Goal: Information Seeking & Learning: Understand process/instructions

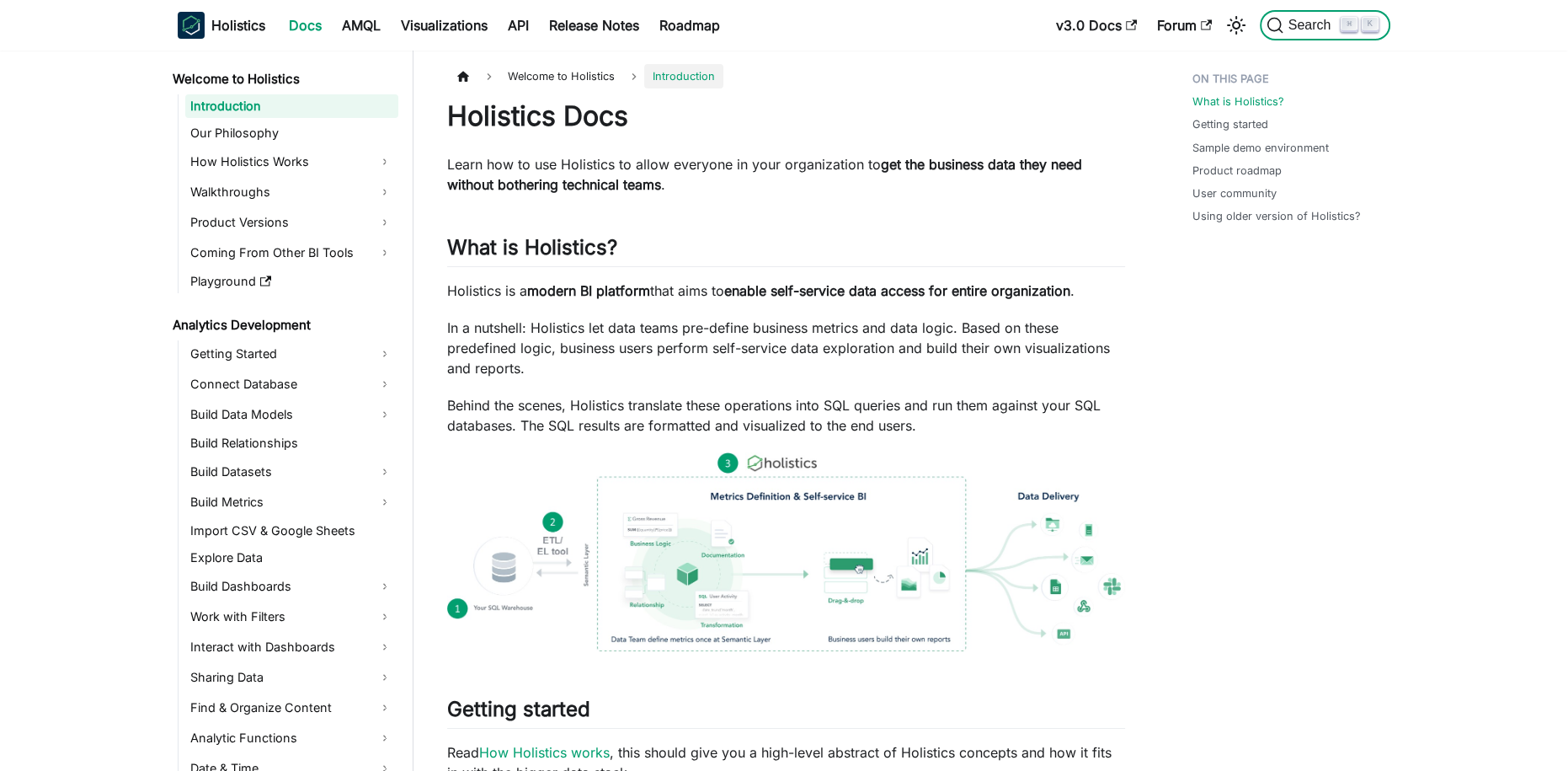
click at [1287, 34] on button "Search ⌘ K" at bounding box center [1325, 25] width 130 height 30
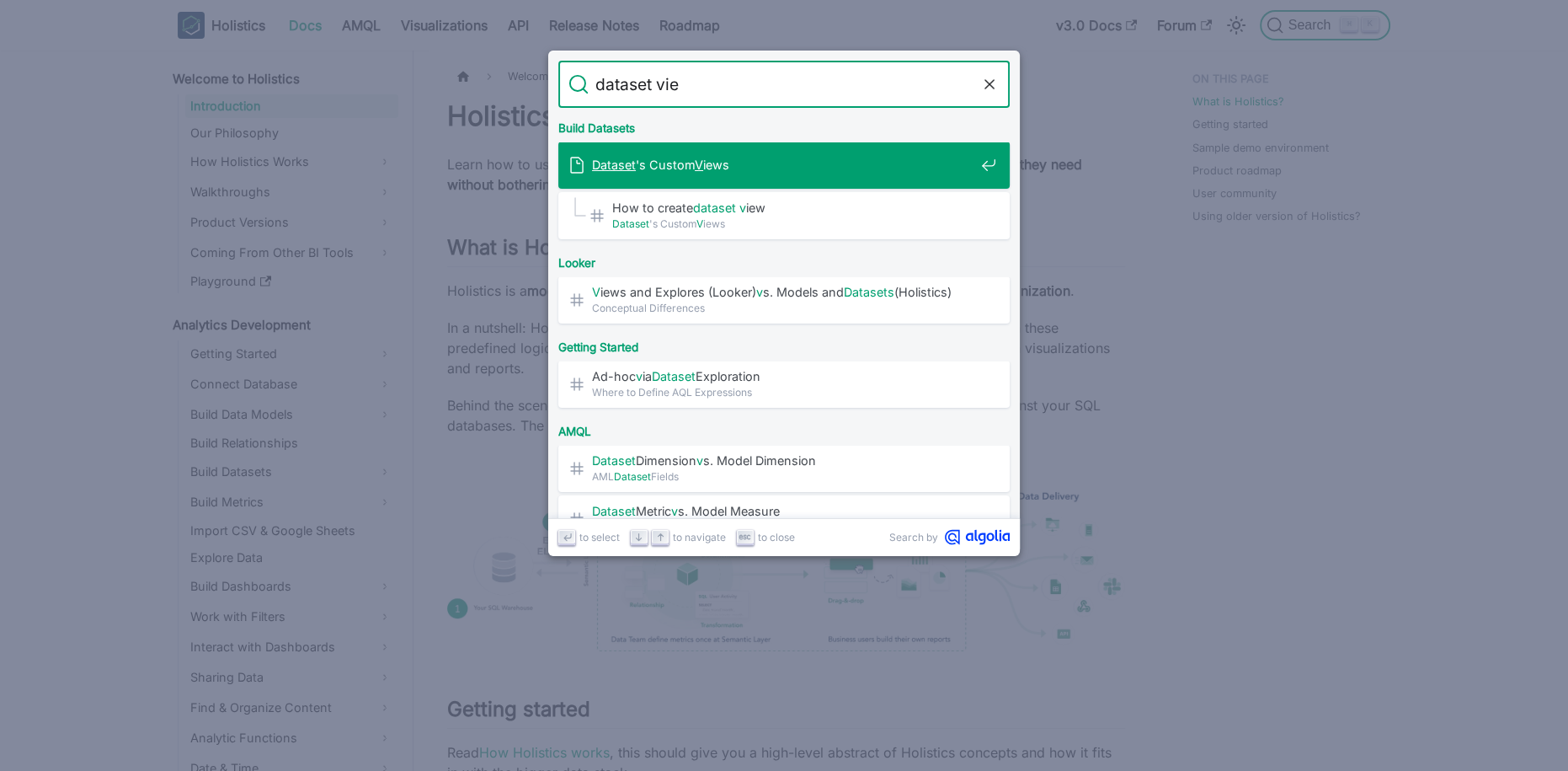
type input "dataset view"
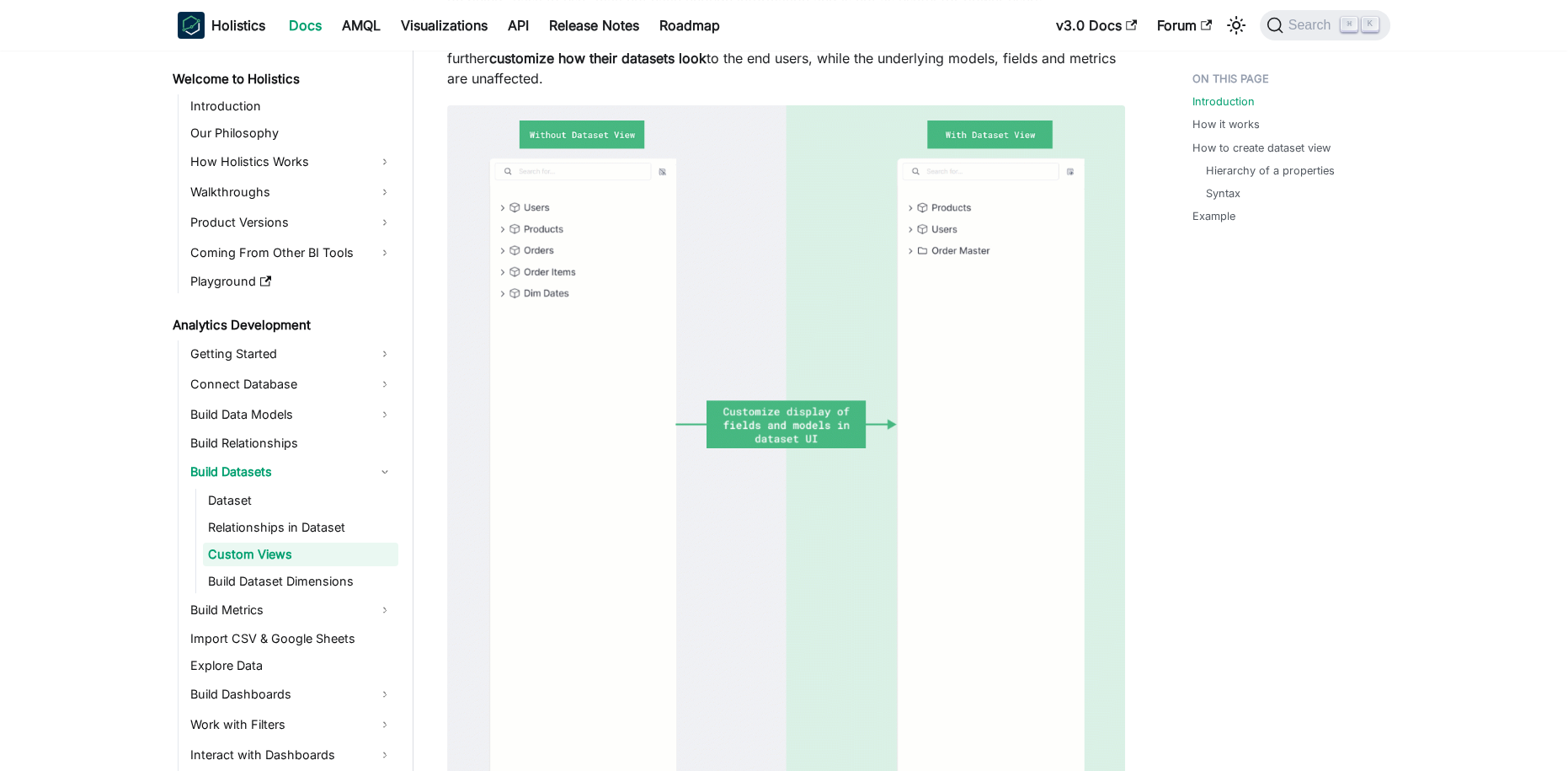
scroll to position [404, 0]
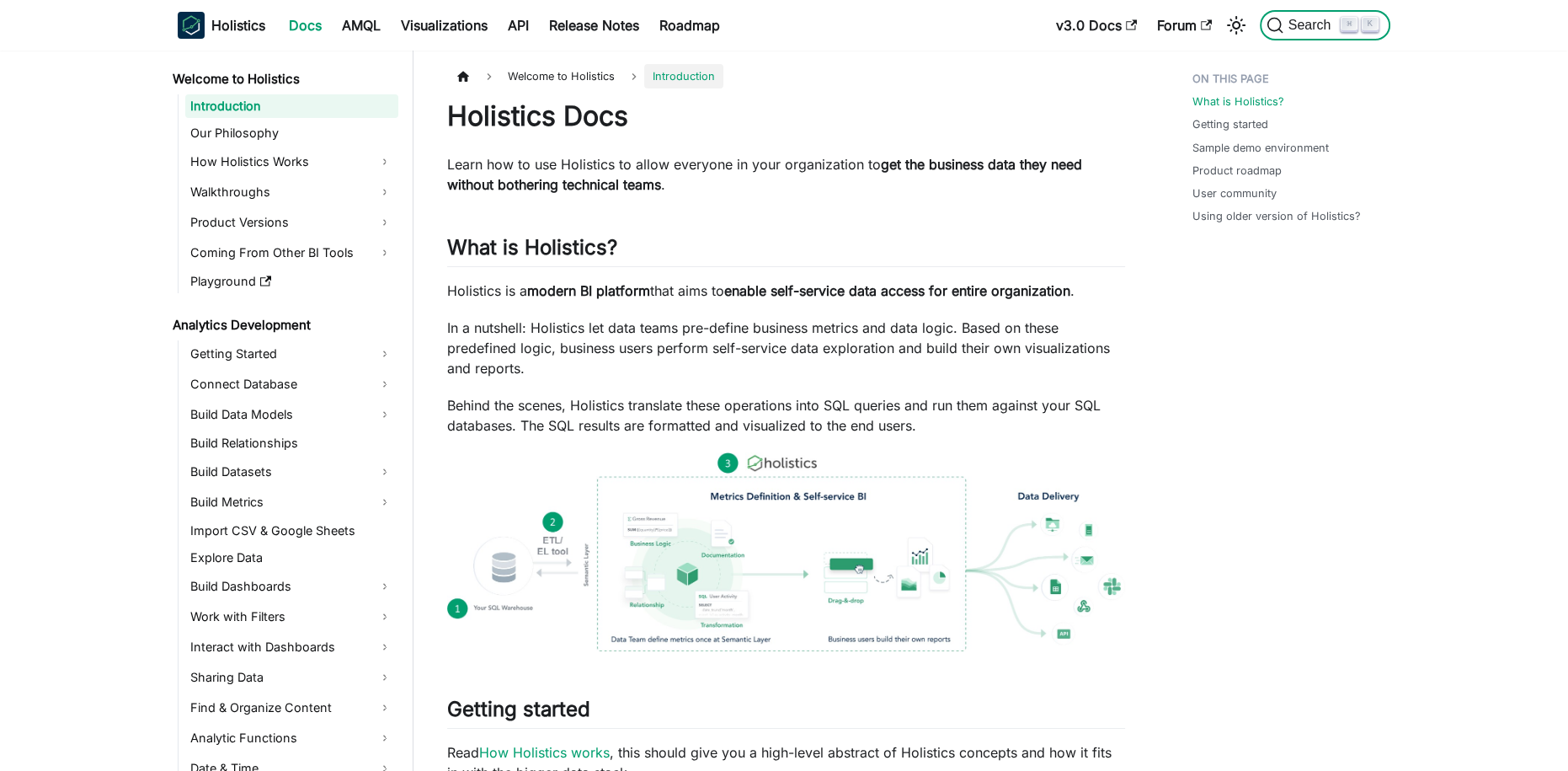
click at [1307, 23] on span "Search" at bounding box center [1311, 25] width 58 height 15
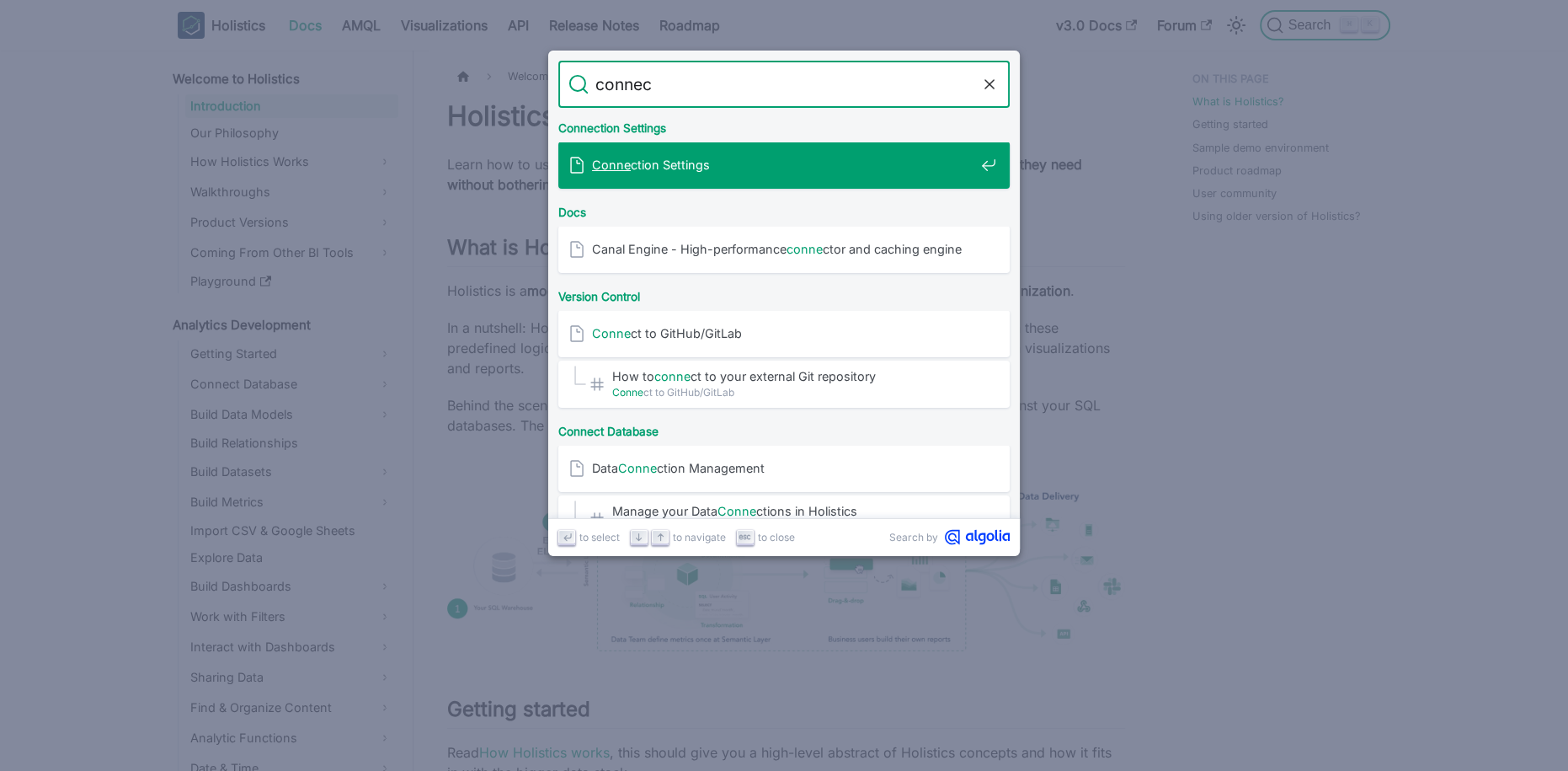
type input "connect"
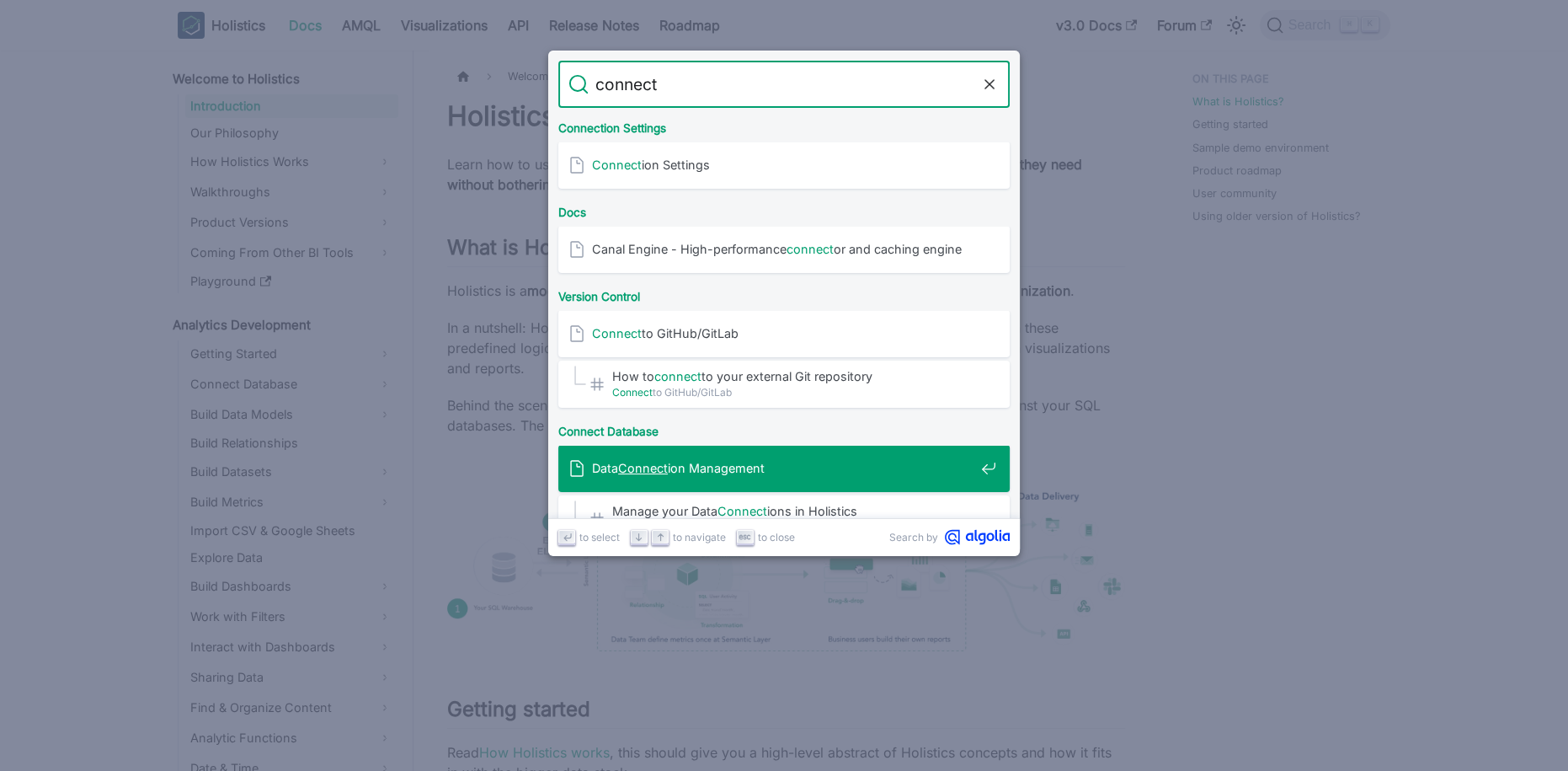
click at [721, 457] on div "Data Connect ion Management" at bounding box center [788, 468] width 441 height 47
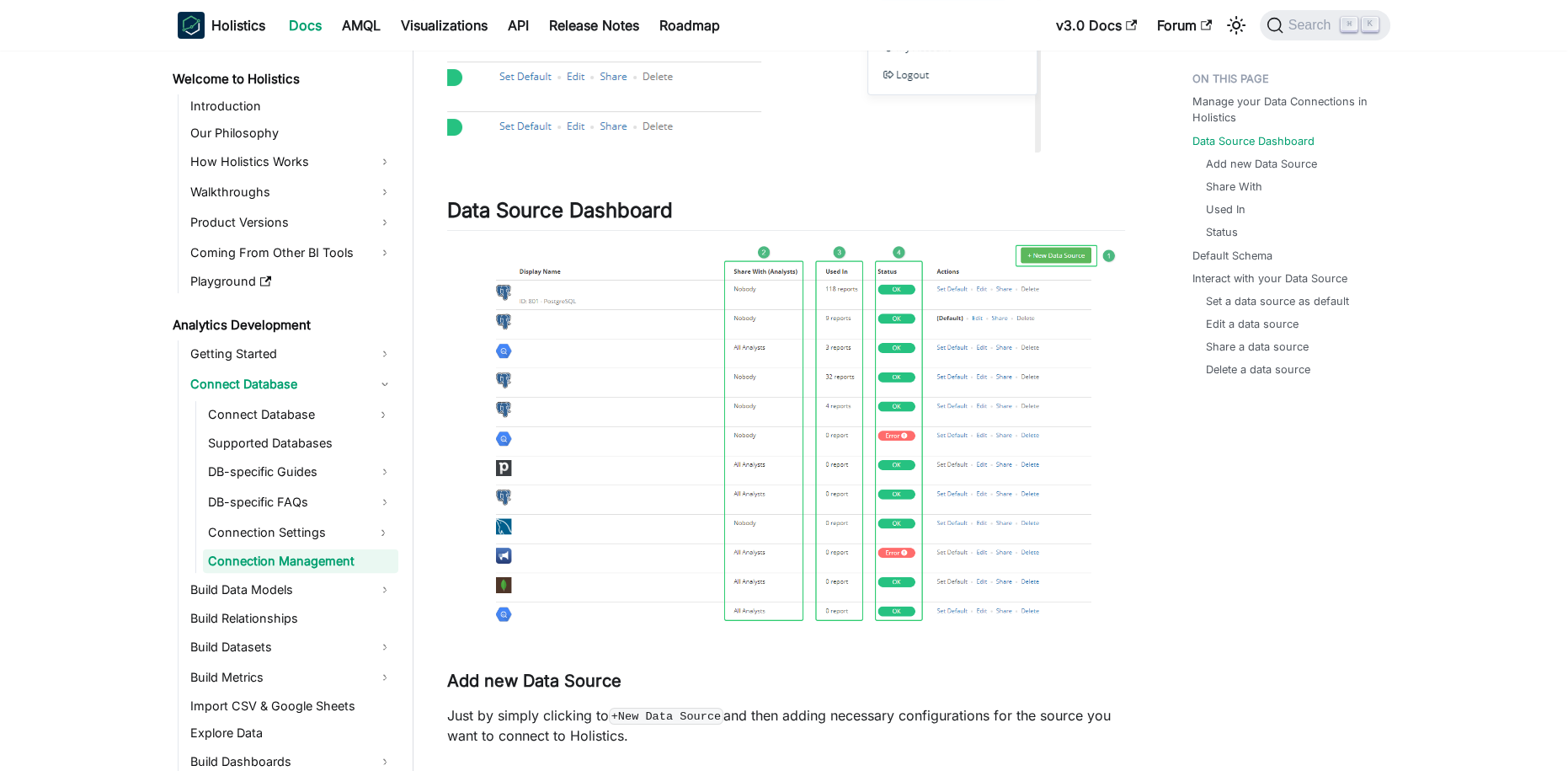
scroll to position [504, 0]
click at [266, 410] on link "Connect Database" at bounding box center [285, 414] width 165 height 27
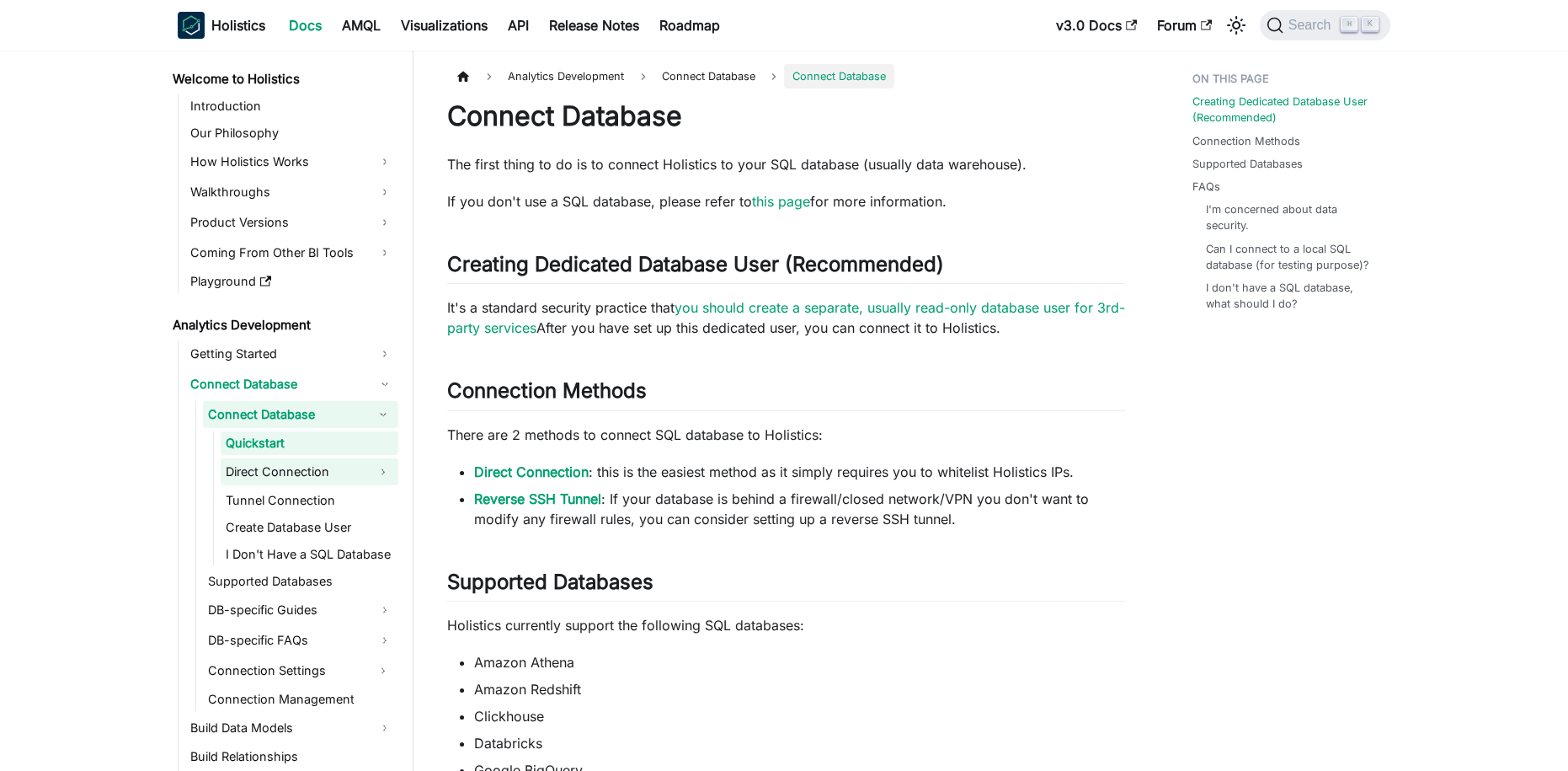
click at [309, 467] on link "Direct Connection" at bounding box center [294, 472] width 147 height 27
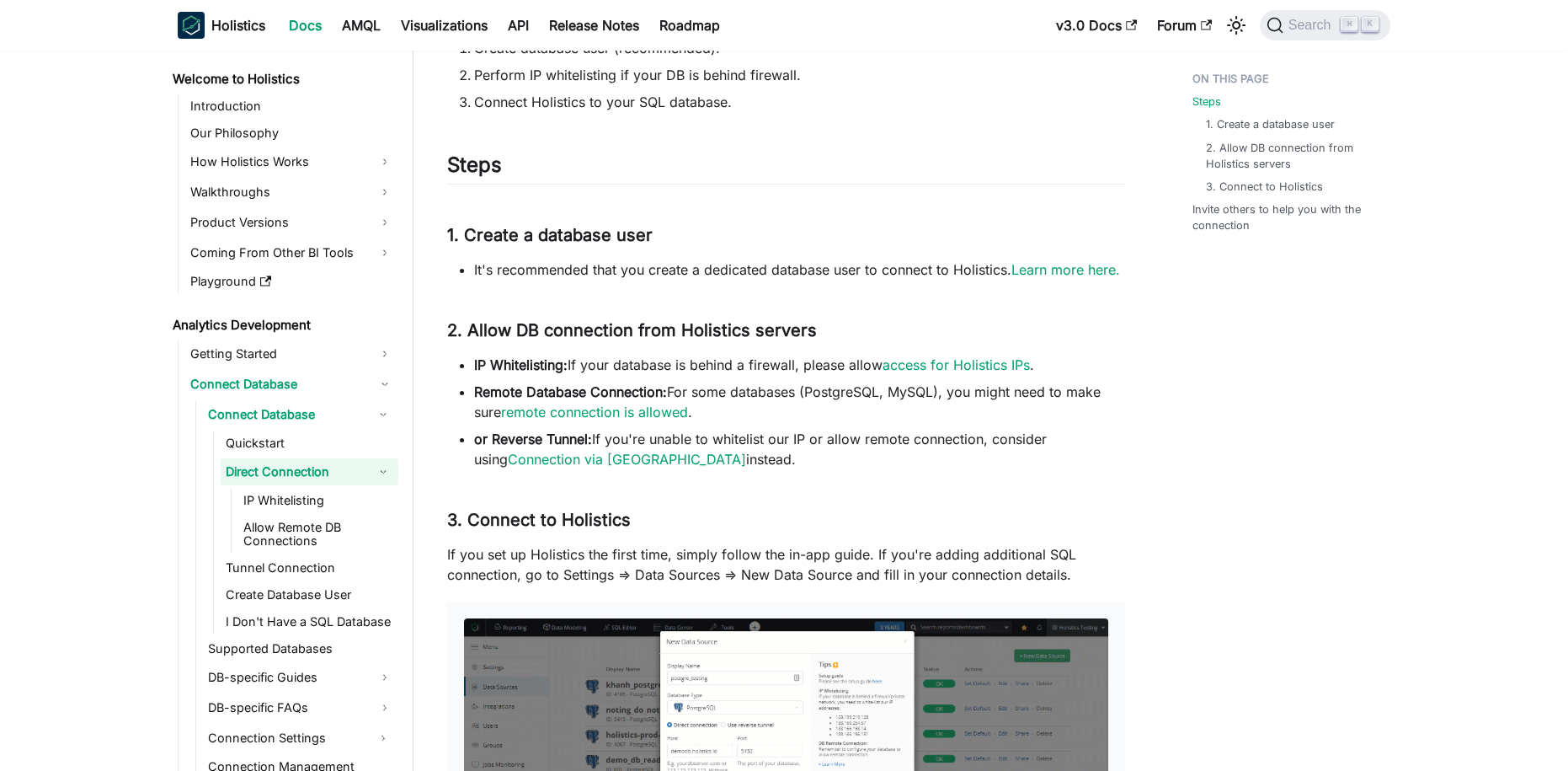
scroll to position [179, 0]
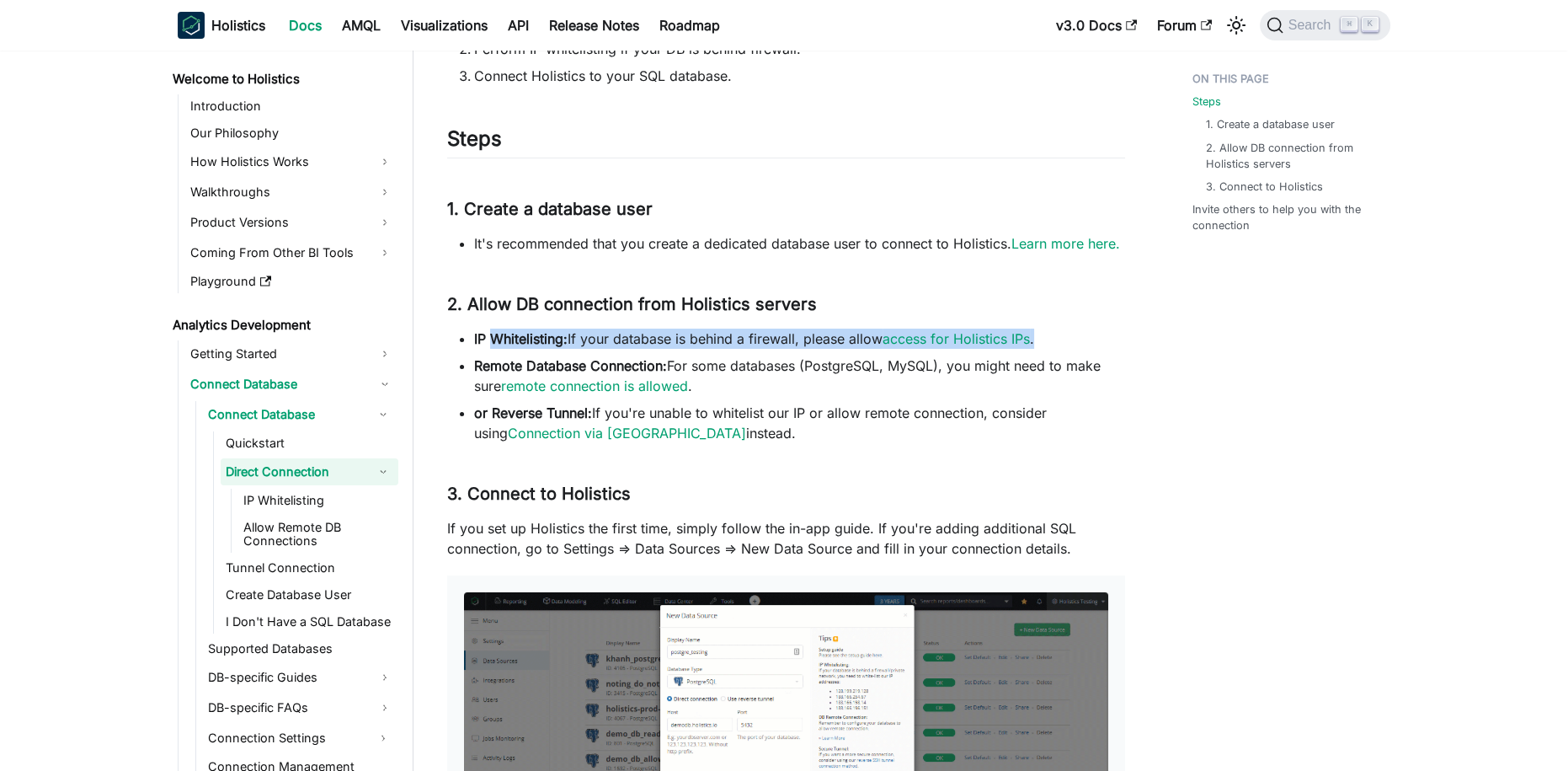
drag, startPoint x: 495, startPoint y: 346, endPoint x: 593, endPoint y: 351, distance: 98.1
click at [593, 351] on ul "IP Whitelisting: If your database is behind a firewall, please allow access for…" at bounding box center [786, 386] width 678 height 115
click at [608, 435] on link "Connection via Reverse Tunnel" at bounding box center [626, 432] width 238 height 17
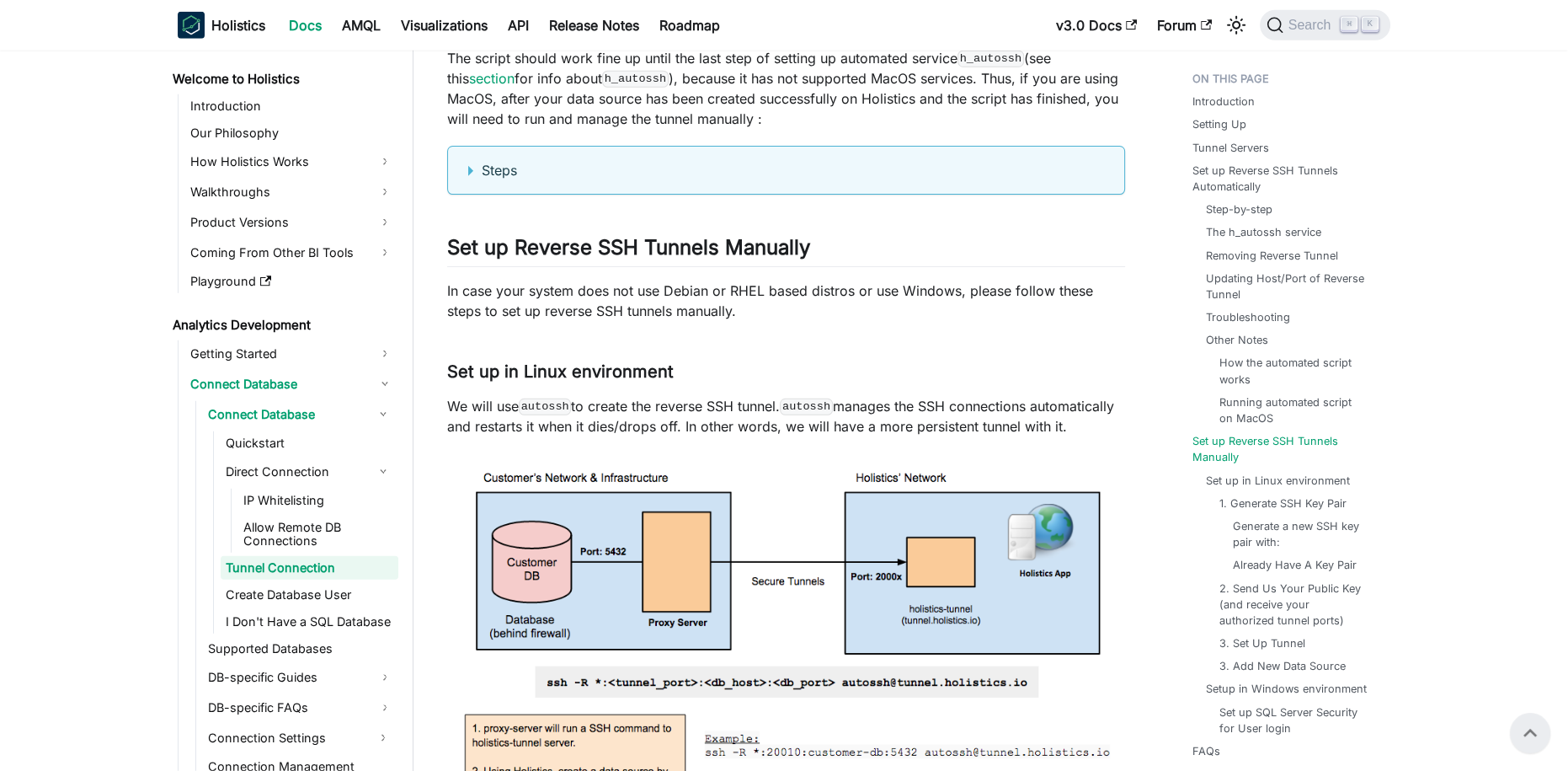
scroll to position [6798, 0]
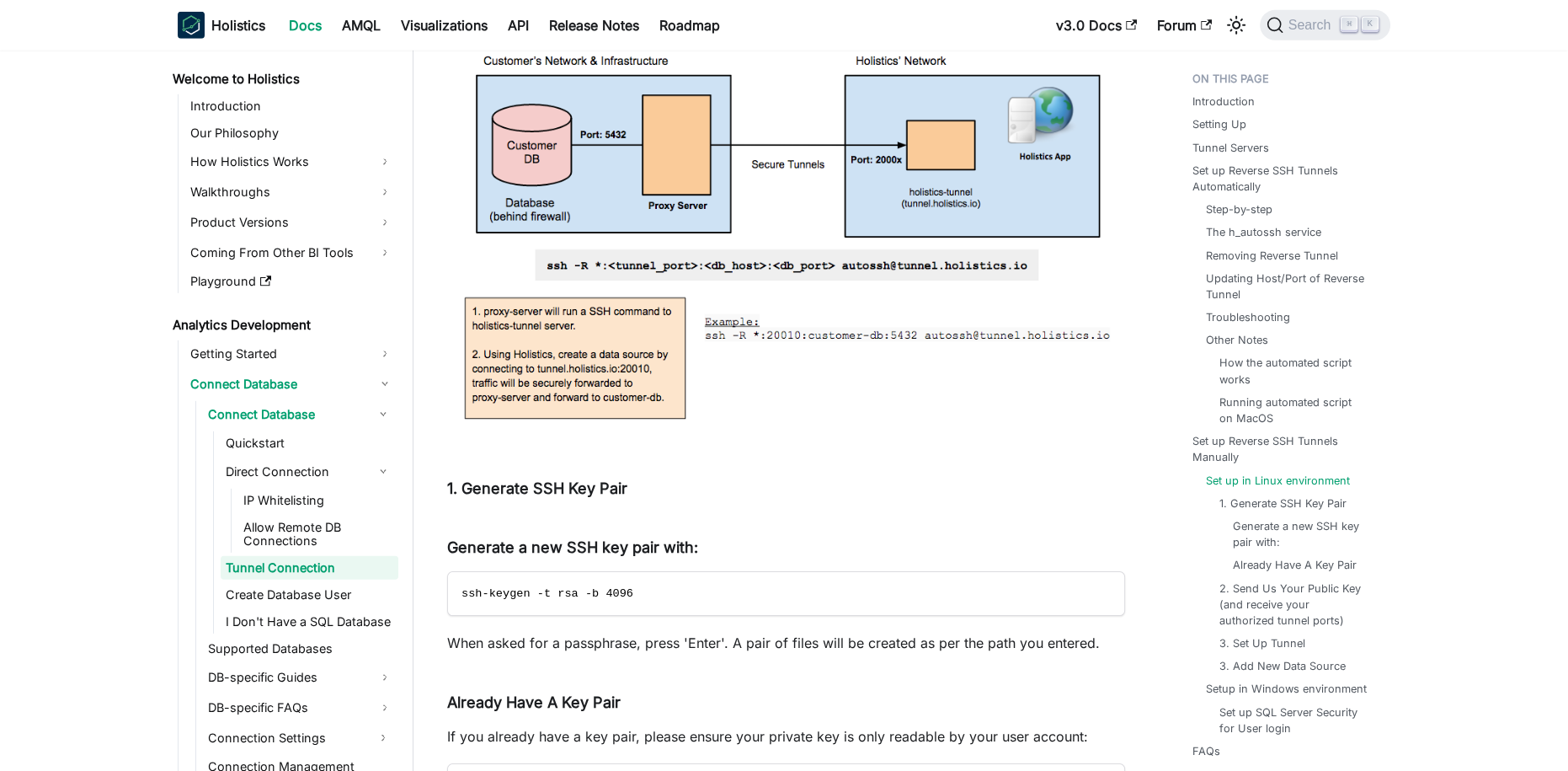
click at [672, 259] on img at bounding box center [786, 234] width 678 height 397
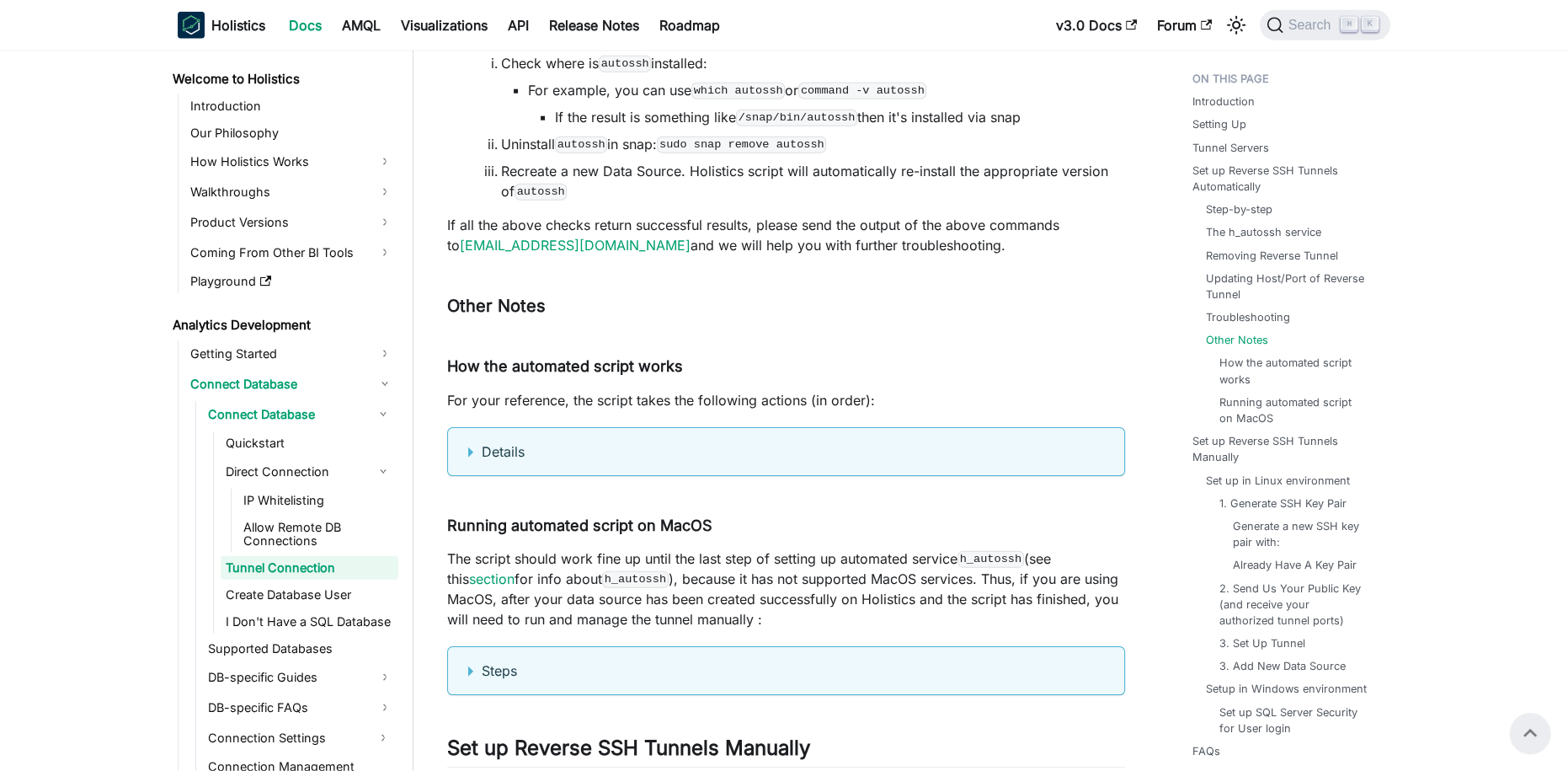
scroll to position [5857, 0]
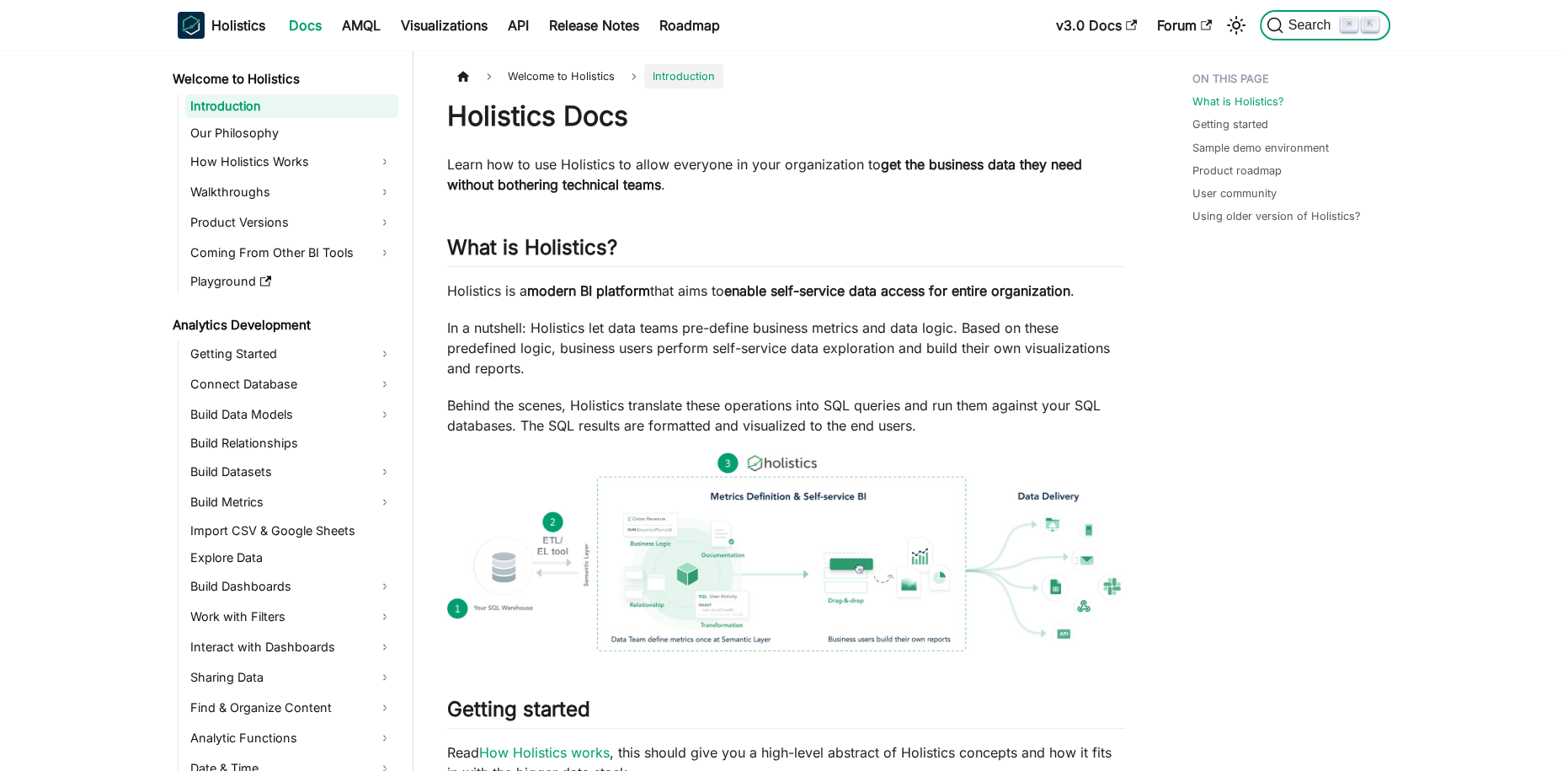
click at [1303, 29] on span "Search" at bounding box center [1311, 25] width 58 height 15
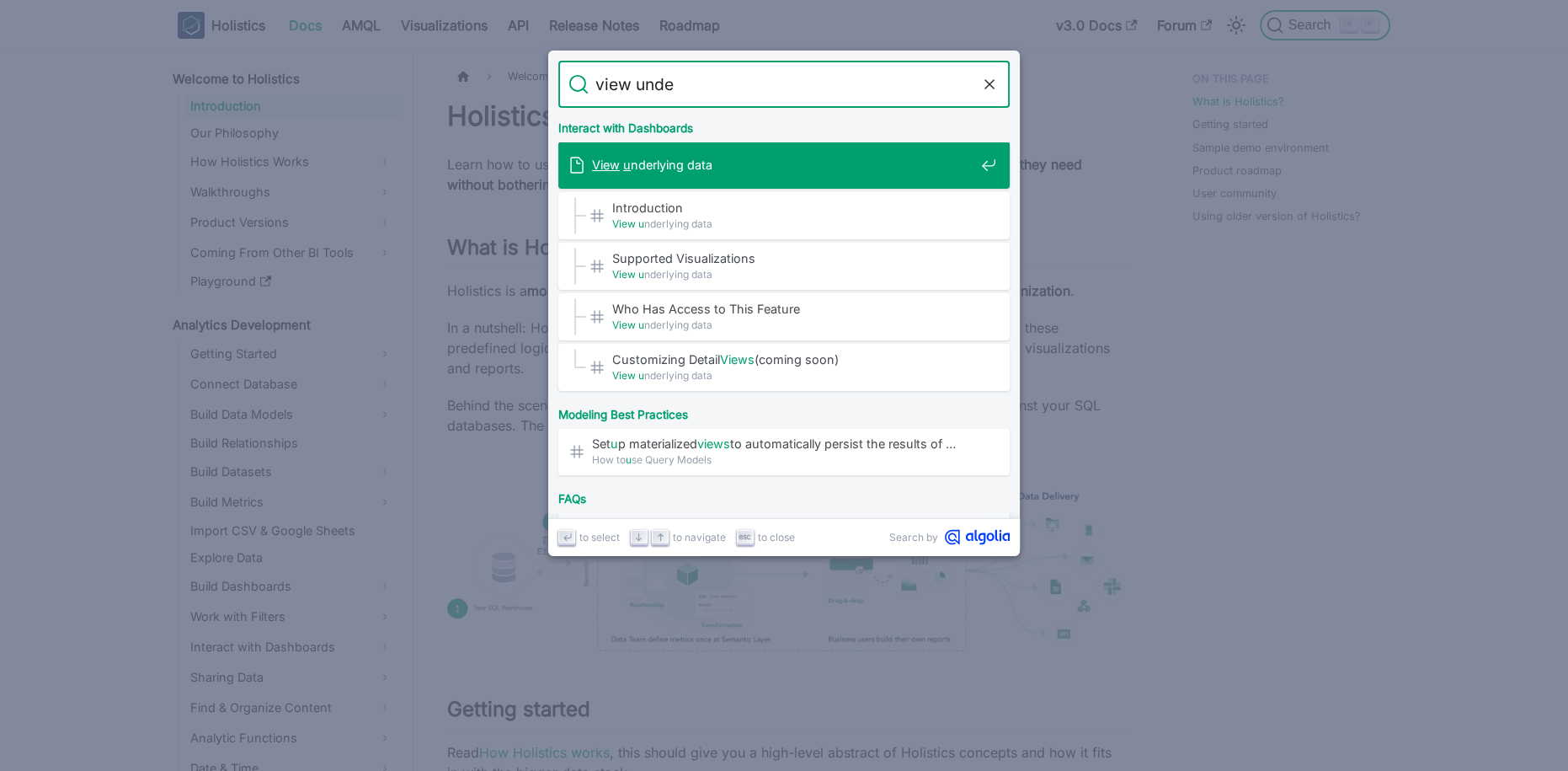
type input "view under"
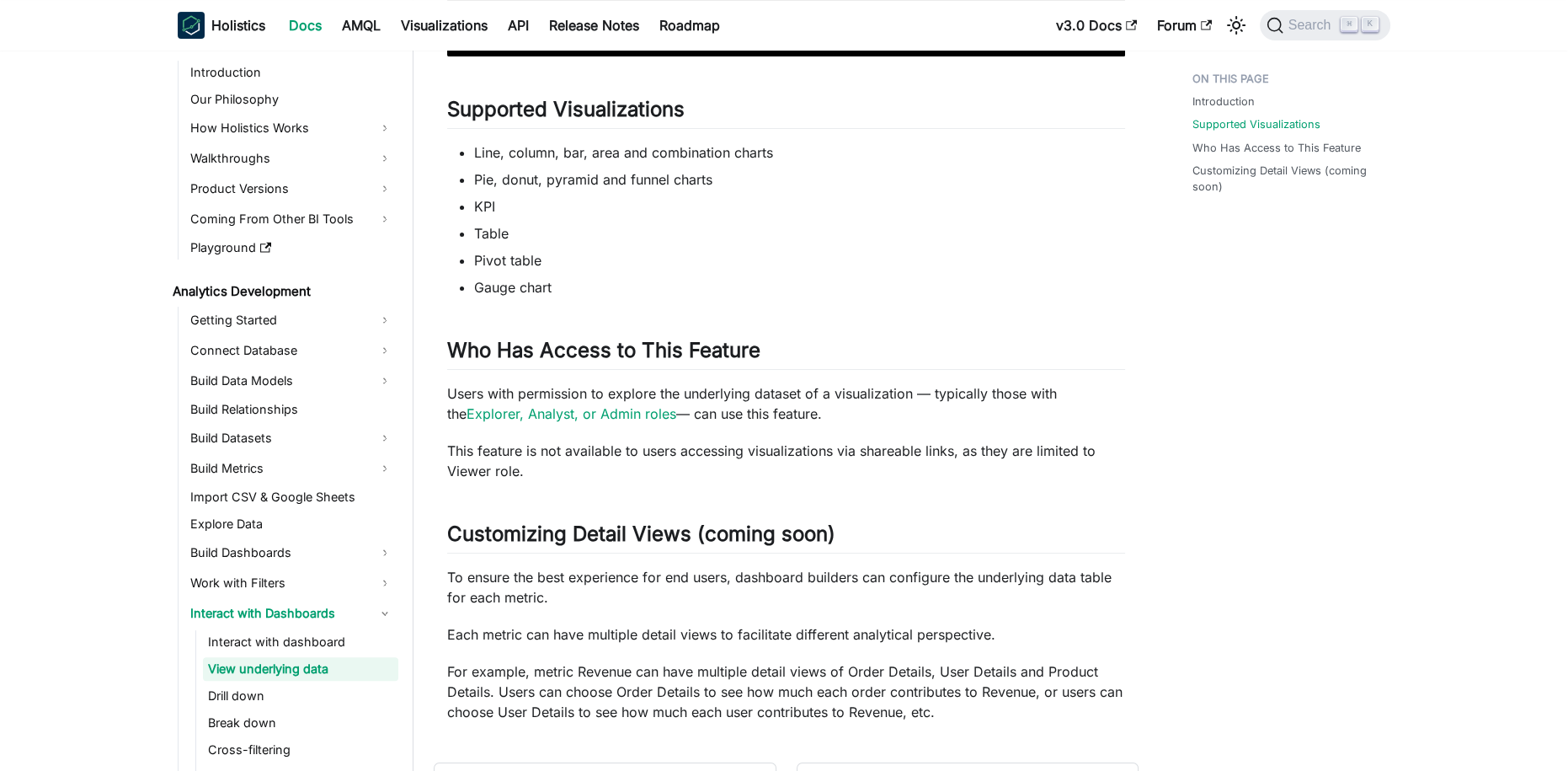
scroll to position [782, 0]
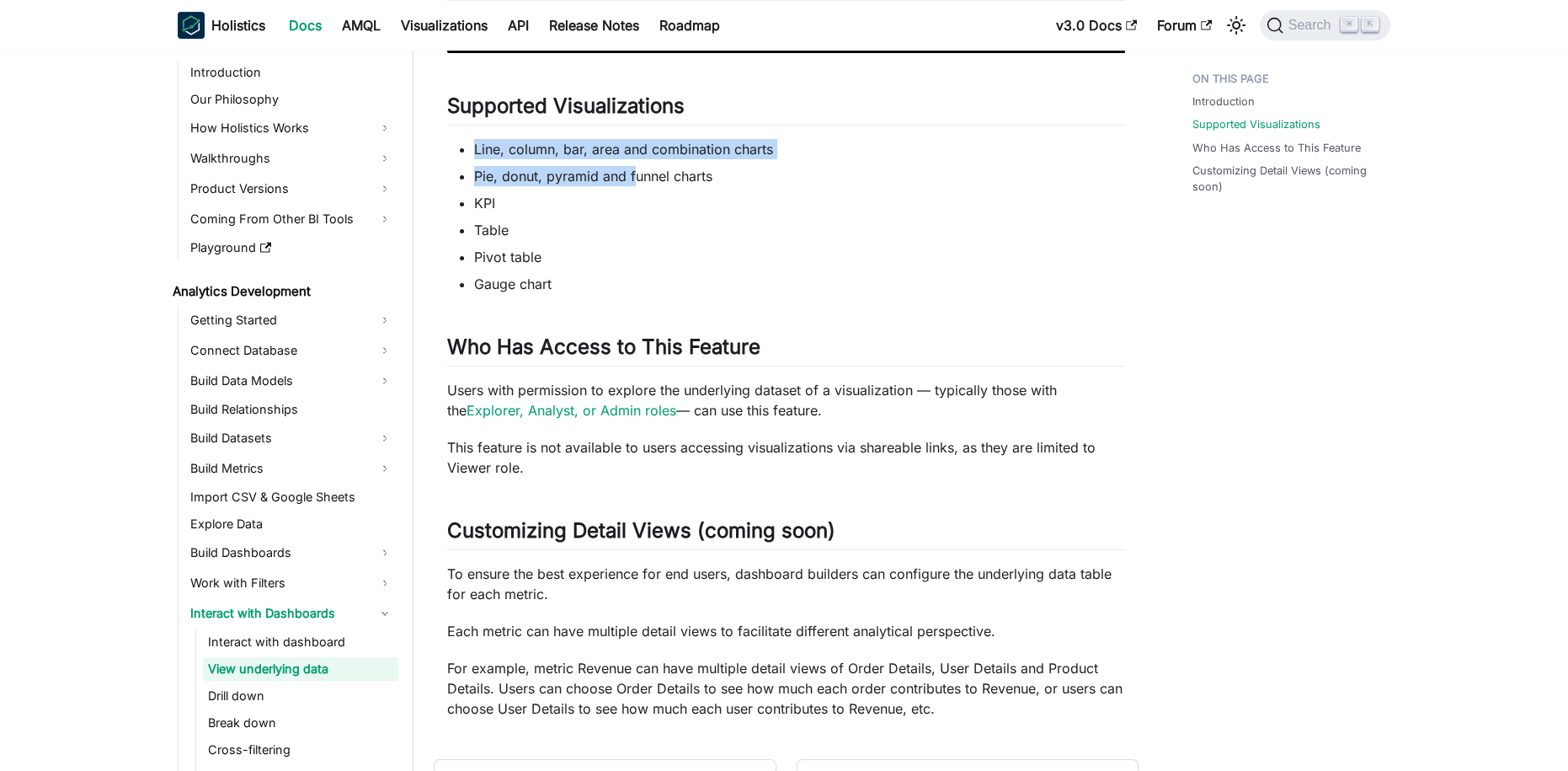
drag, startPoint x: 475, startPoint y: 152, endPoint x: 632, endPoint y: 181, distance: 159.7
click at [632, 181] on ul "Line, column, bar, area and combination charts Pie, donut, pyramid and funnel c…" at bounding box center [786, 217] width 678 height 155
click at [686, 209] on li "KPI" at bounding box center [799, 202] width 650 height 21
drag, startPoint x: 472, startPoint y: 258, endPoint x: 544, endPoint y: 260, distance: 72.0
click at [544, 260] on ul "Line, column, bar, area and combination charts Pie, donut, pyramid and funnel c…" at bounding box center [786, 217] width 678 height 155
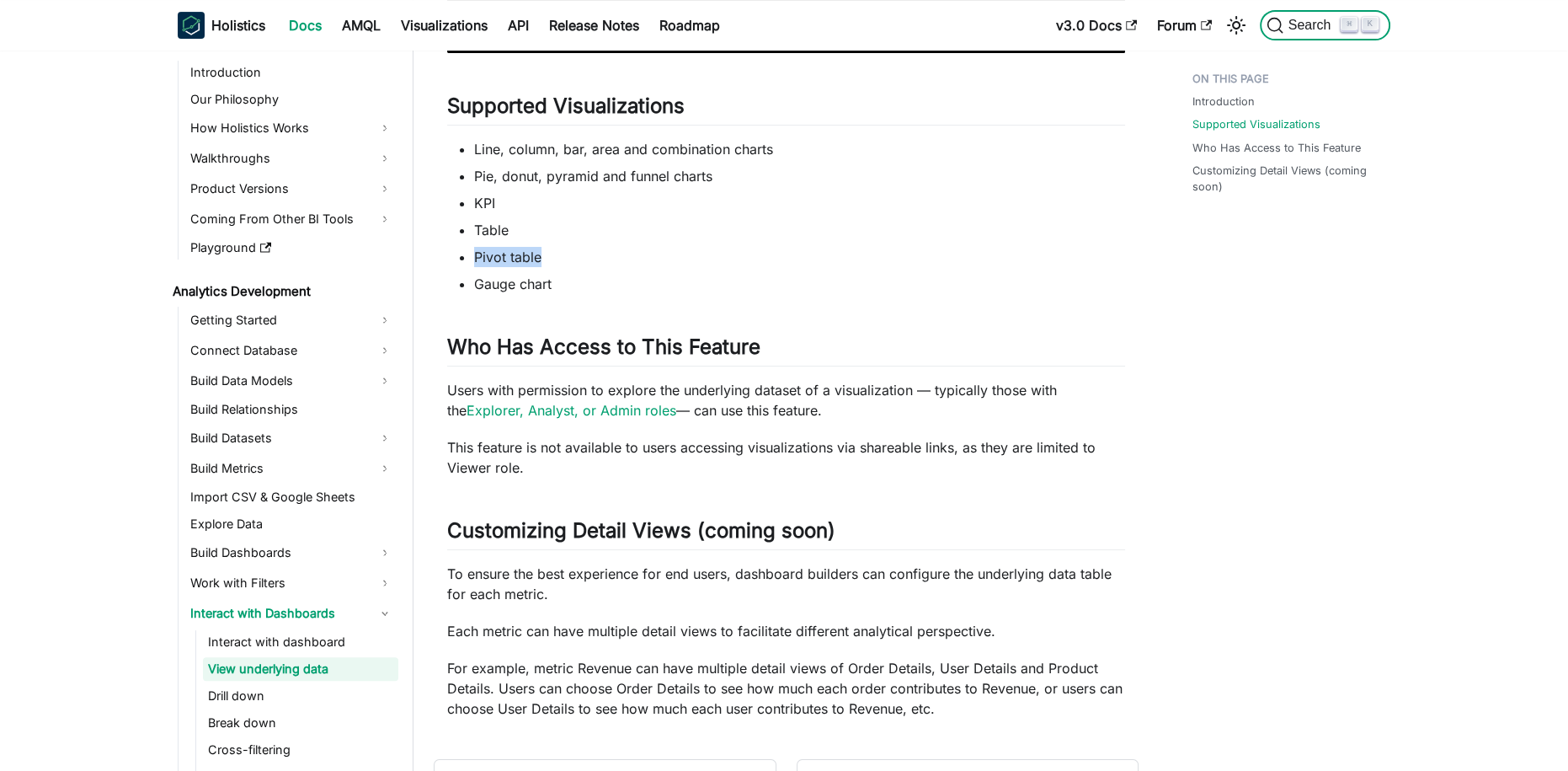
click at [1283, 20] on span "Search" at bounding box center [1311, 25] width 58 height 15
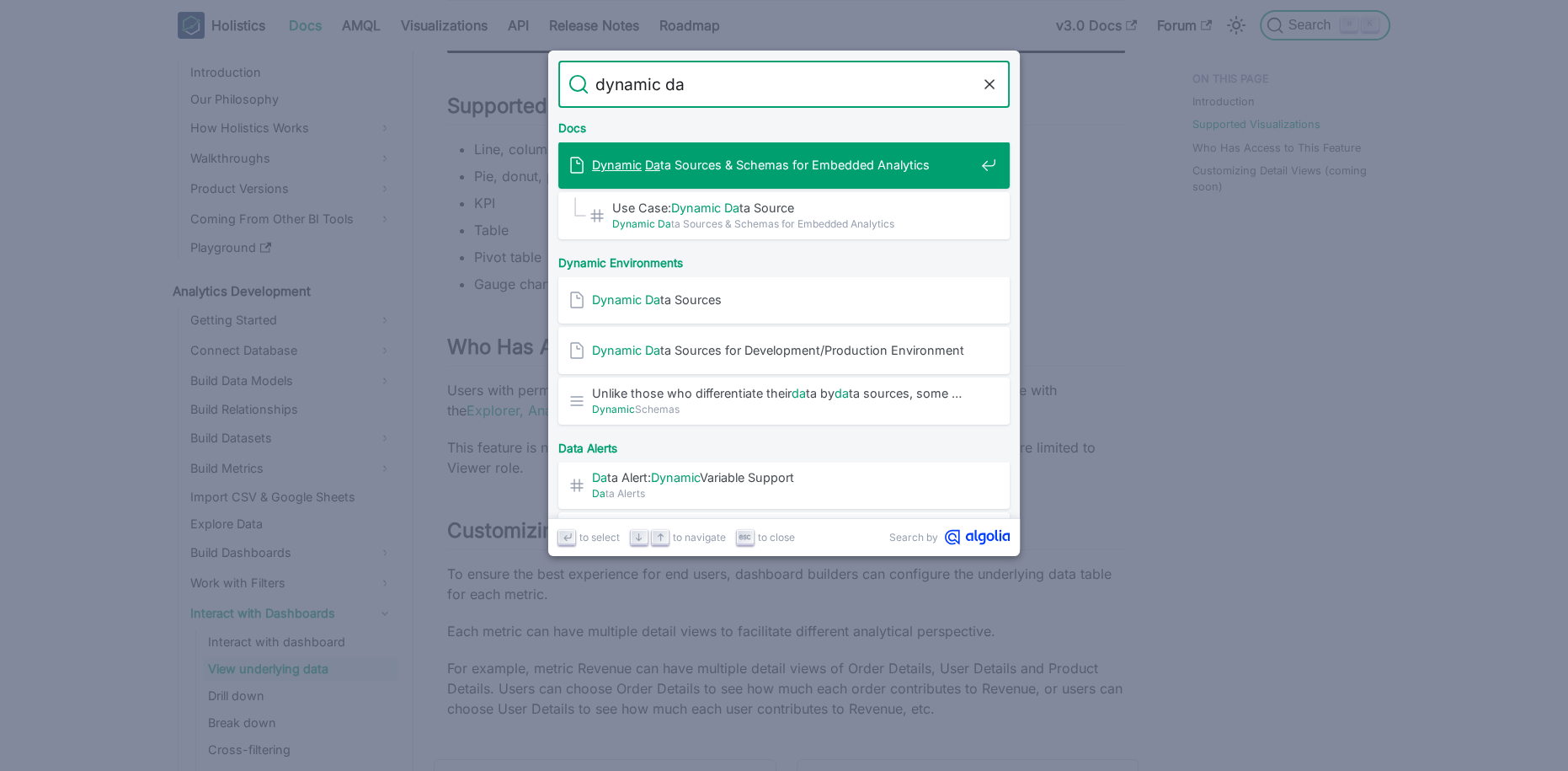
type input "dynamic dat"
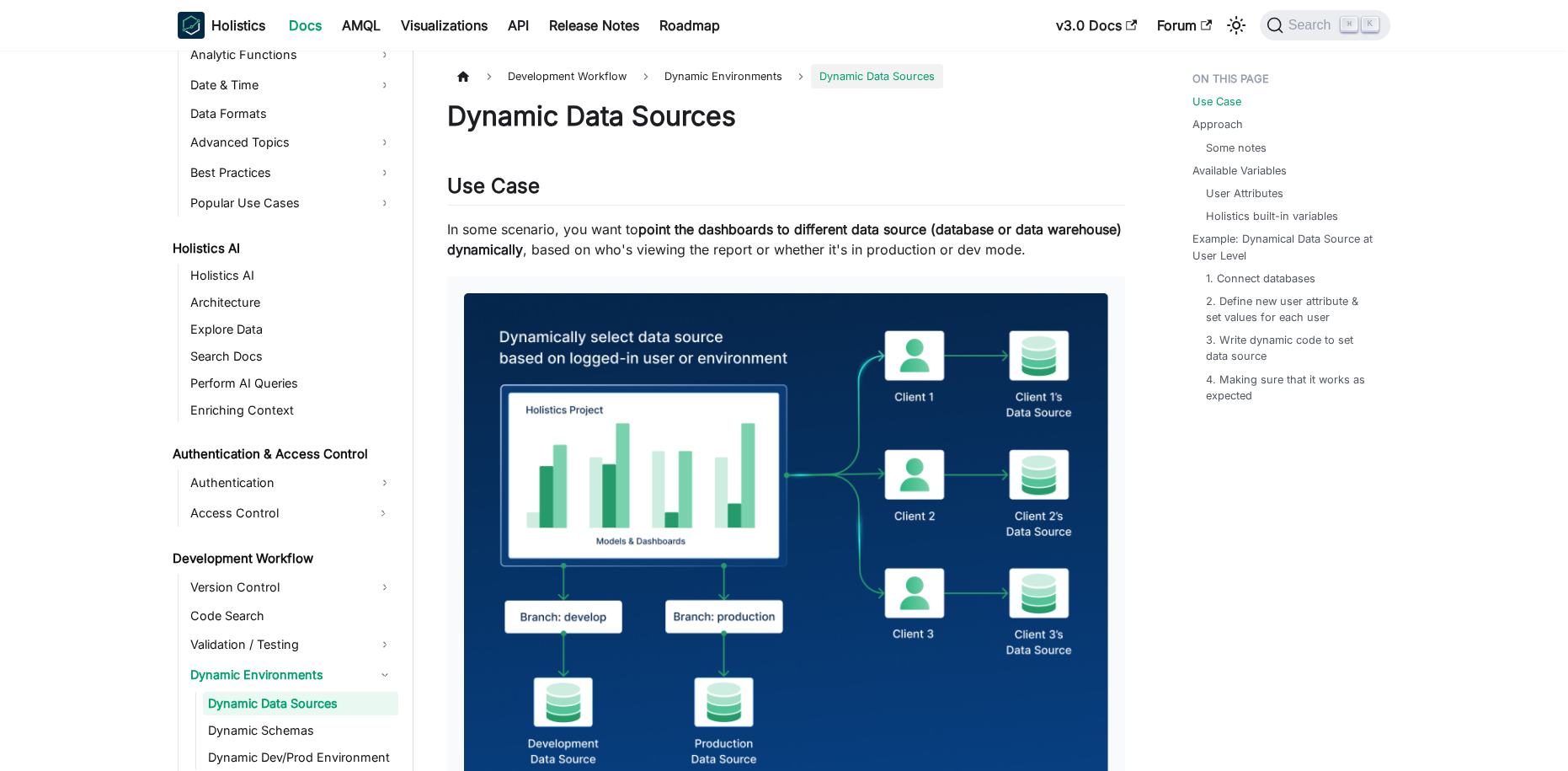
scroll to position [932, 0]
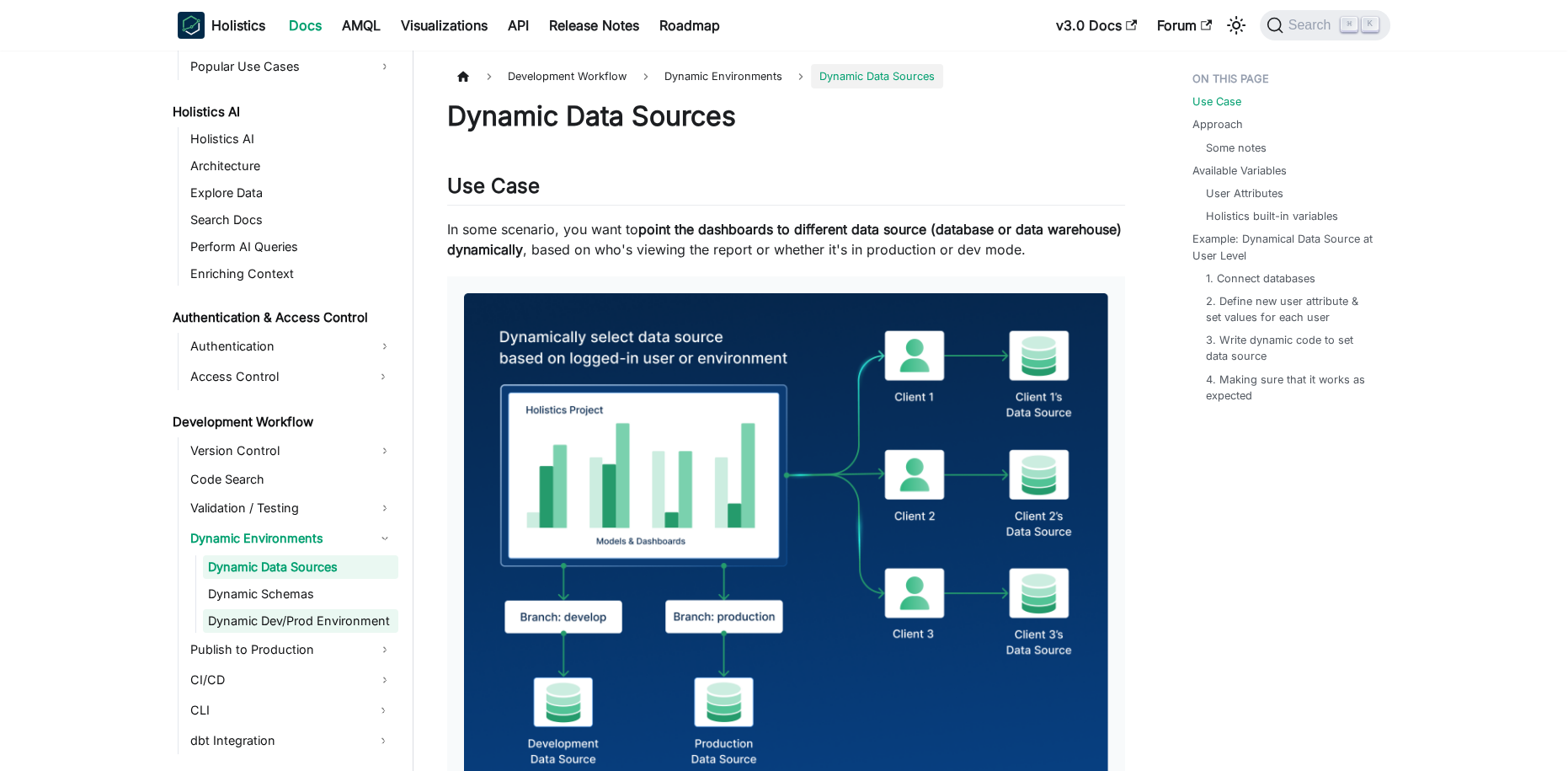
click at [271, 620] on link "Dynamic Dev/Prod Environment" at bounding box center [300, 620] width 195 height 23
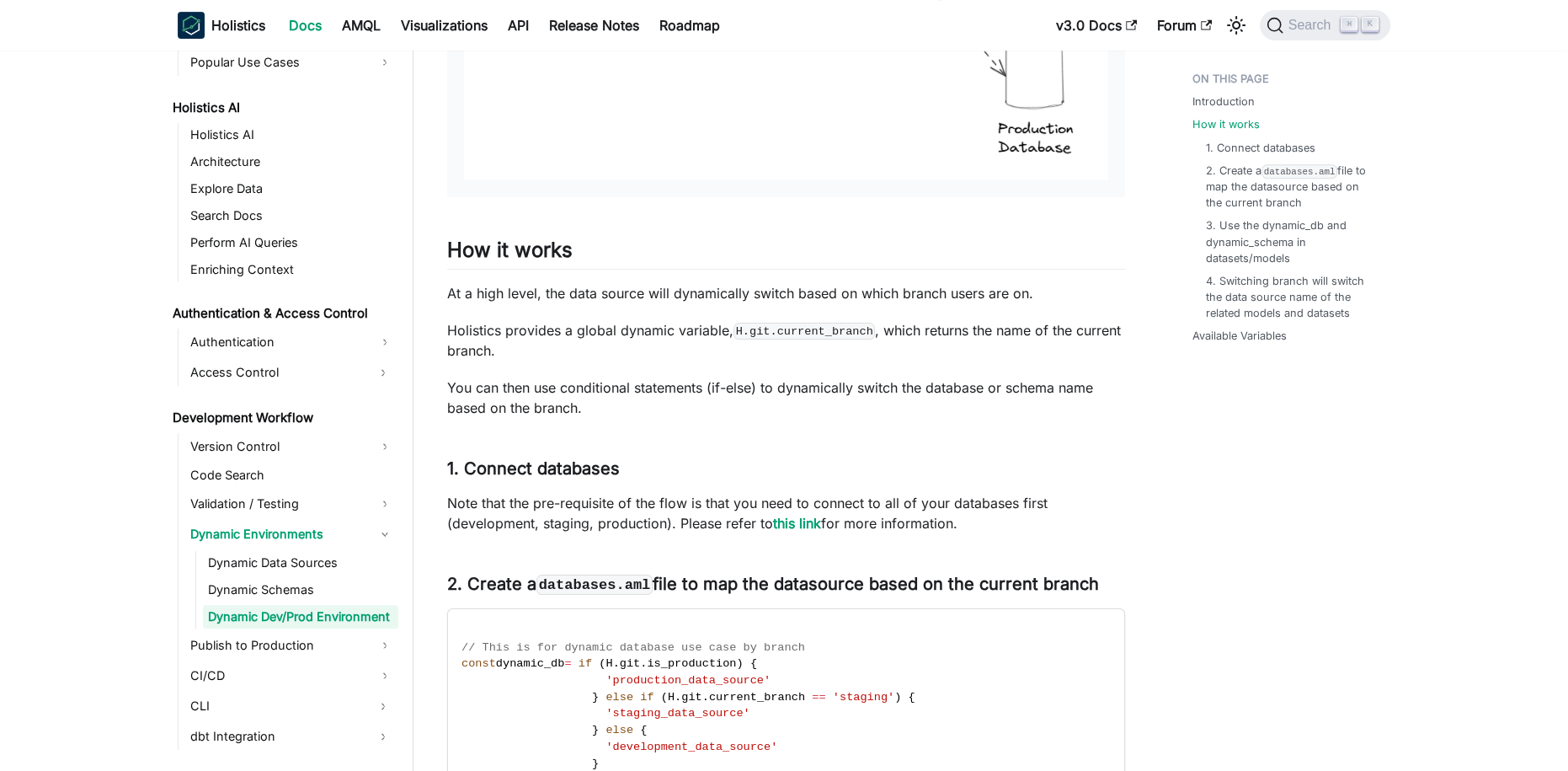
scroll to position [988, 0]
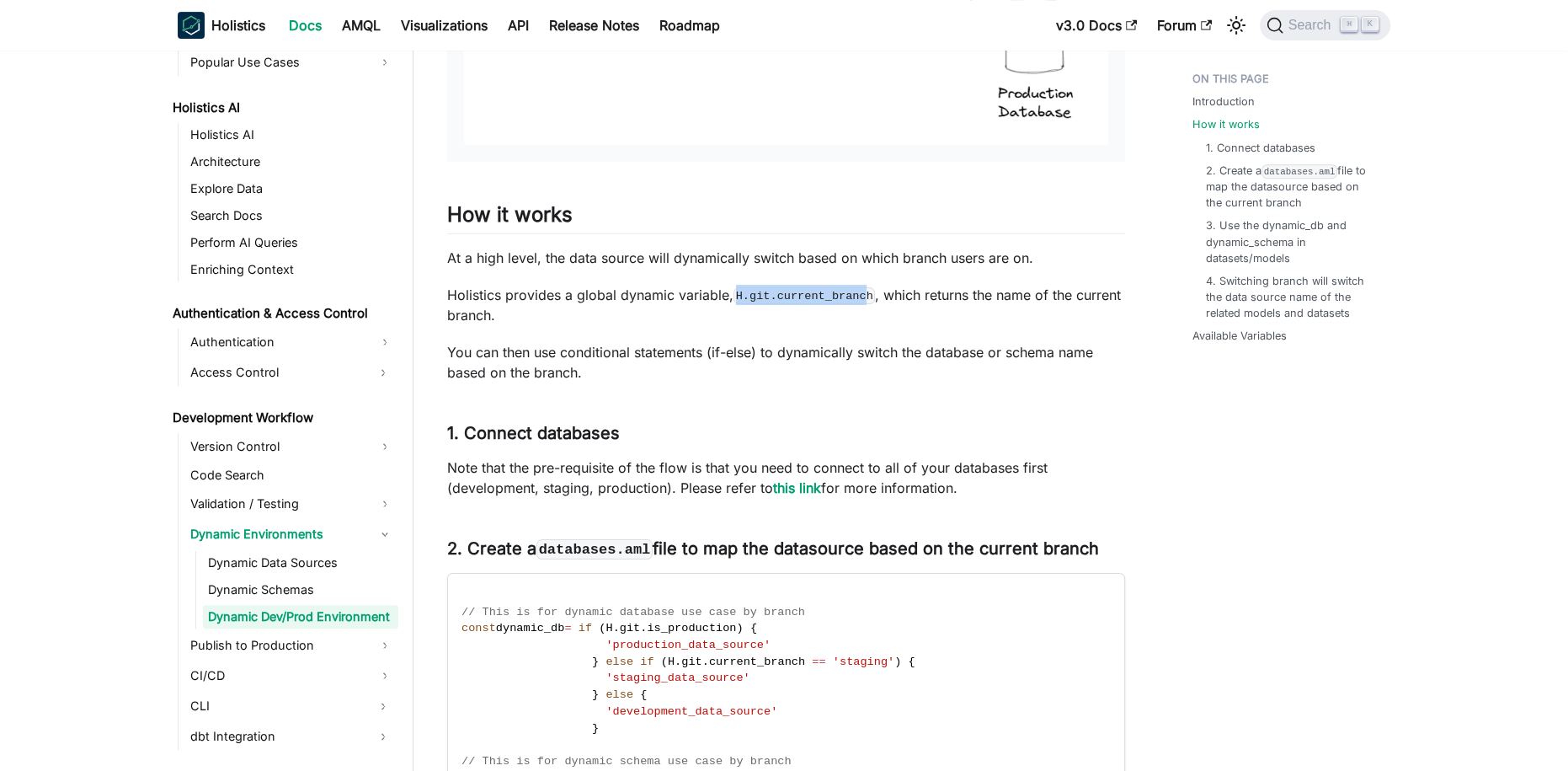
drag, startPoint x: 735, startPoint y: 298, endPoint x: 870, endPoint y: 299, distance: 135.0
click at [870, 299] on code "H.git.current_branch" at bounding box center [804, 295] width 142 height 17
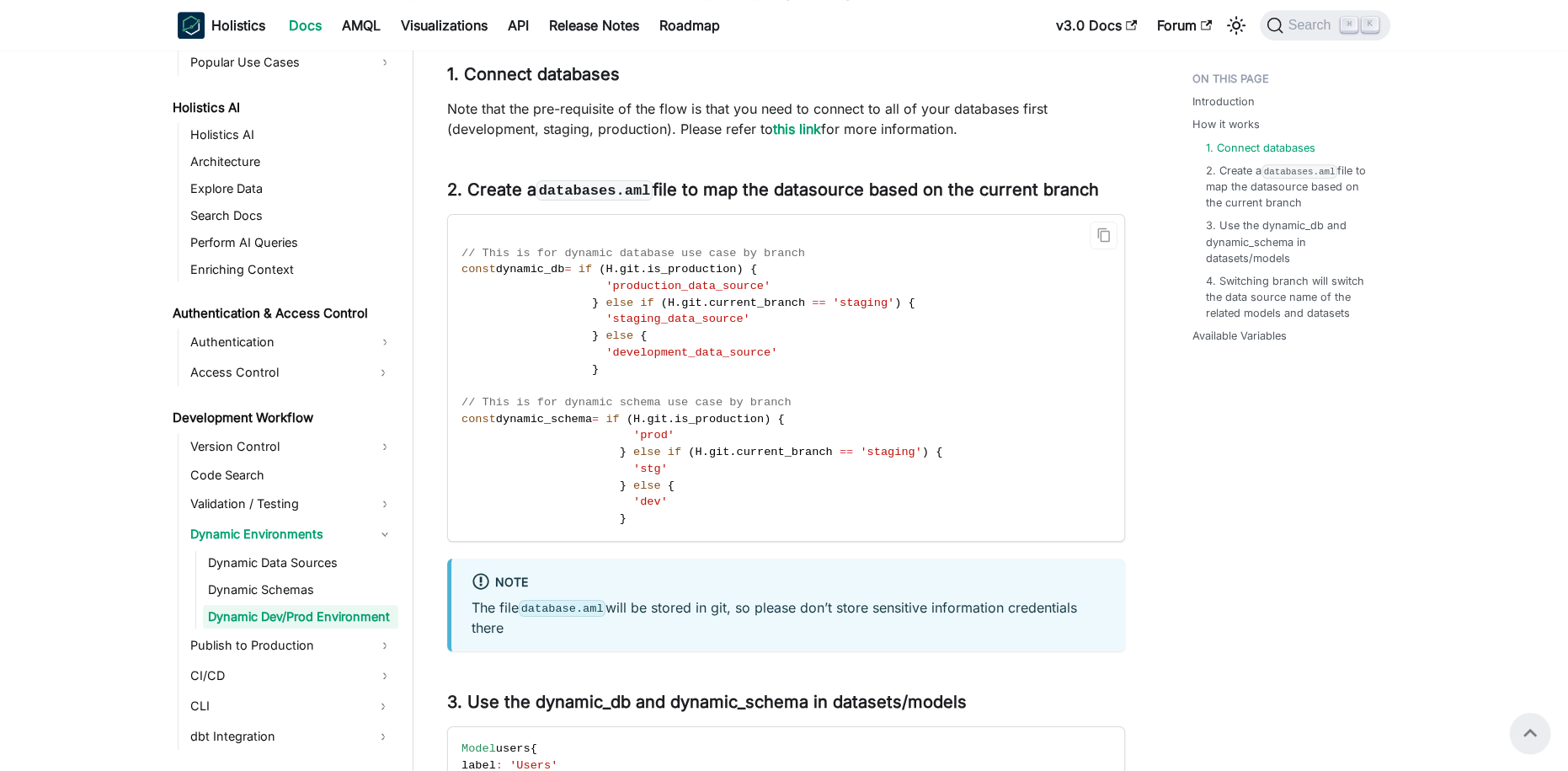
scroll to position [1335, 0]
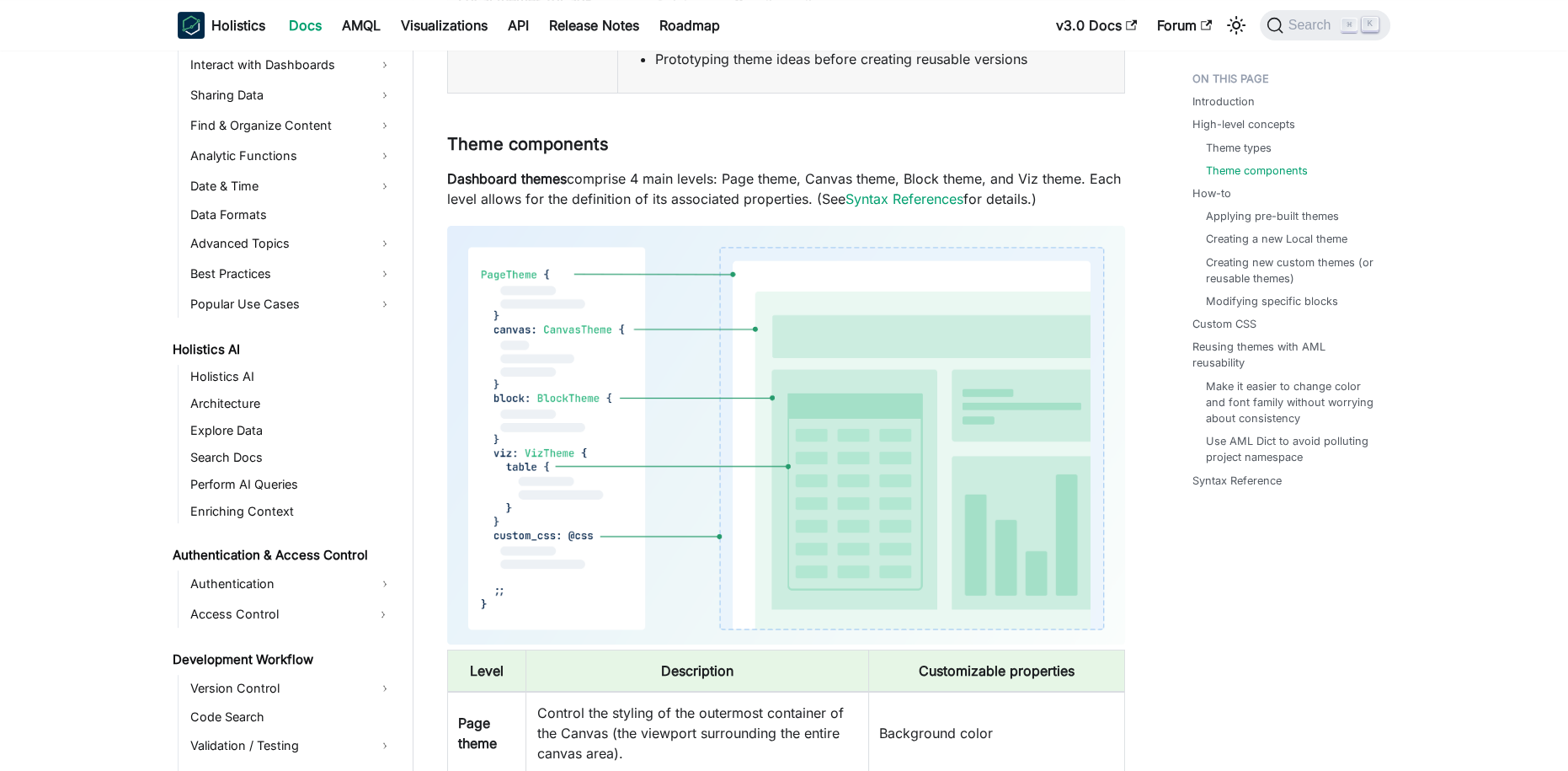
scroll to position [939, 0]
click at [234, 391] on link "Architecture" at bounding box center [291, 403] width 213 height 23
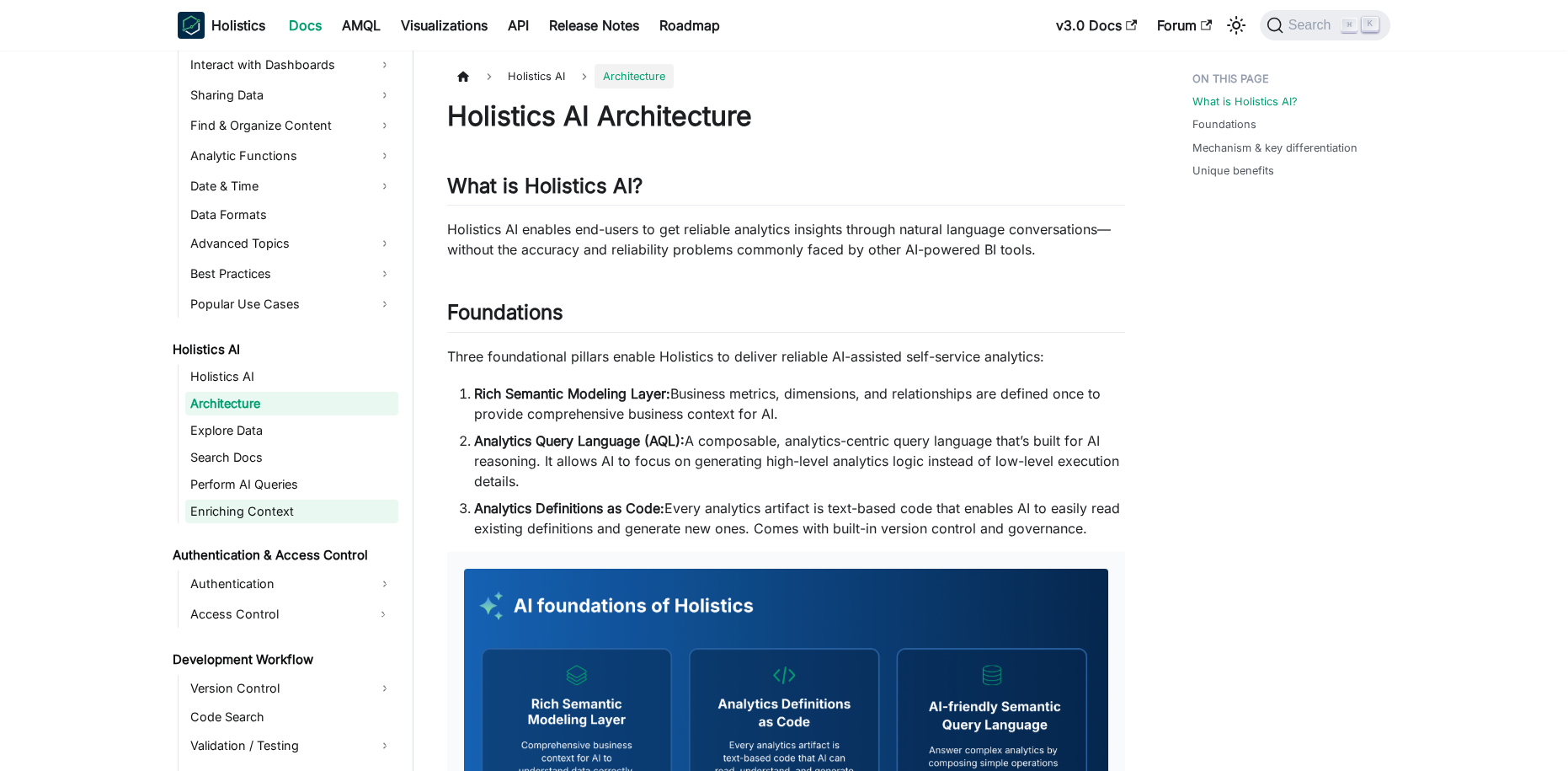
click at [308, 506] on link "Enriching Context" at bounding box center [291, 511] width 213 height 23
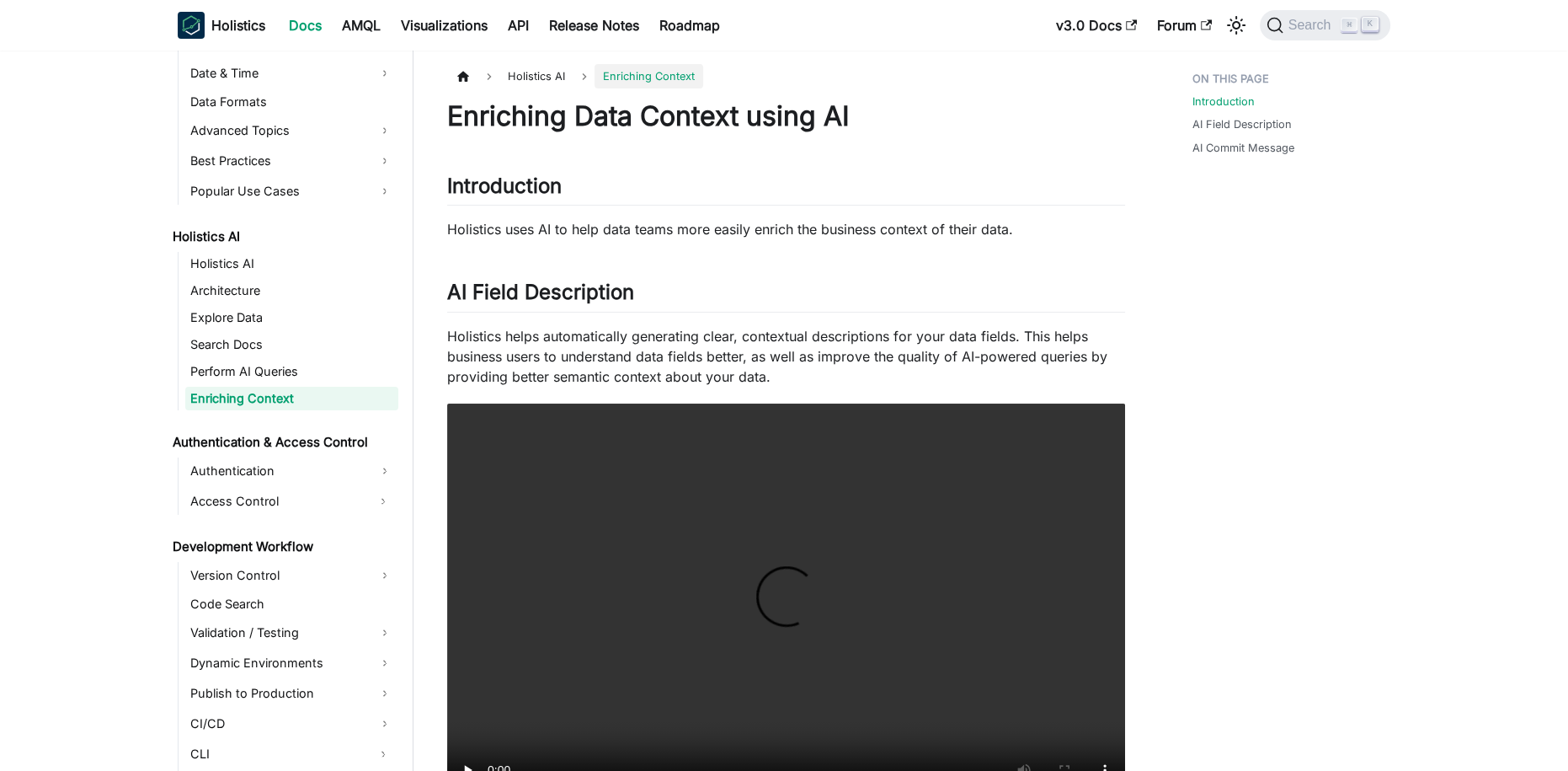
scroll to position [190, 0]
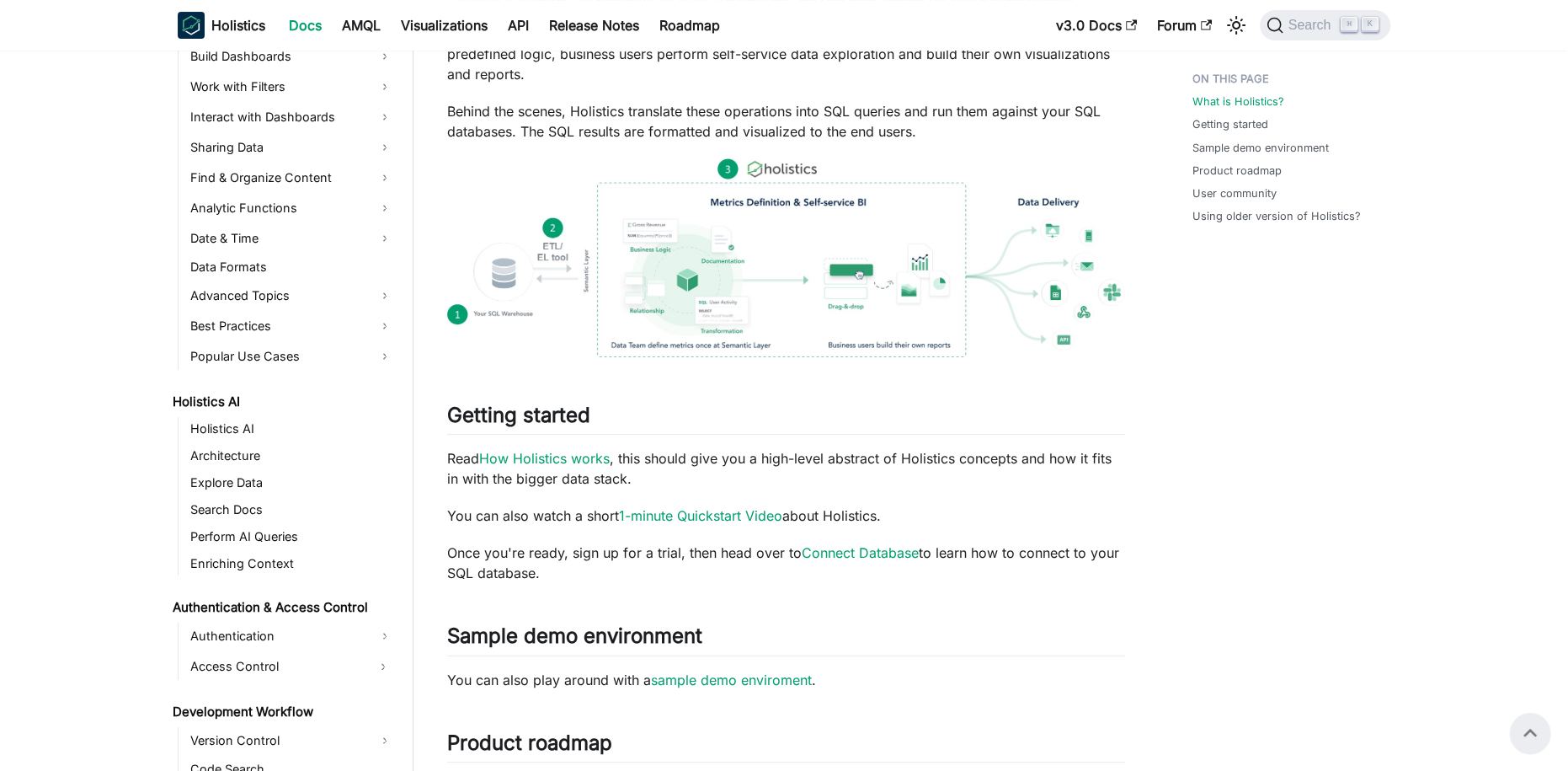
scroll to position [551, 0]
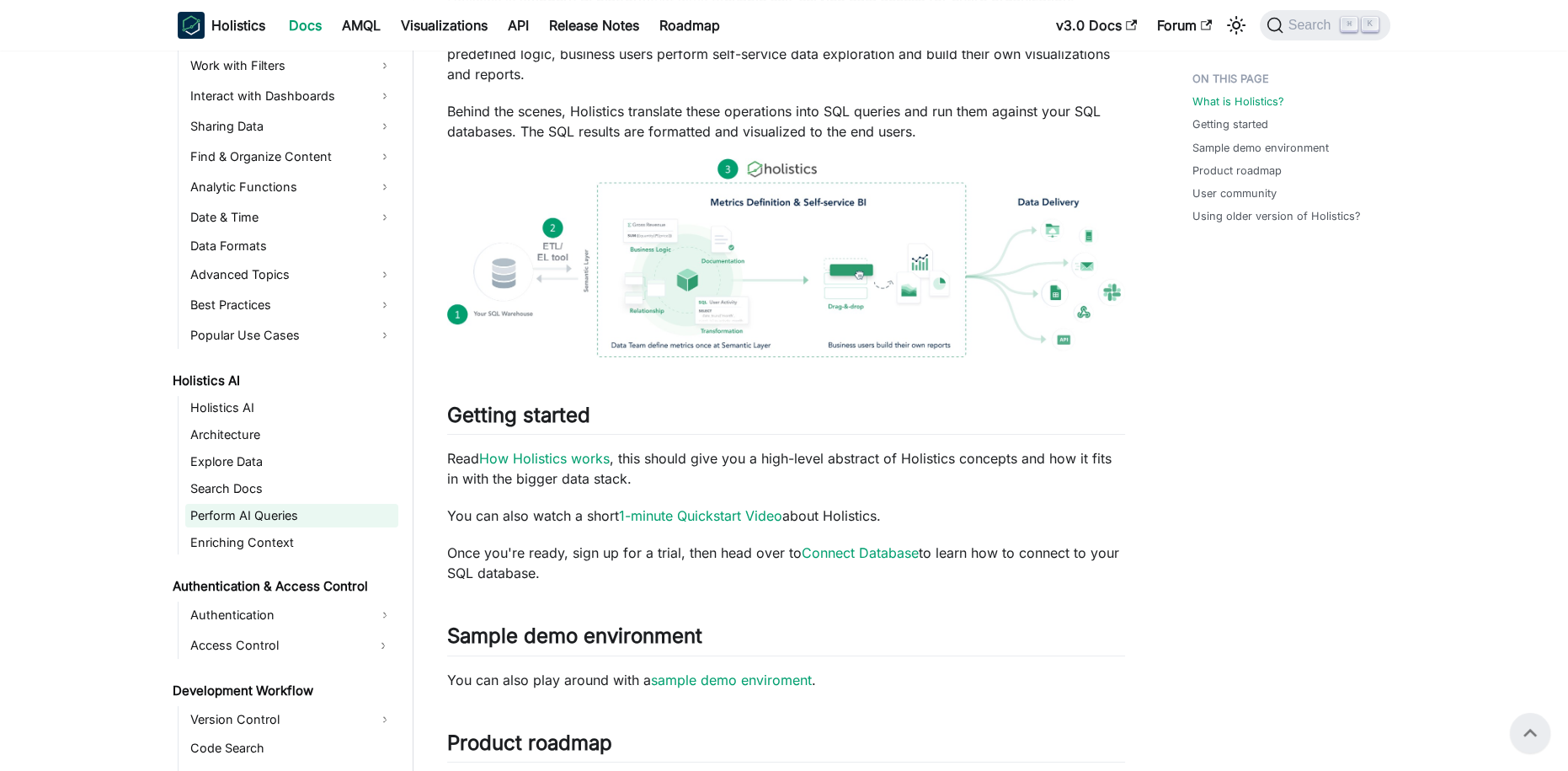
click at [282, 512] on link "Perform AI Queries" at bounding box center [291, 515] width 213 height 23
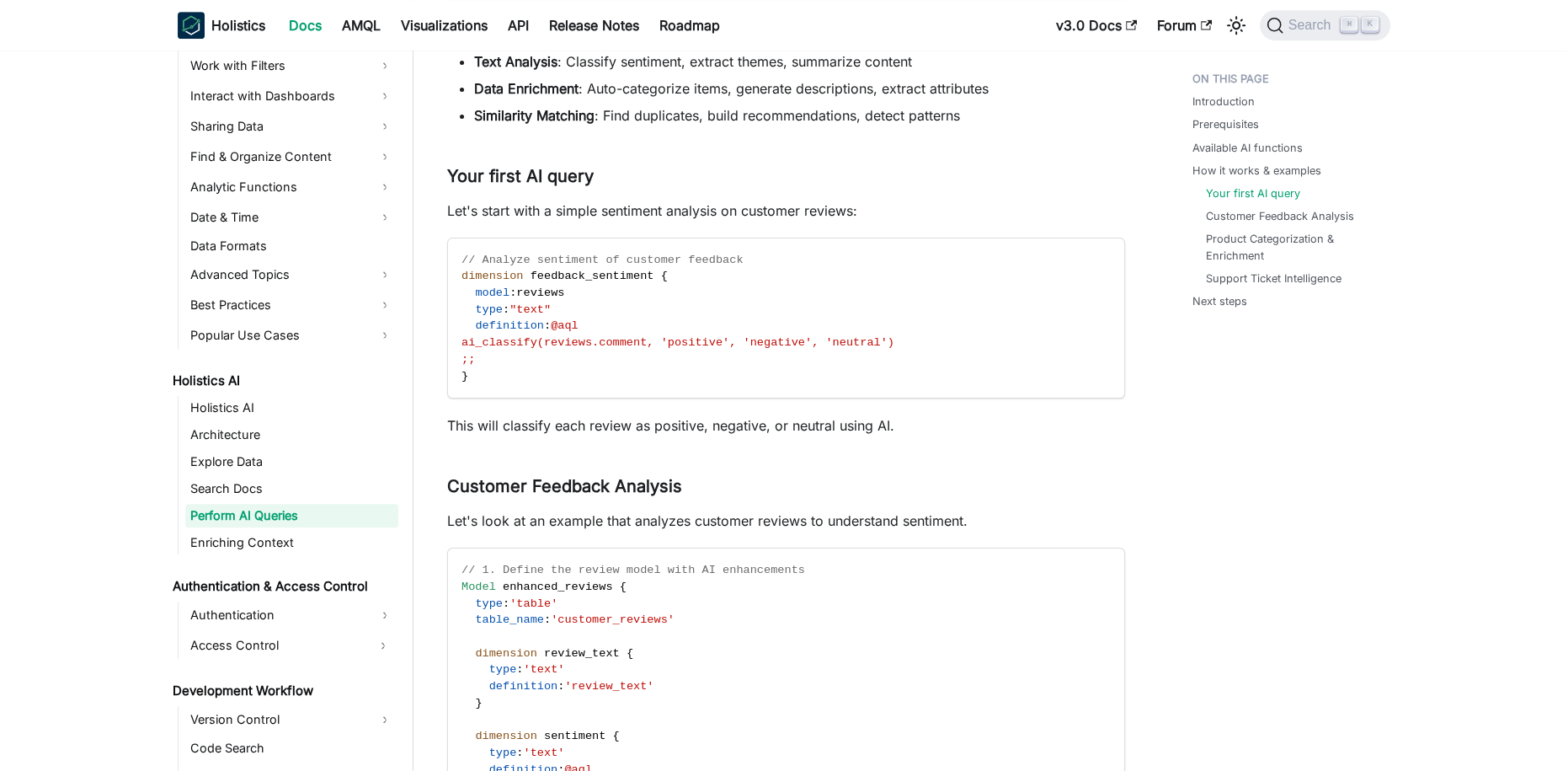
scroll to position [1407, 0]
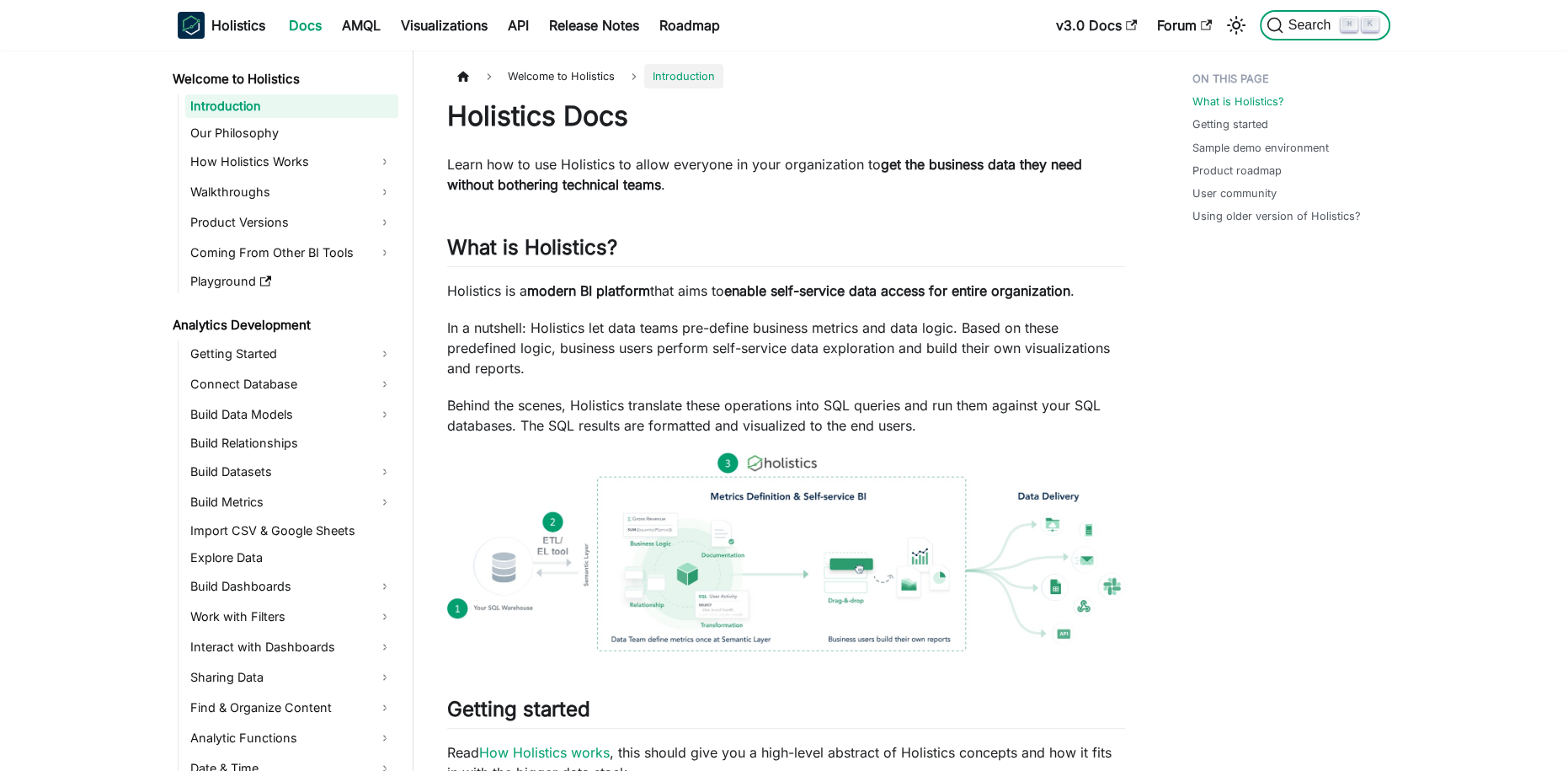
click at [1309, 29] on span "Search" at bounding box center [1311, 25] width 58 height 15
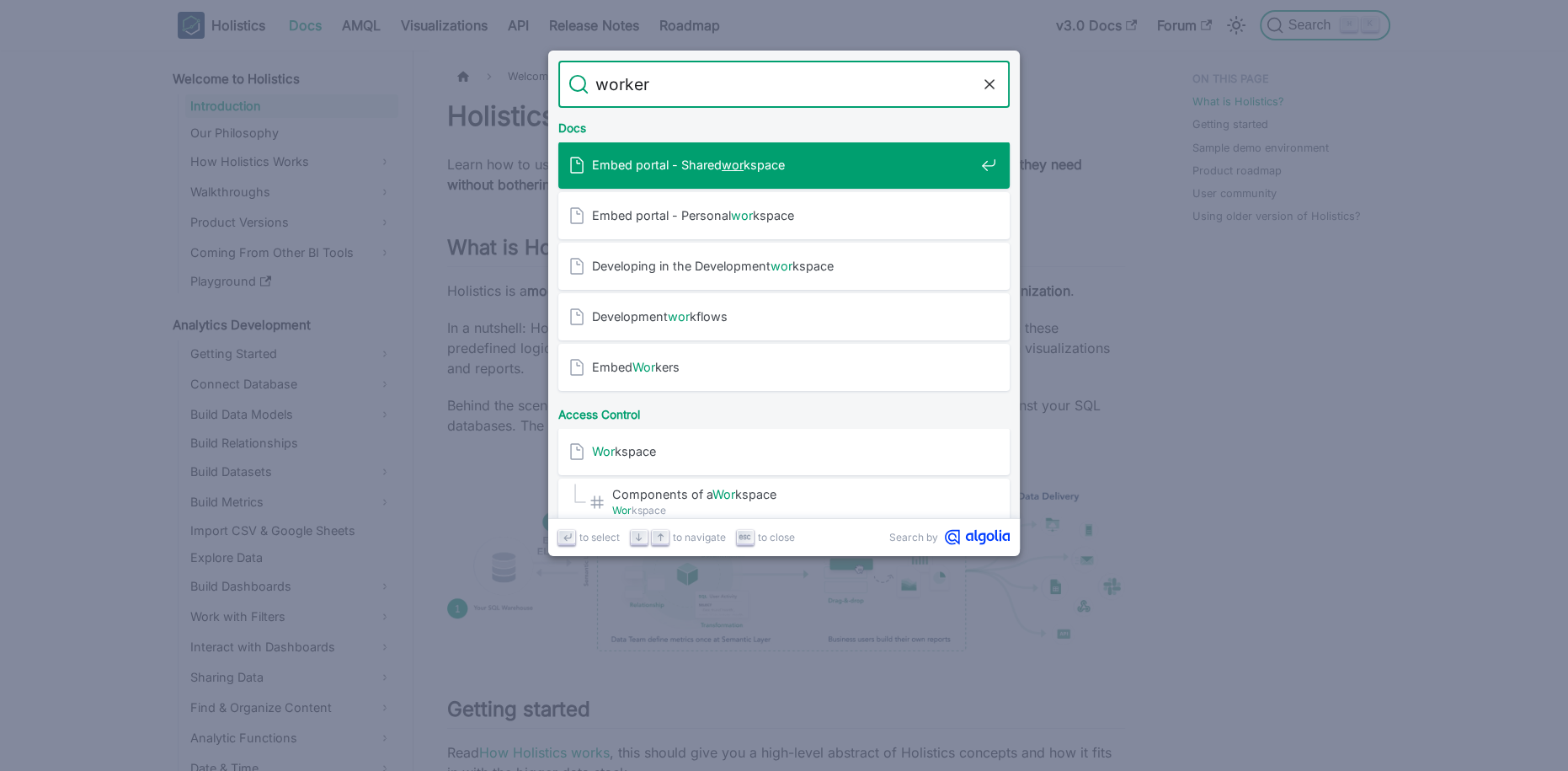
type input "workers"
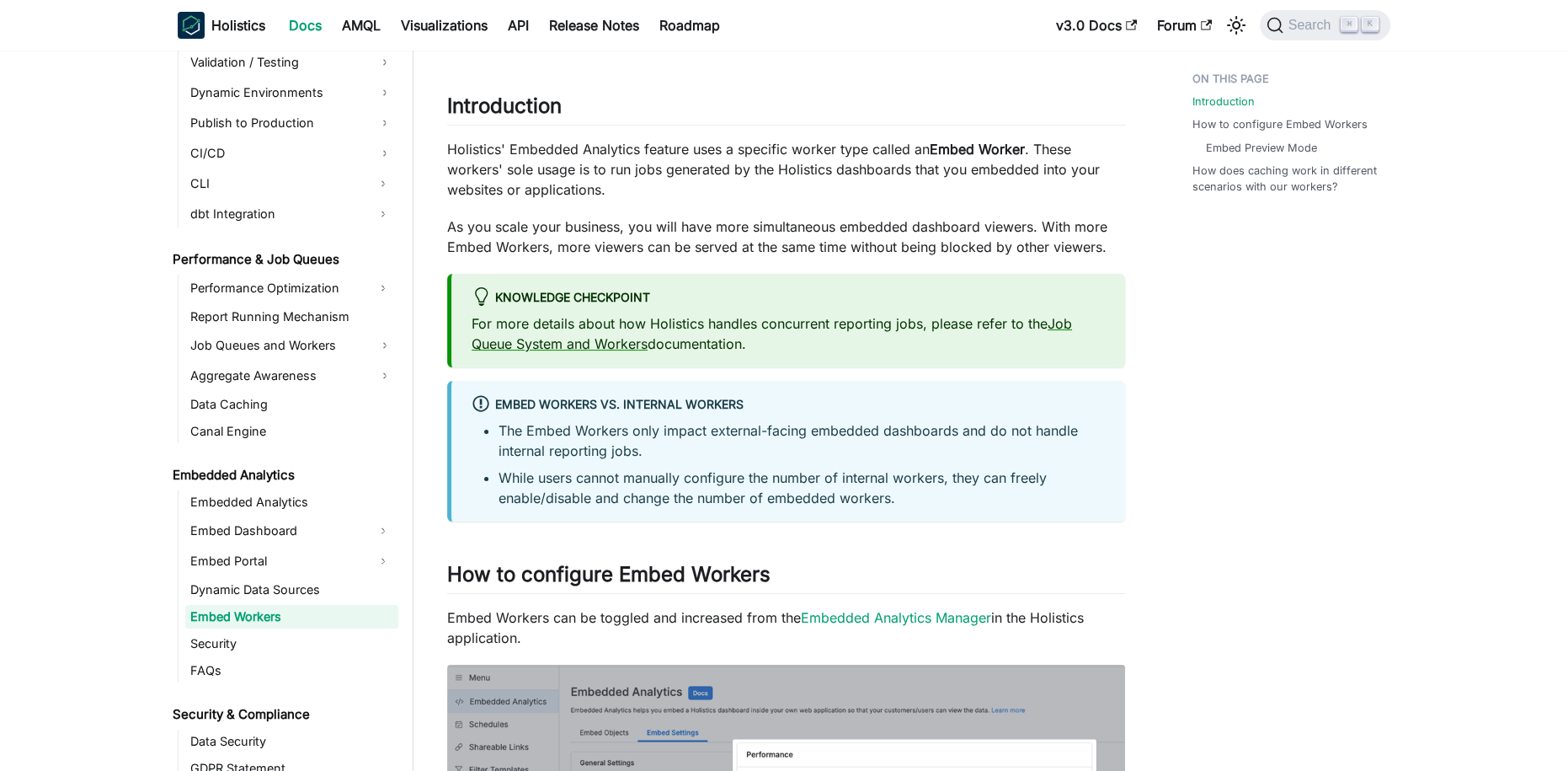
scroll to position [84, 0]
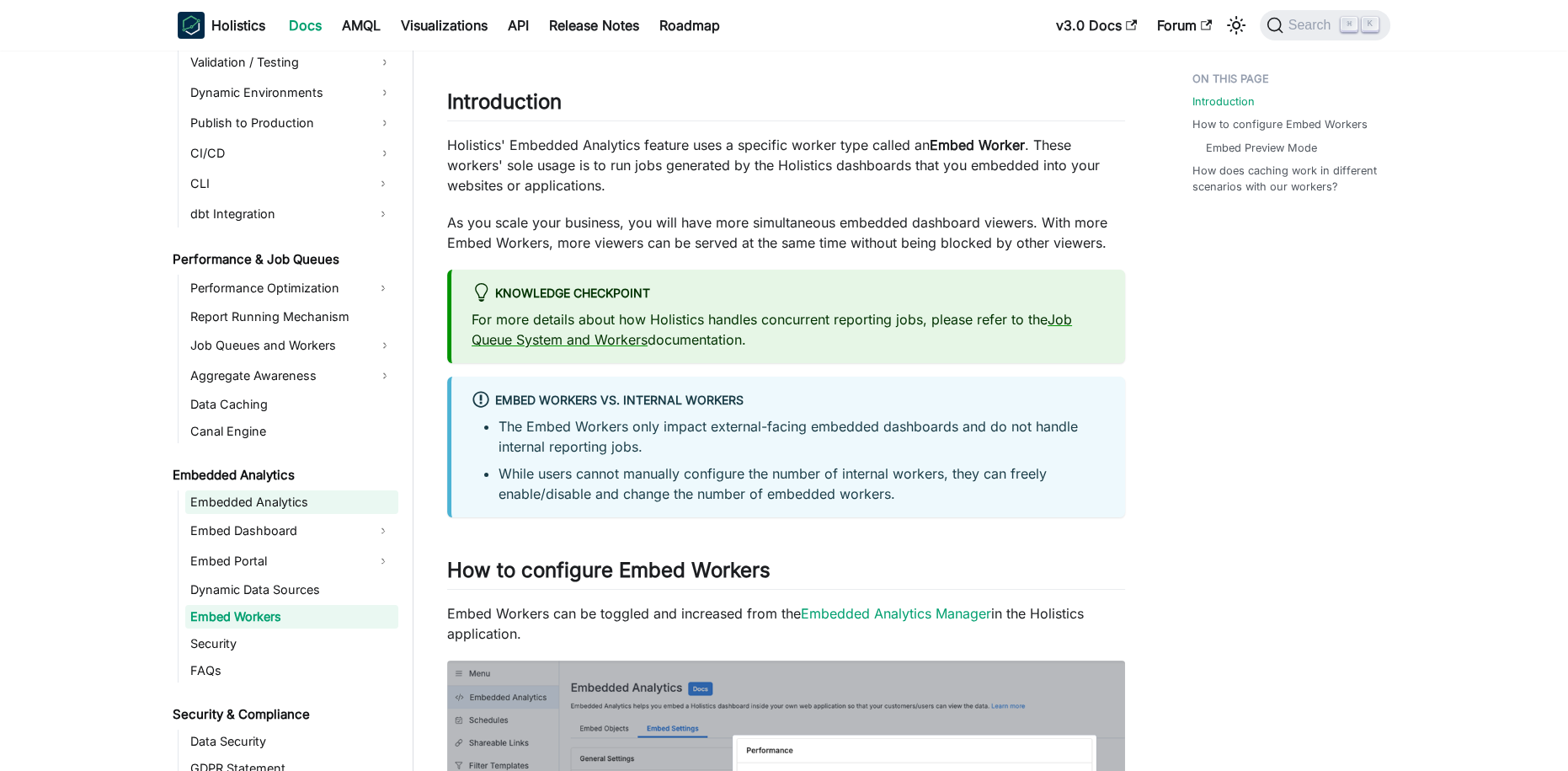
click at [252, 508] on link "Embedded Analytics" at bounding box center [291, 502] width 213 height 23
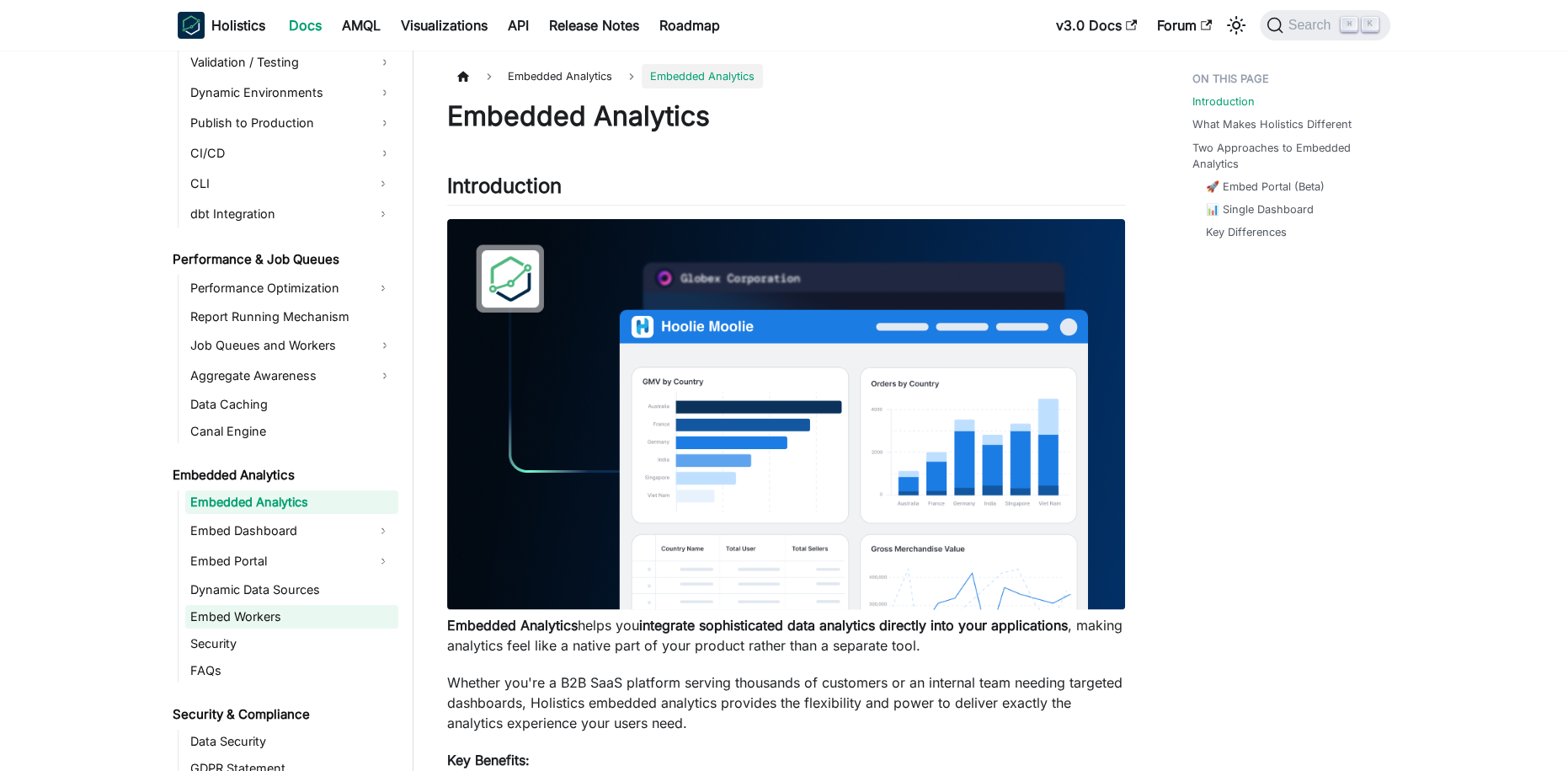
click at [268, 610] on link "Embed Workers" at bounding box center [291, 617] width 213 height 23
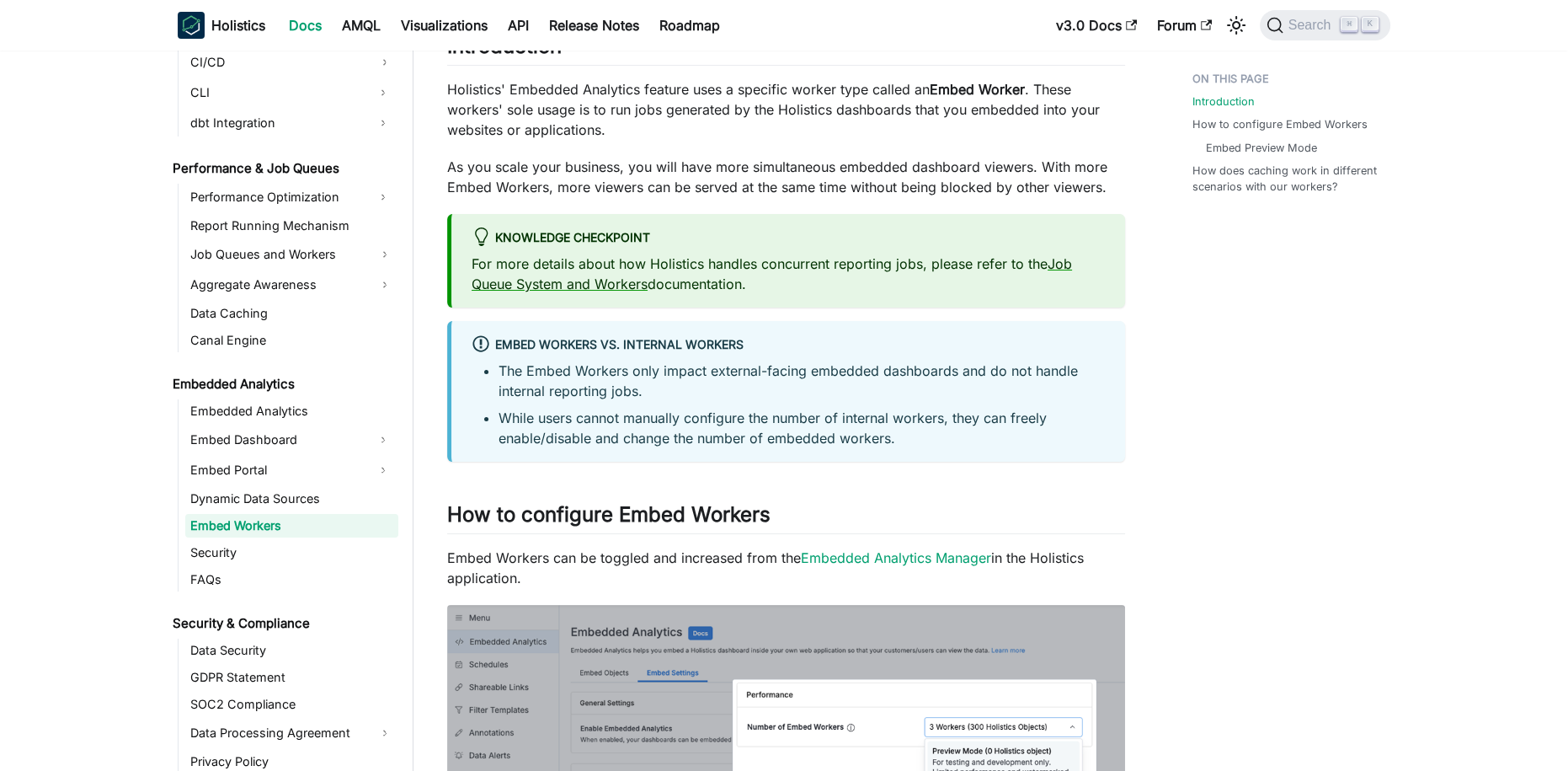
scroll to position [73, 0]
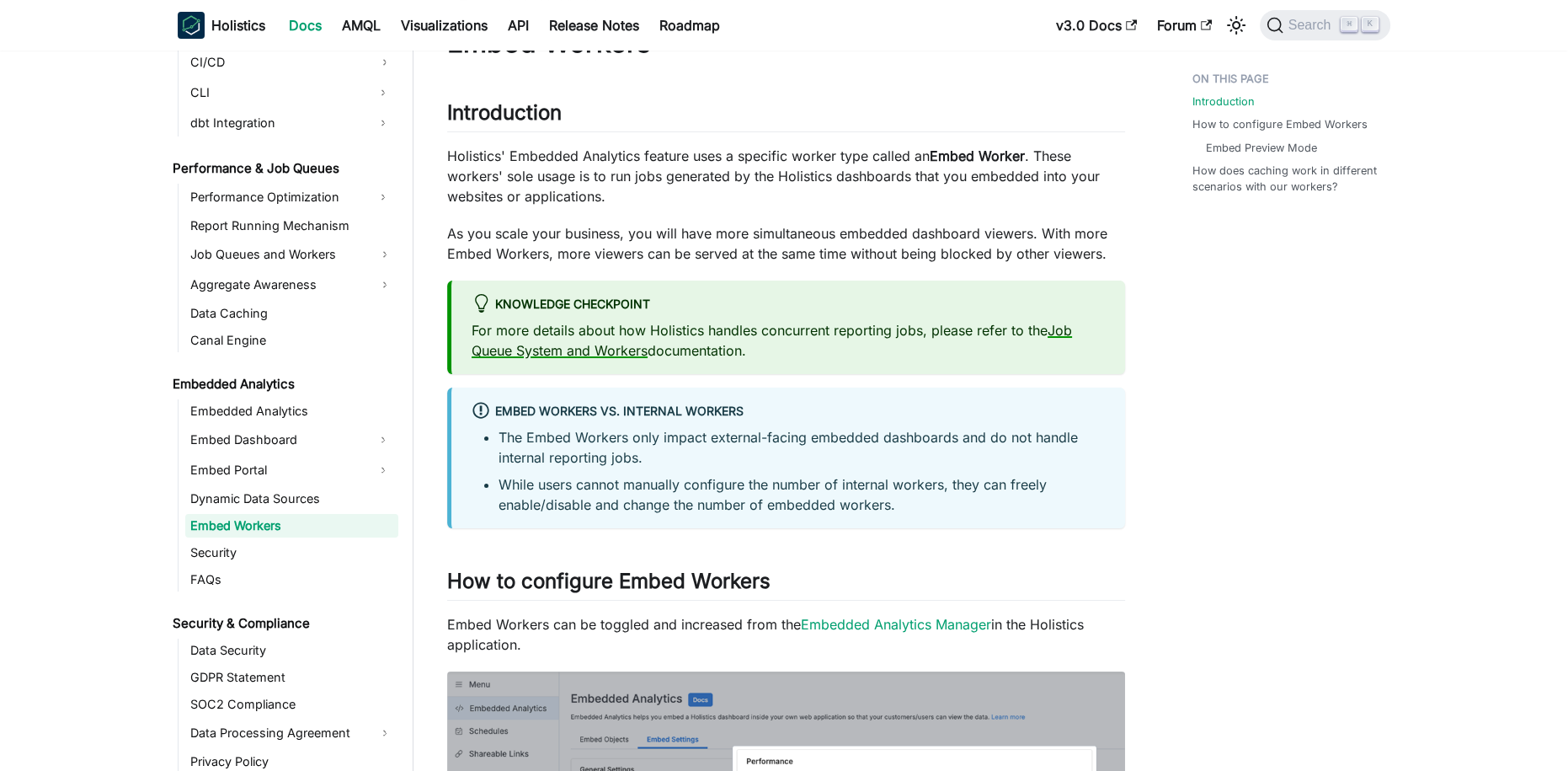
click at [603, 352] on link "Job Queue System and Workers" at bounding box center [772, 340] width 600 height 37
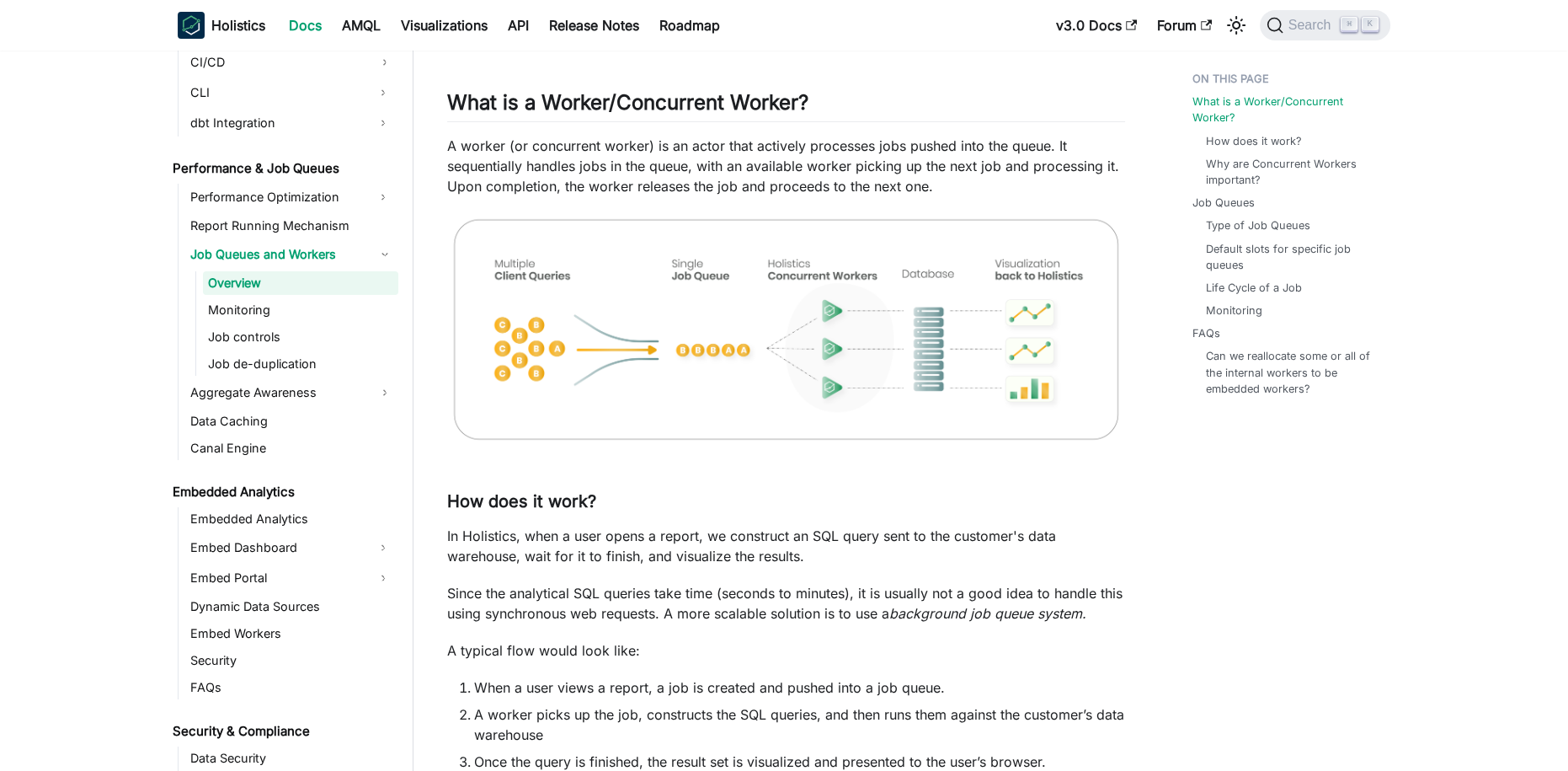
scroll to position [94, 0]
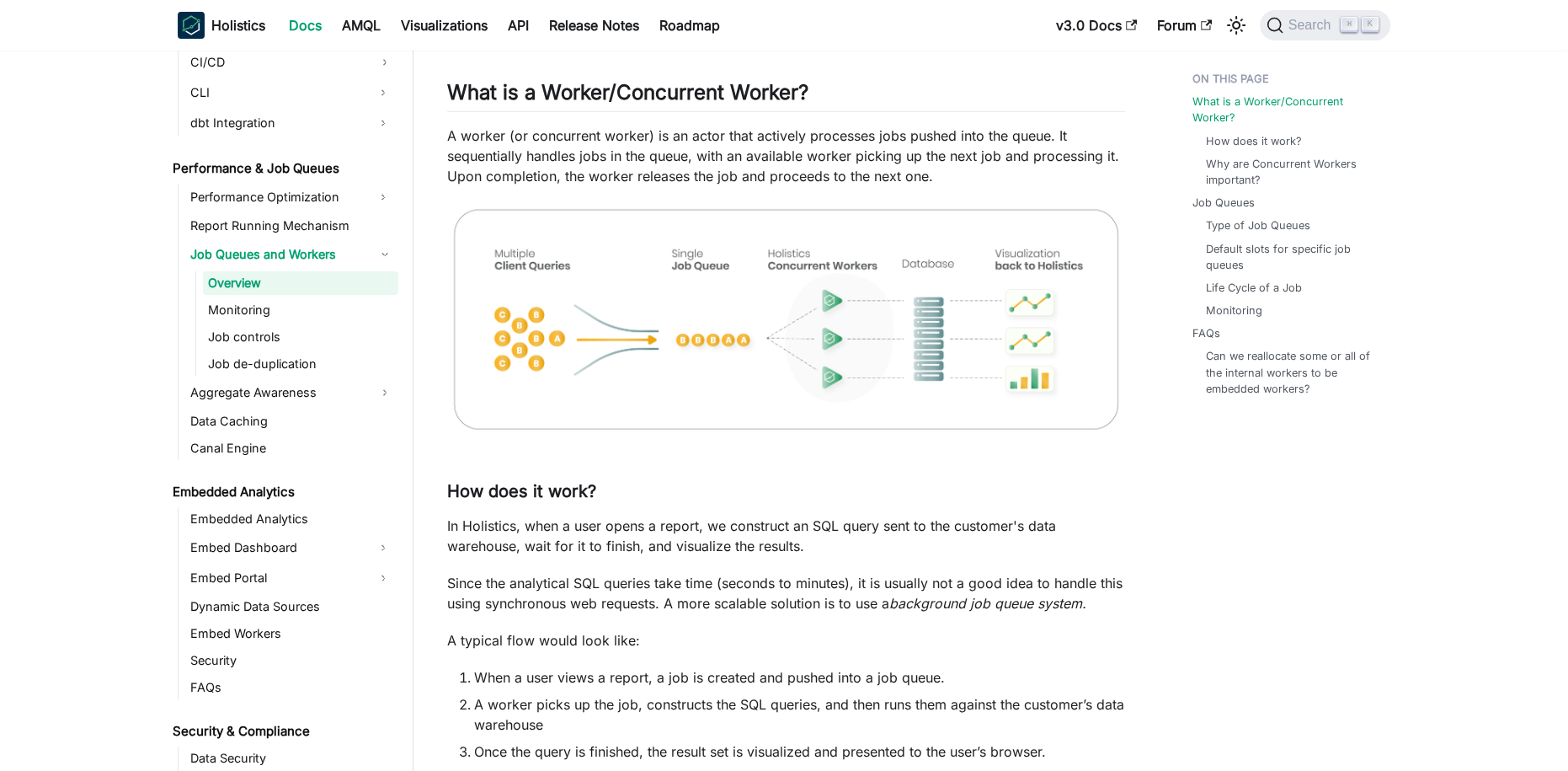
click at [684, 349] on img at bounding box center [786, 319] width 678 height 232
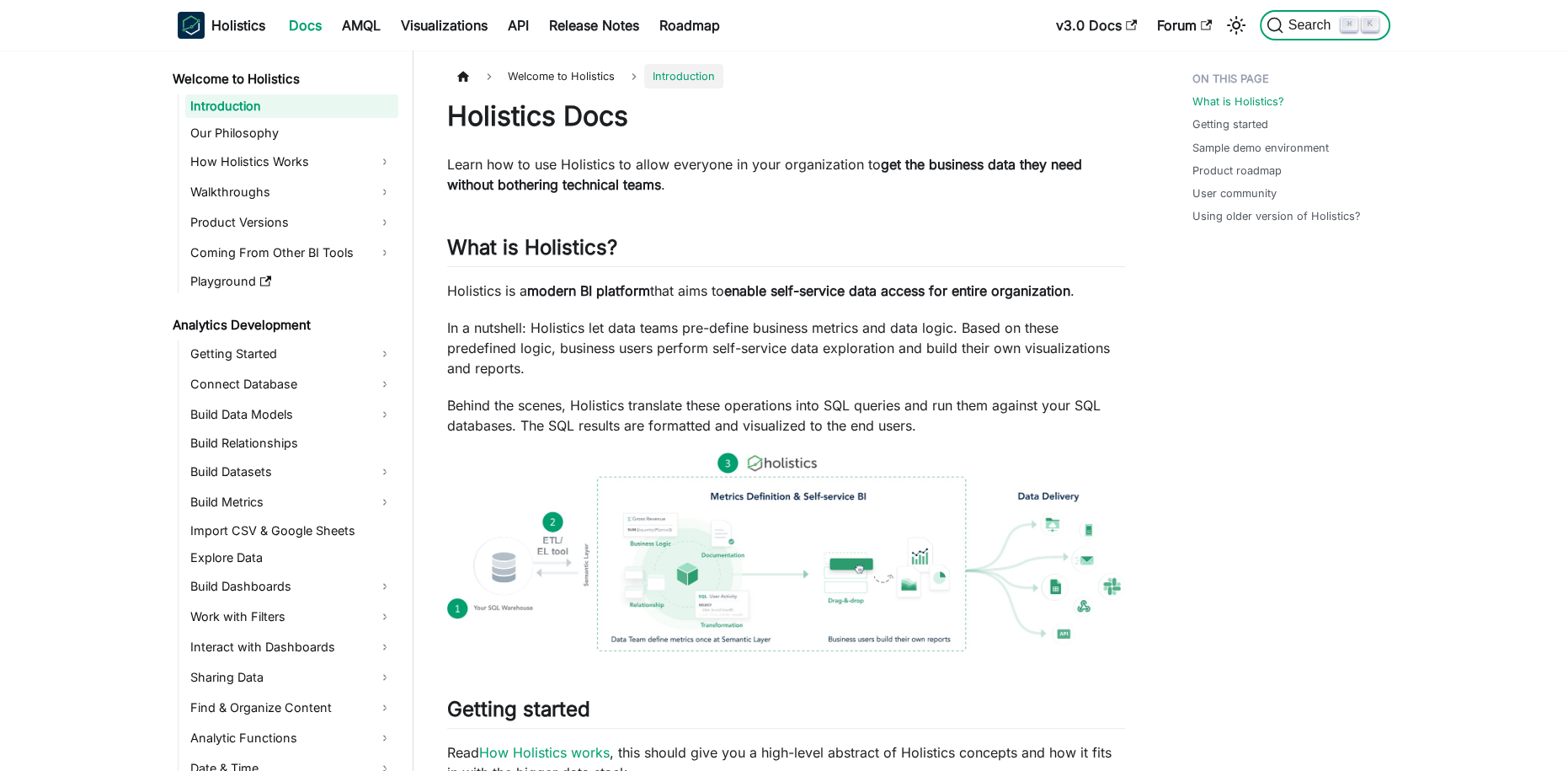
click at [1298, 28] on span "Search" at bounding box center [1311, 25] width 58 height 15
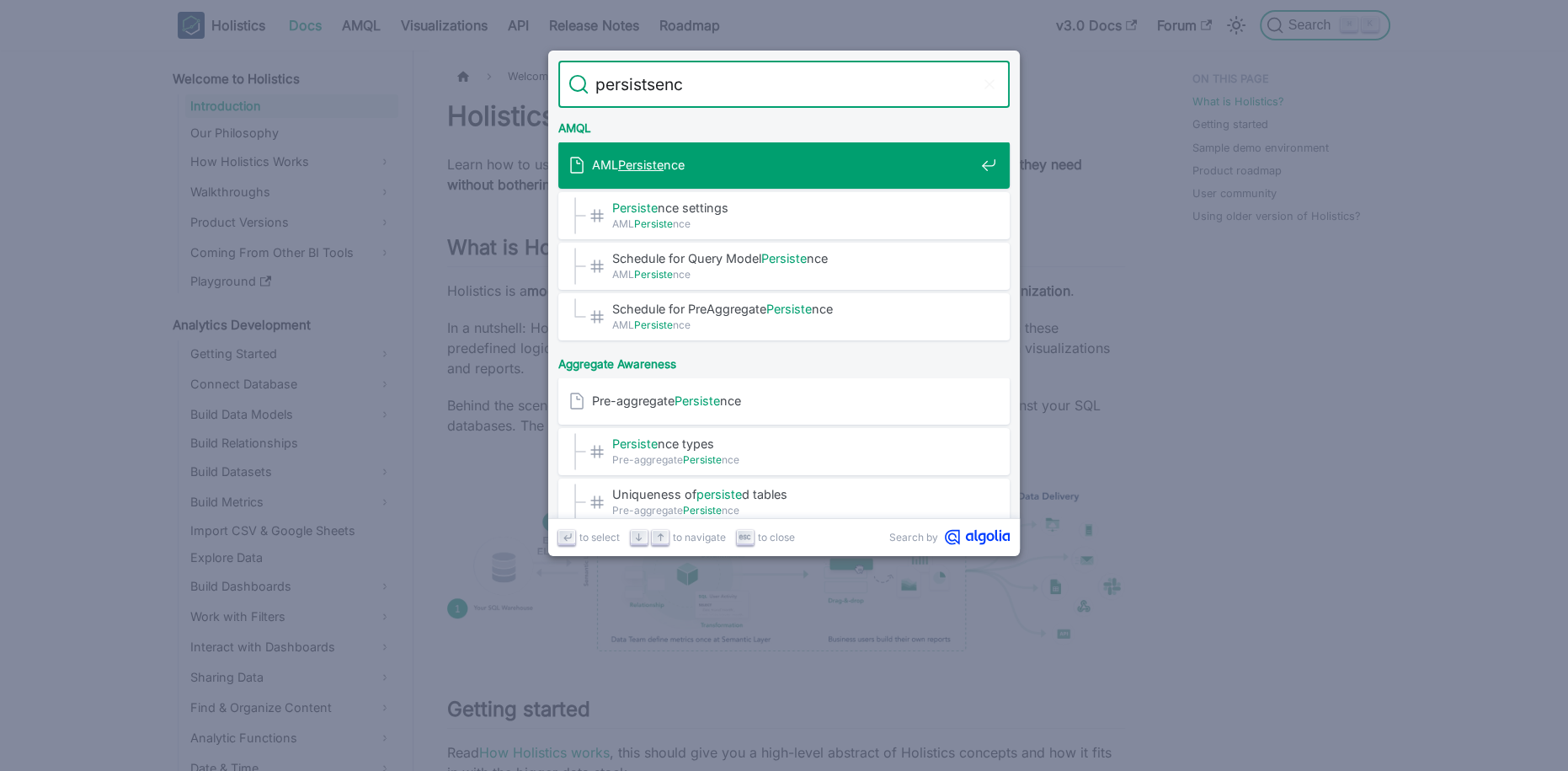
type input "persistsence"
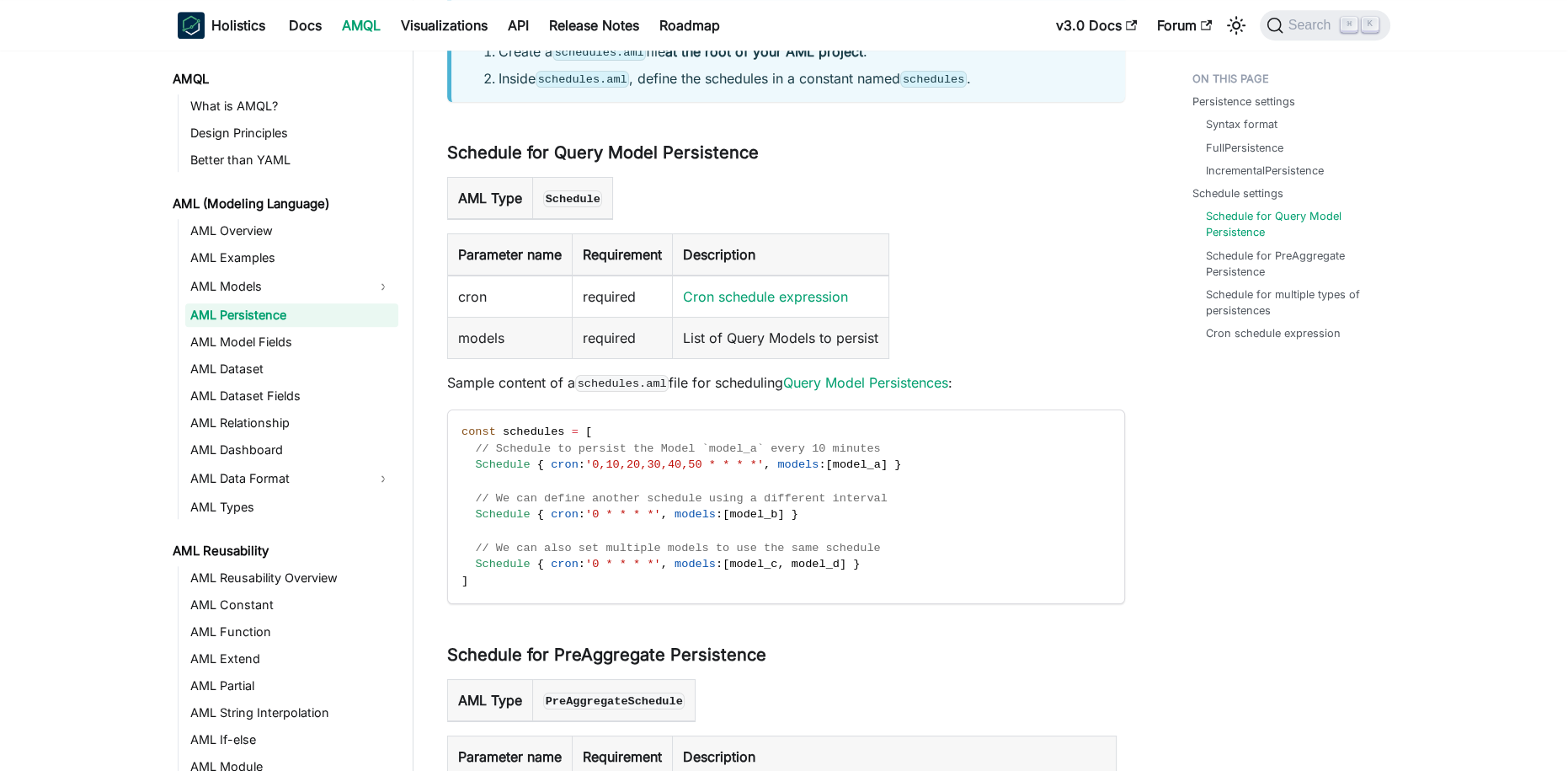
scroll to position [1720, 0]
drag, startPoint x: 498, startPoint y: 458, endPoint x: 741, endPoint y: 475, distance: 243.6
click at [741, 475] on code "const schedules = [ // Schedule to persist the Model `model_a` every 10 minutes…" at bounding box center [785, 507] width 674 height 193
drag, startPoint x: 594, startPoint y: 378, endPoint x: 674, endPoint y: 378, distance: 80.0
click at [674, 378] on p "Sample content of a schedules.aml file for scheduling Query Model Persistences :" at bounding box center [786, 383] width 678 height 21
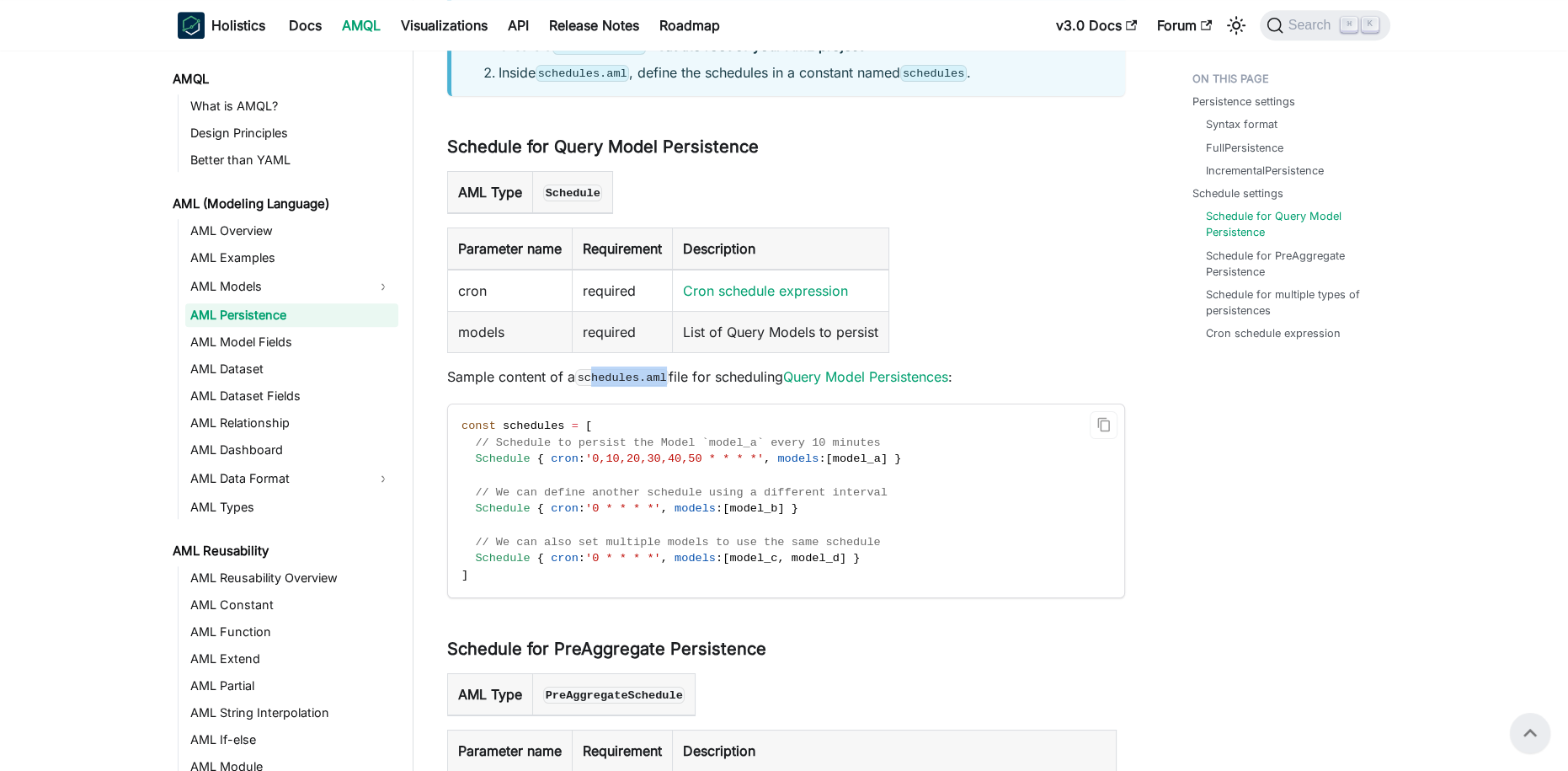
scroll to position [1723, 0]
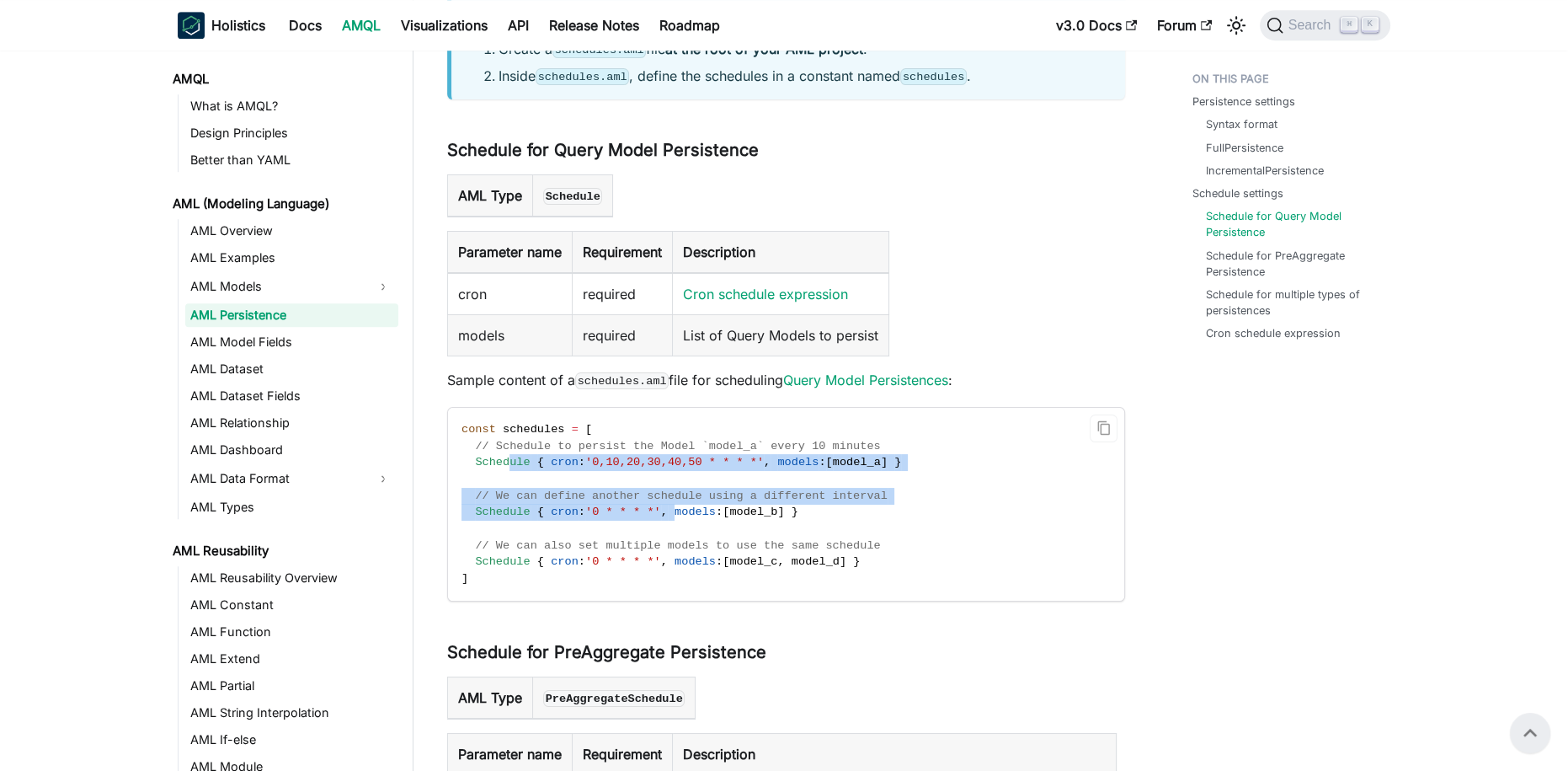
drag, startPoint x: 509, startPoint y: 455, endPoint x: 683, endPoint y: 506, distance: 181.3
click at [683, 506] on code "const schedules = [ // Schedule to persist the Model `model_a` every 10 minutes…" at bounding box center [785, 504] width 674 height 193
click at [524, 464] on span "Schedule" at bounding box center [502, 462] width 54 height 12
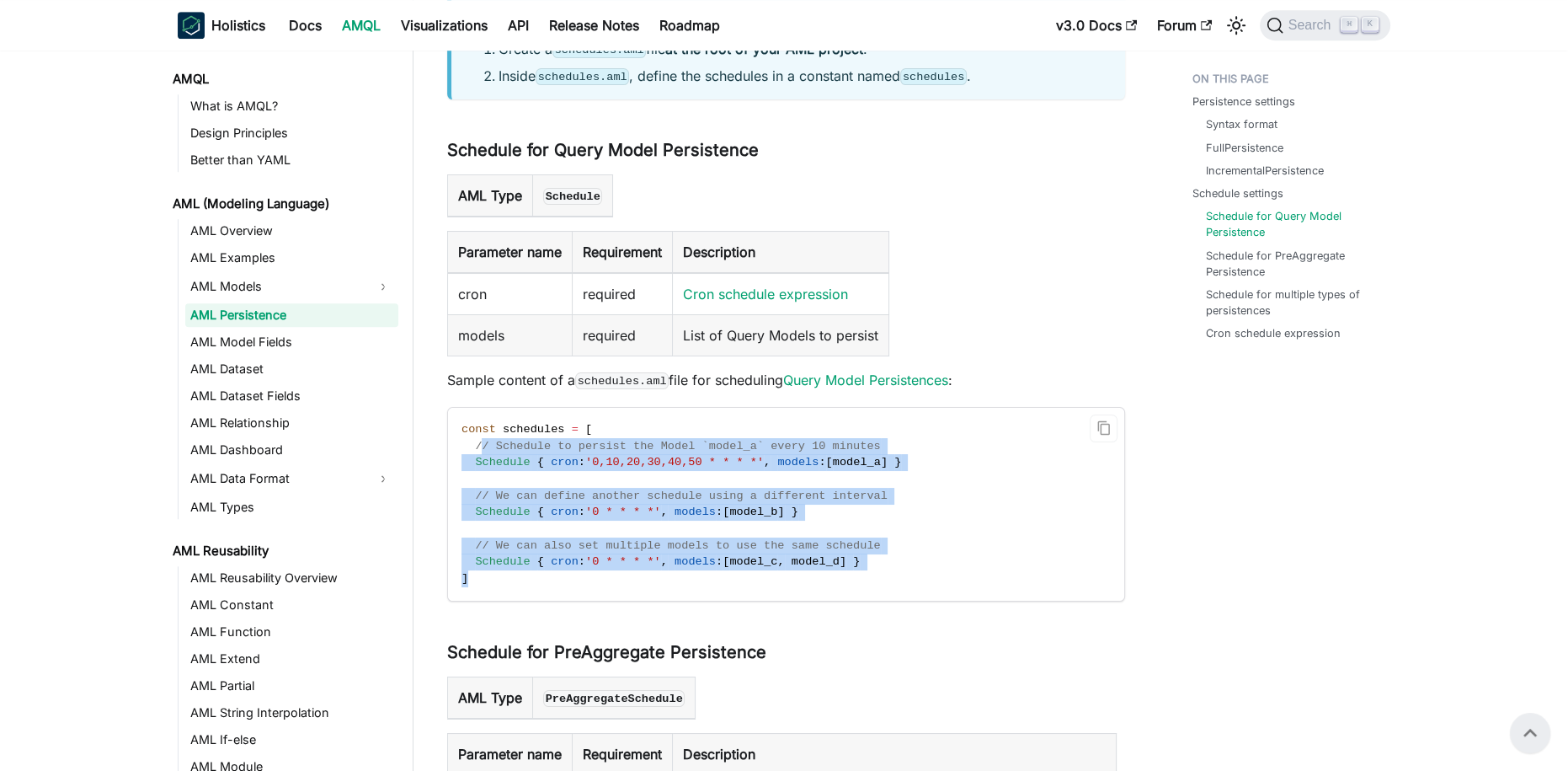
drag, startPoint x: 482, startPoint y: 448, endPoint x: 730, endPoint y: 572, distance: 277.3
click at [730, 572] on code "const schedules = [ // Schedule to persist the Model `model_a` every 10 minutes…" at bounding box center [785, 504] width 674 height 193
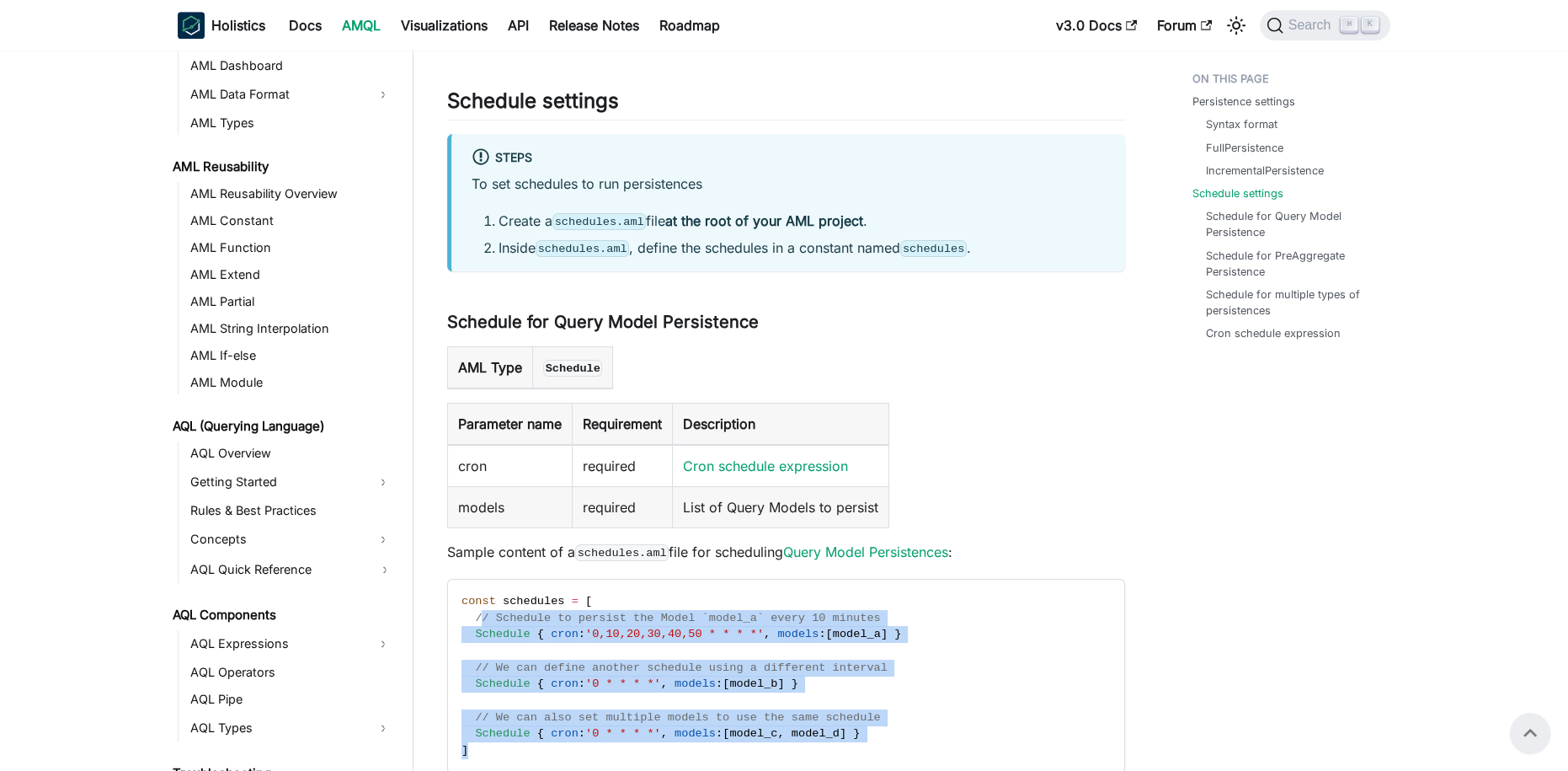
scroll to position [382, 0]
click at [298, 26] on link "Docs" at bounding box center [306, 25] width 53 height 27
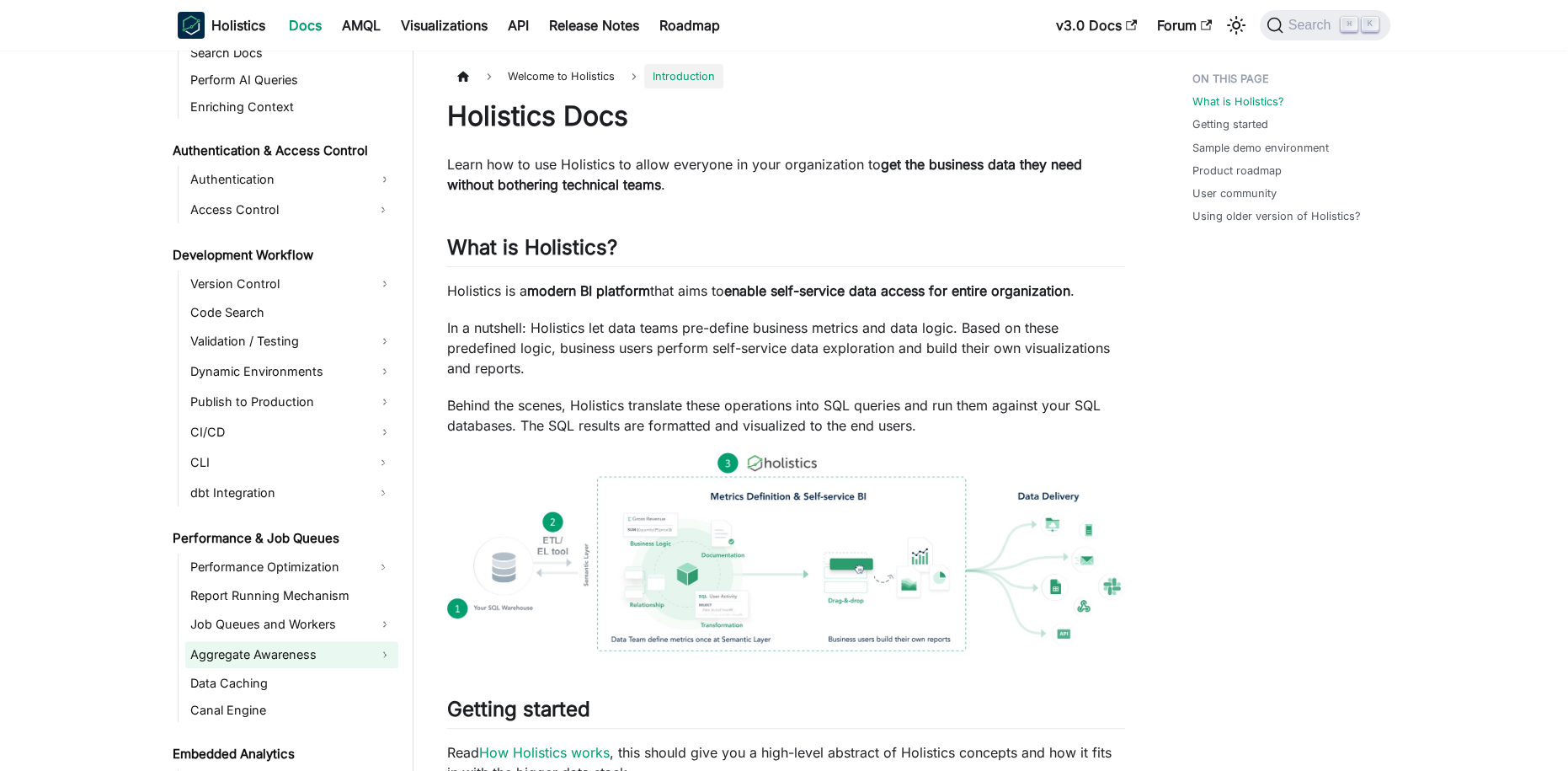
scroll to position [1028, 0]
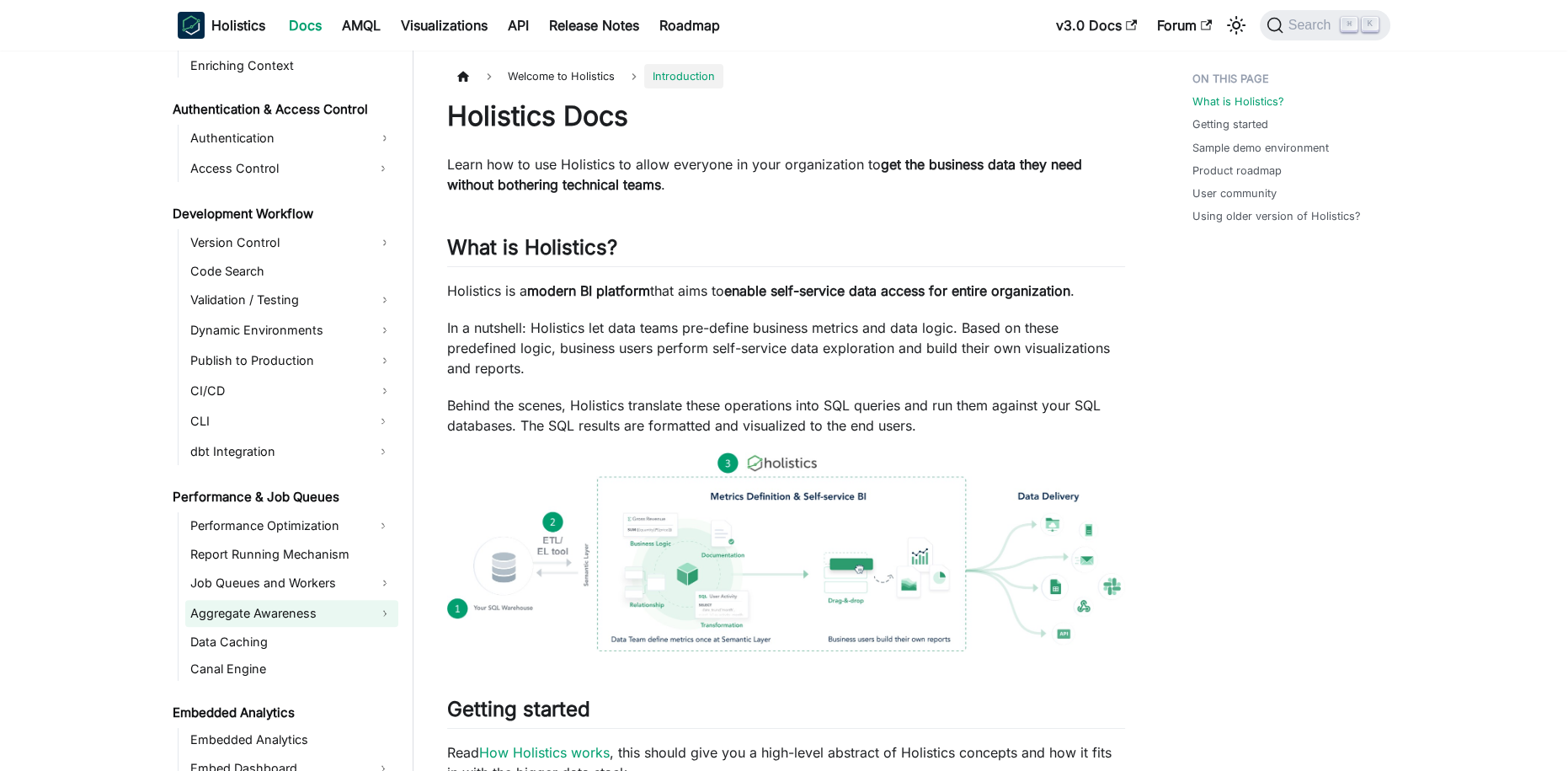
click at [290, 614] on link "Aggregate Awareness" at bounding box center [291, 613] width 213 height 27
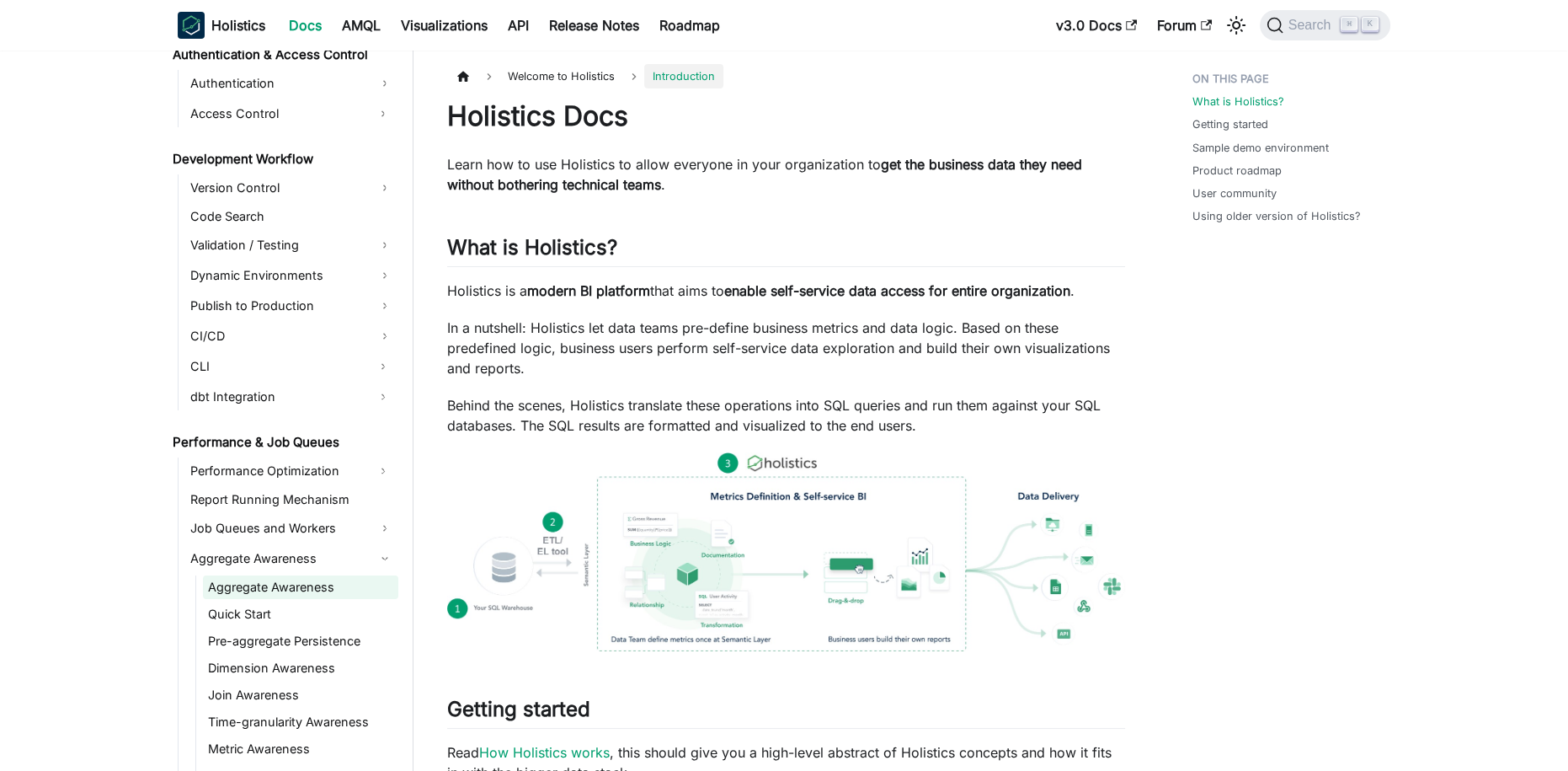
scroll to position [1093, 0]
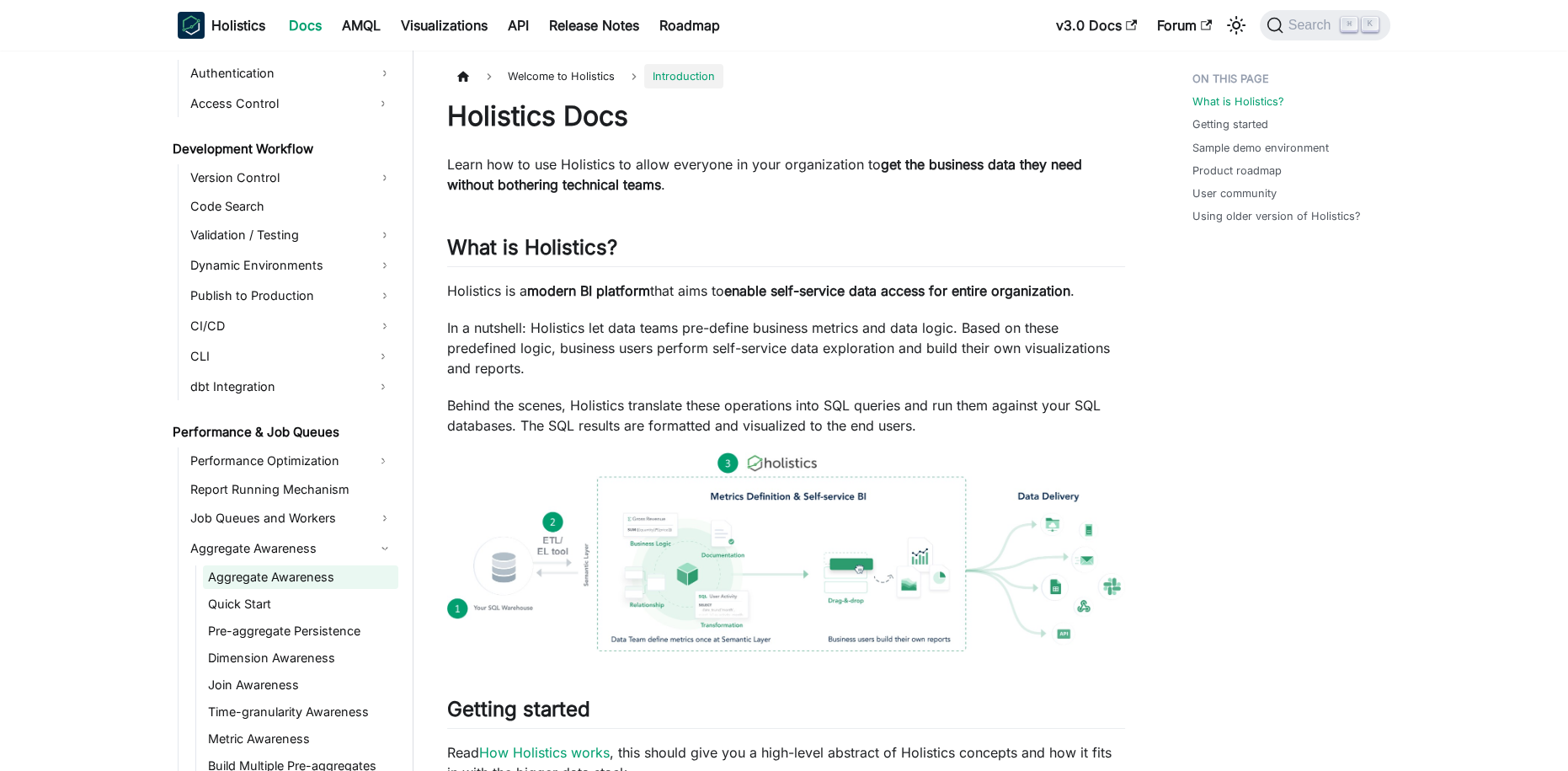
click at [298, 586] on link "Aggregate Awareness" at bounding box center [300, 577] width 195 height 23
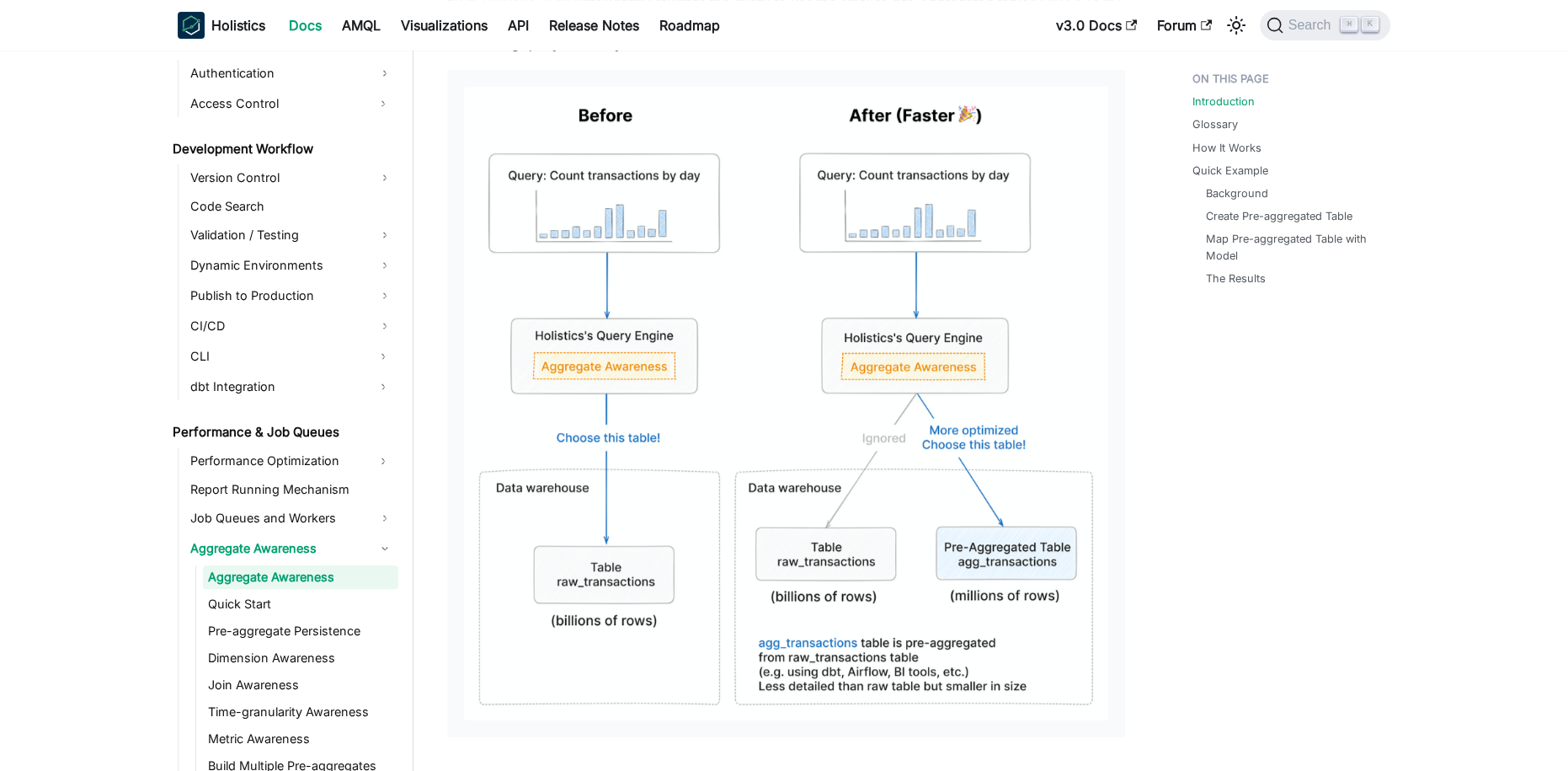
scroll to position [495, 0]
click at [905, 412] on img at bounding box center [786, 405] width 644 height 634
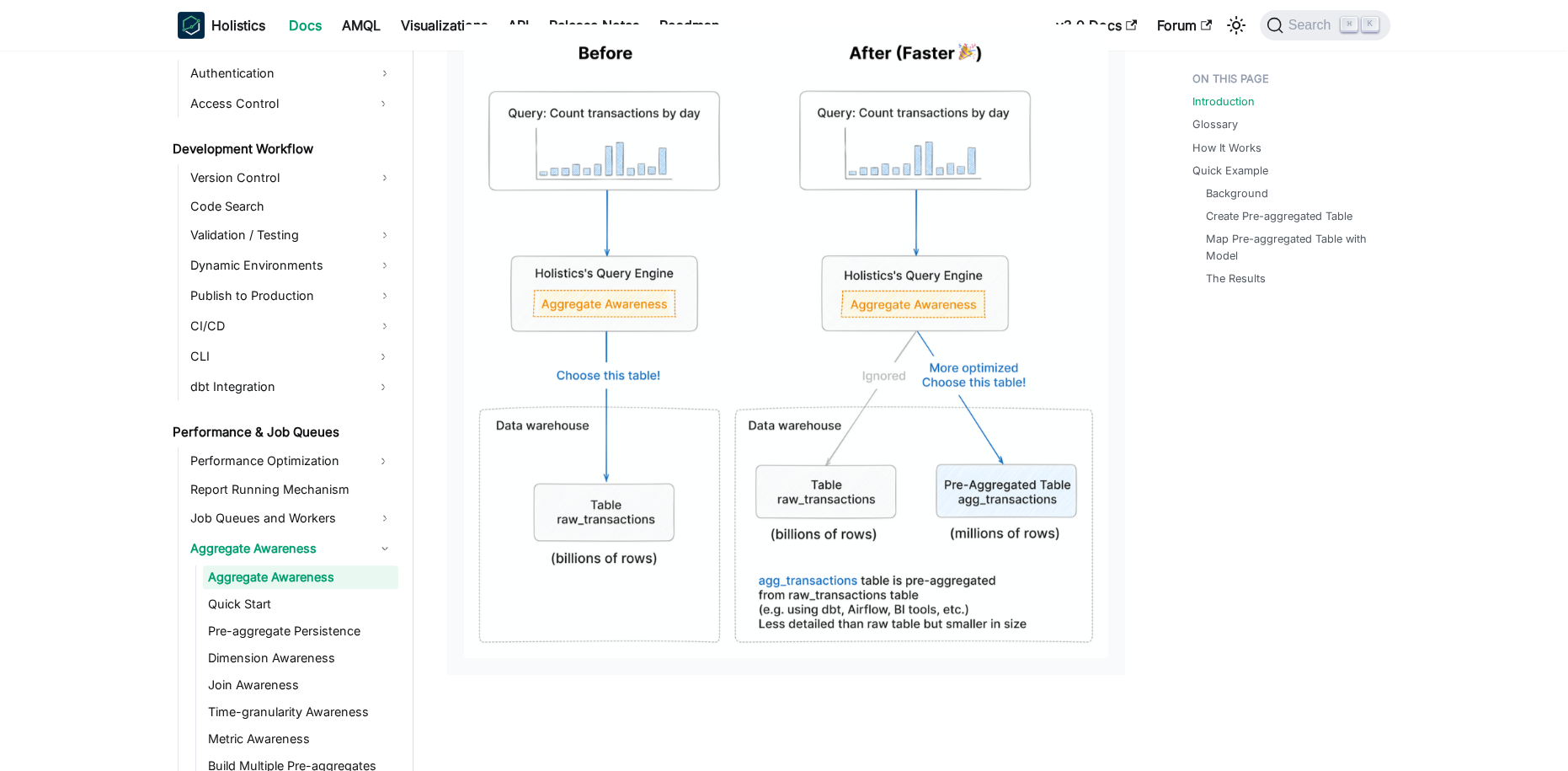
scroll to position [573, 0]
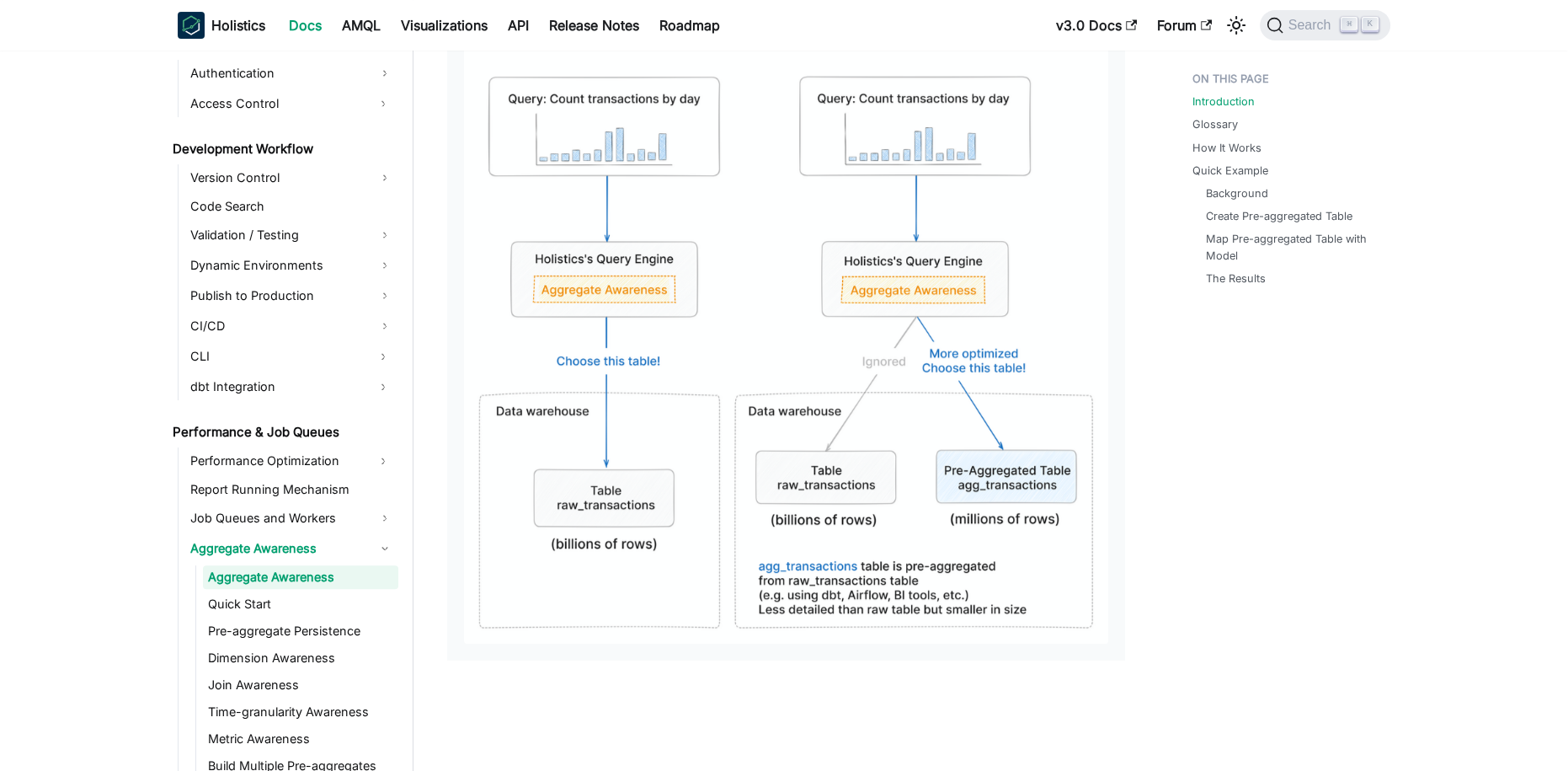
click at [820, 497] on img at bounding box center [786, 326] width 644 height 634
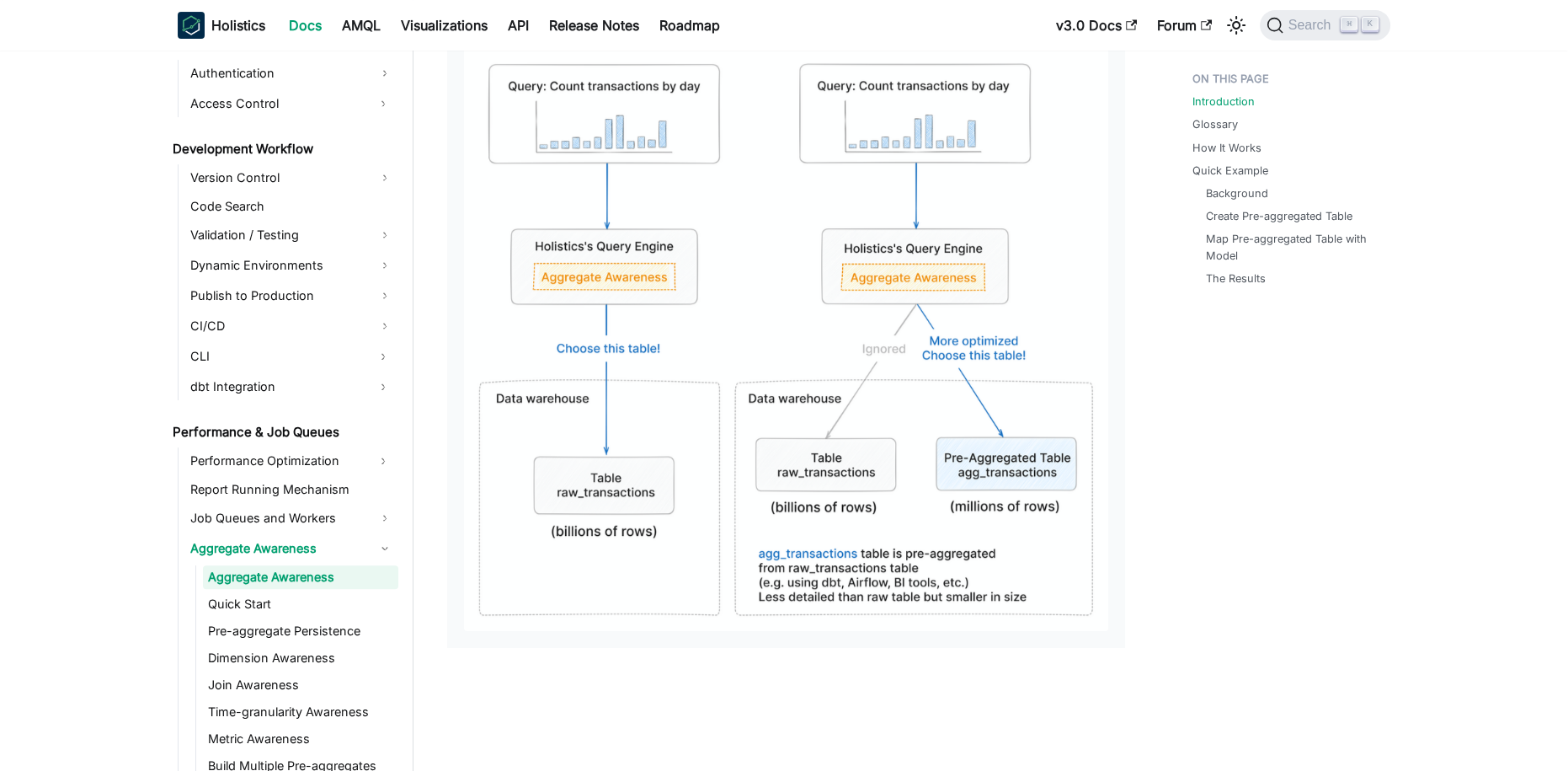
scroll to position [587, 0]
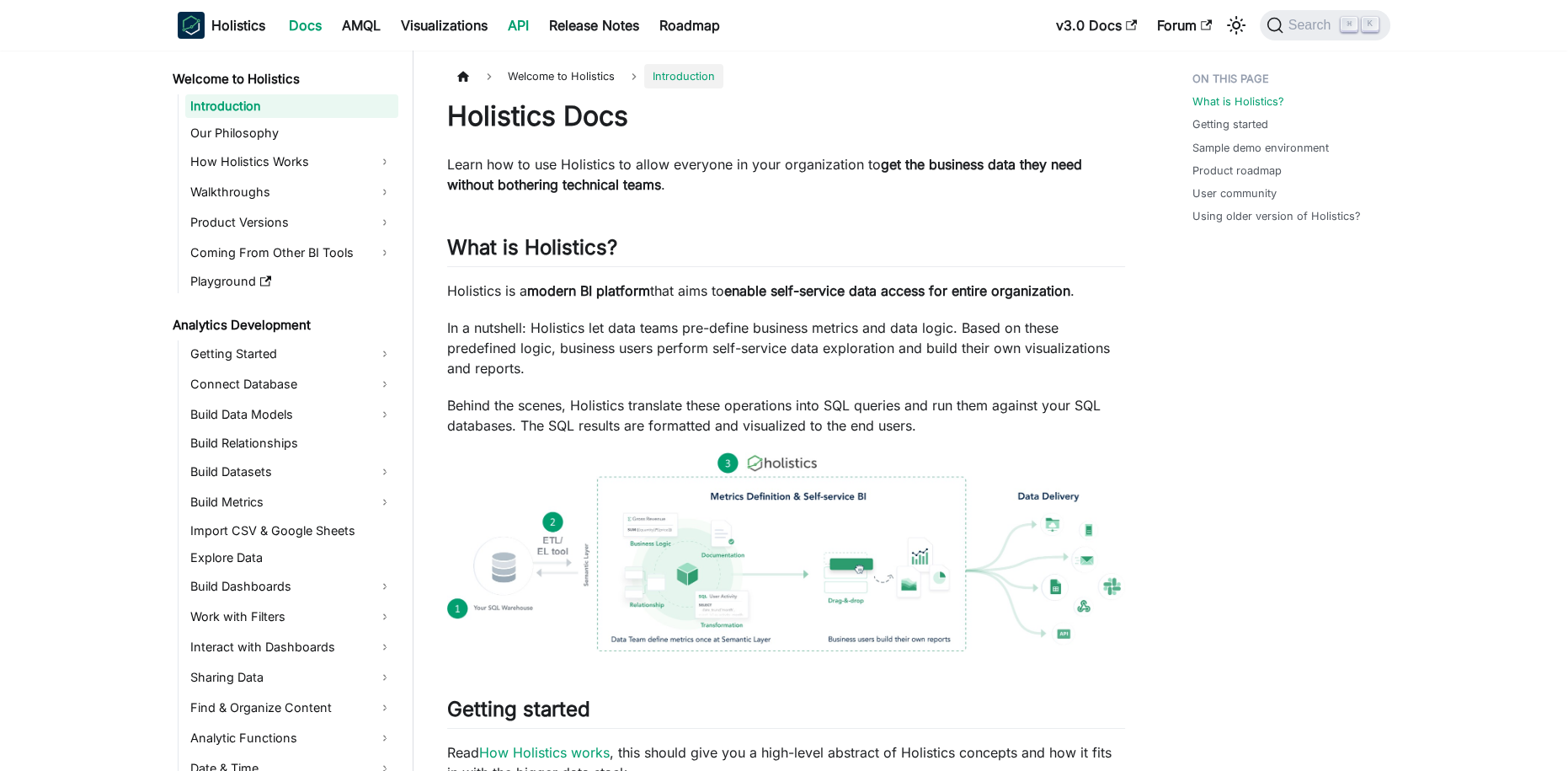
click at [519, 21] on link "API" at bounding box center [518, 25] width 41 height 27
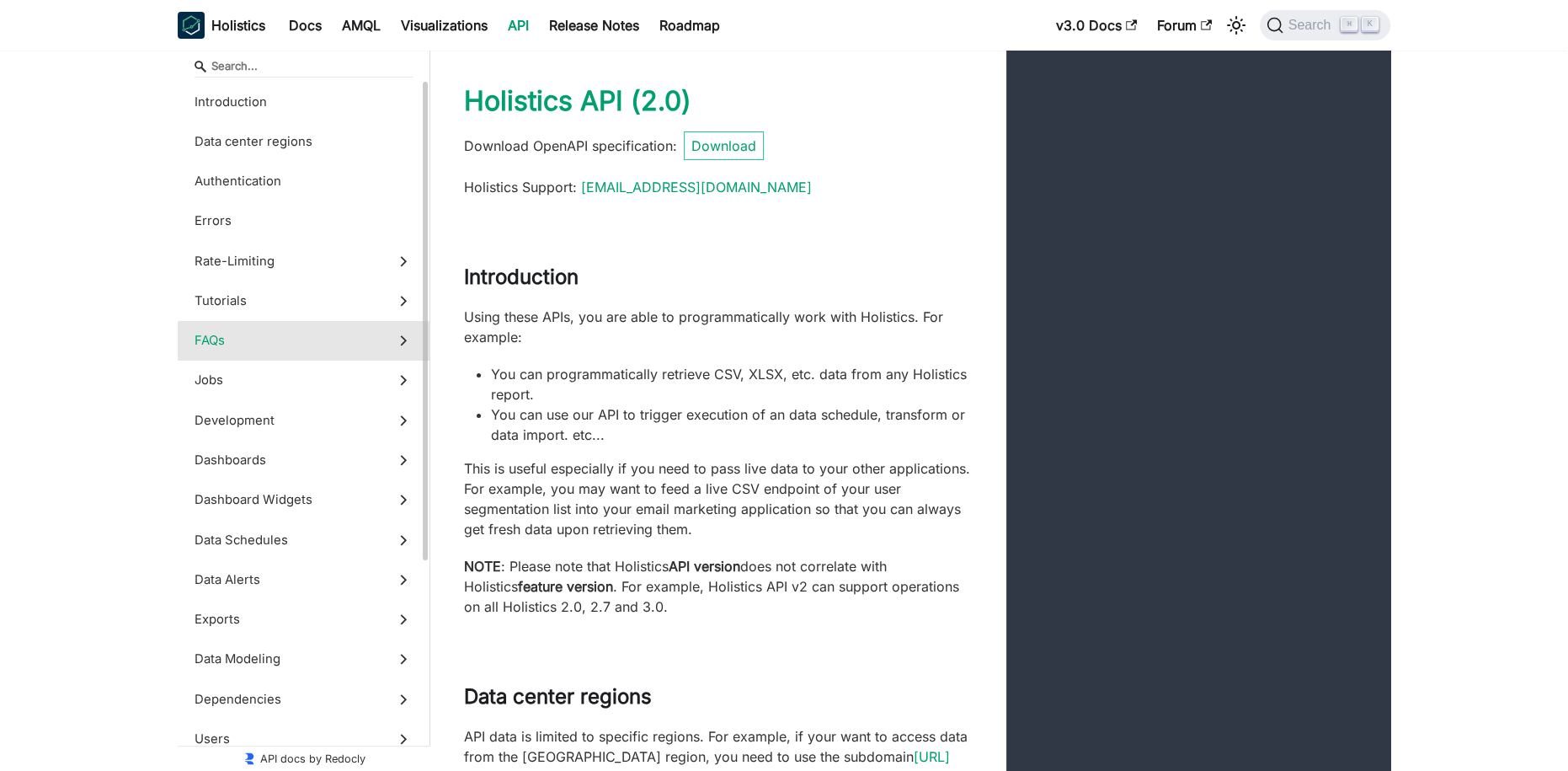
scroll to position [9, 0]
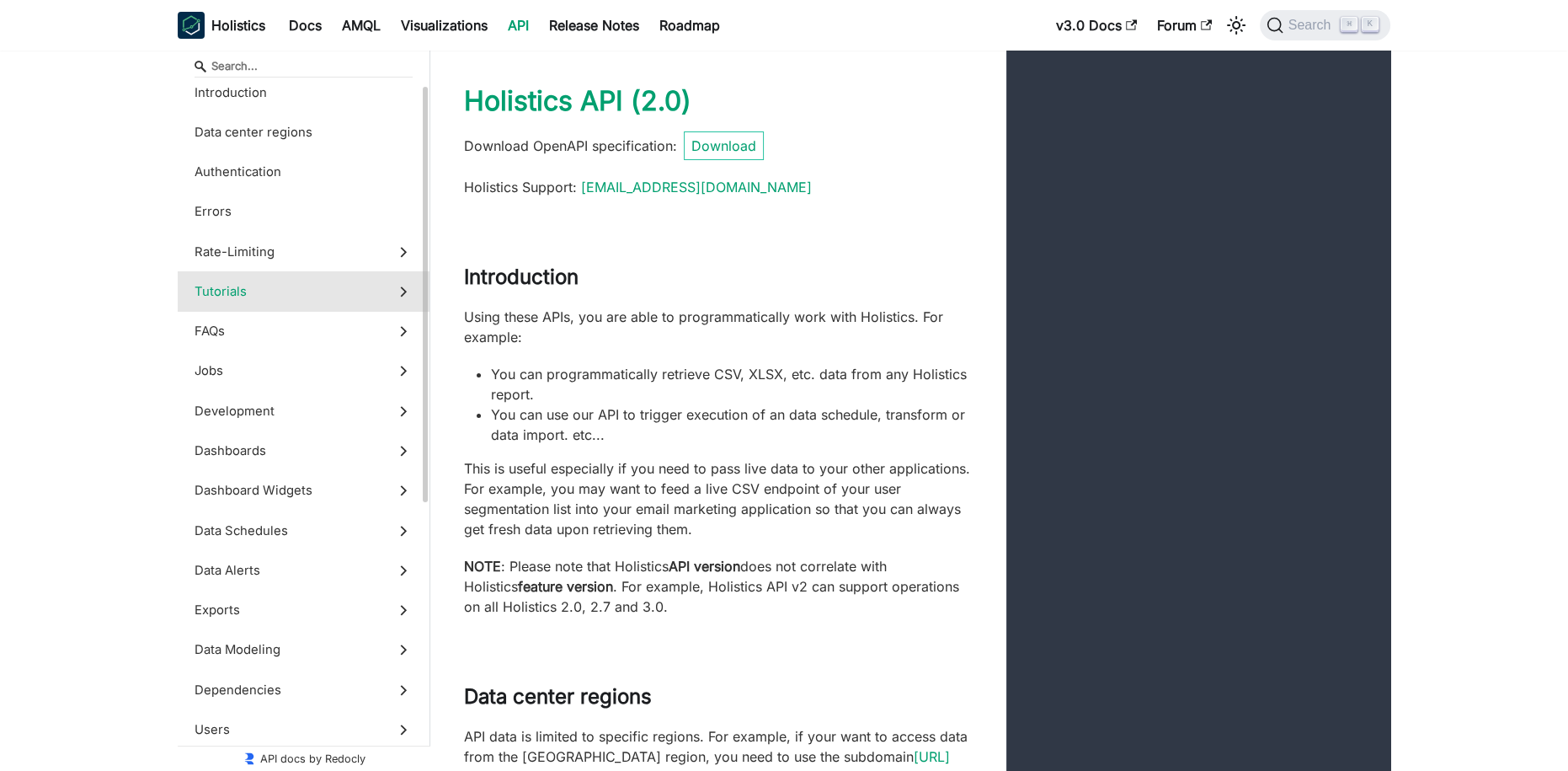
click at [303, 300] on label "Tutorials" at bounding box center [303, 291] width 252 height 39
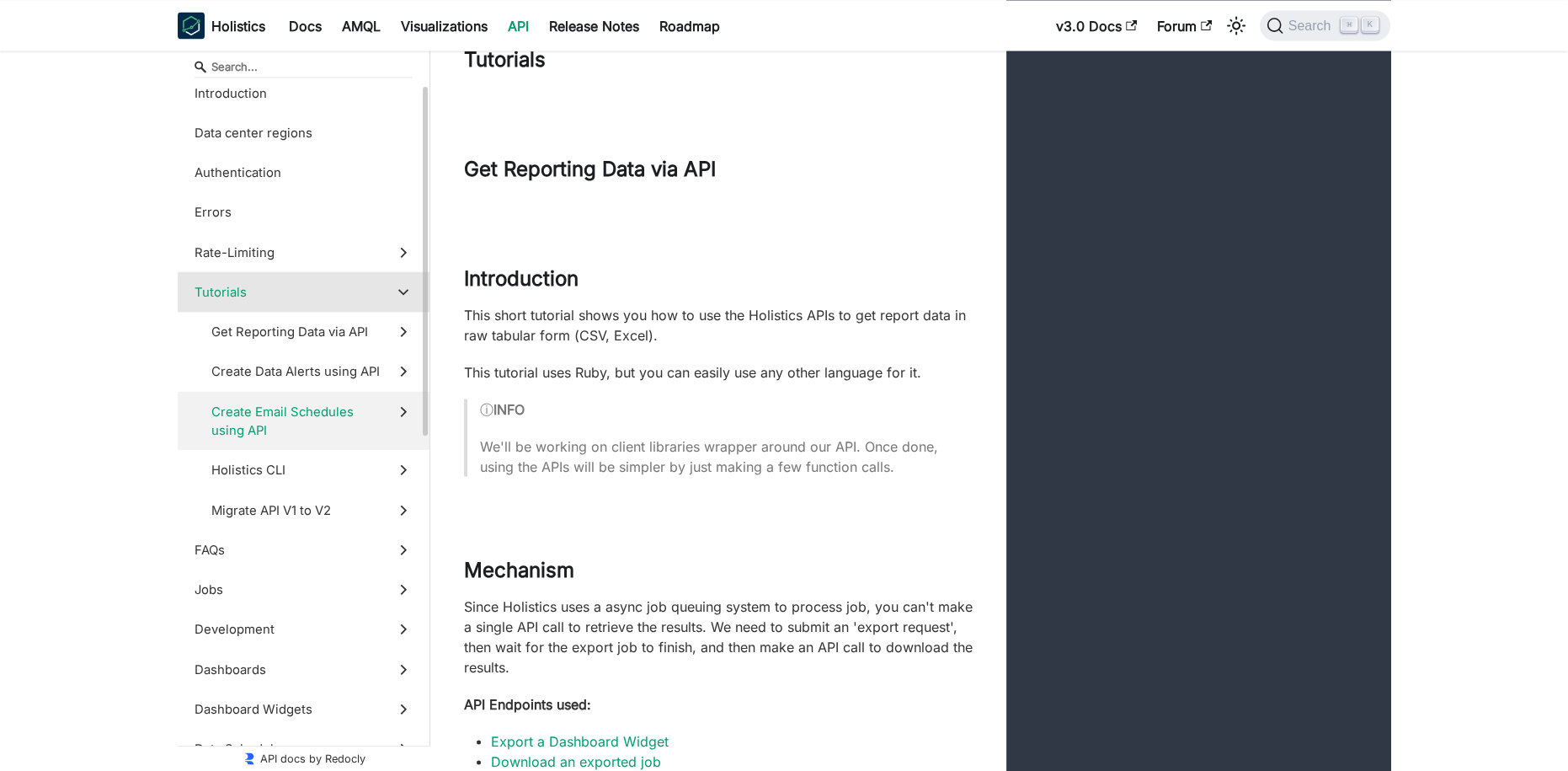
click at [314, 406] on span "Create Email Schedules using API" at bounding box center [296, 421] width 169 height 38
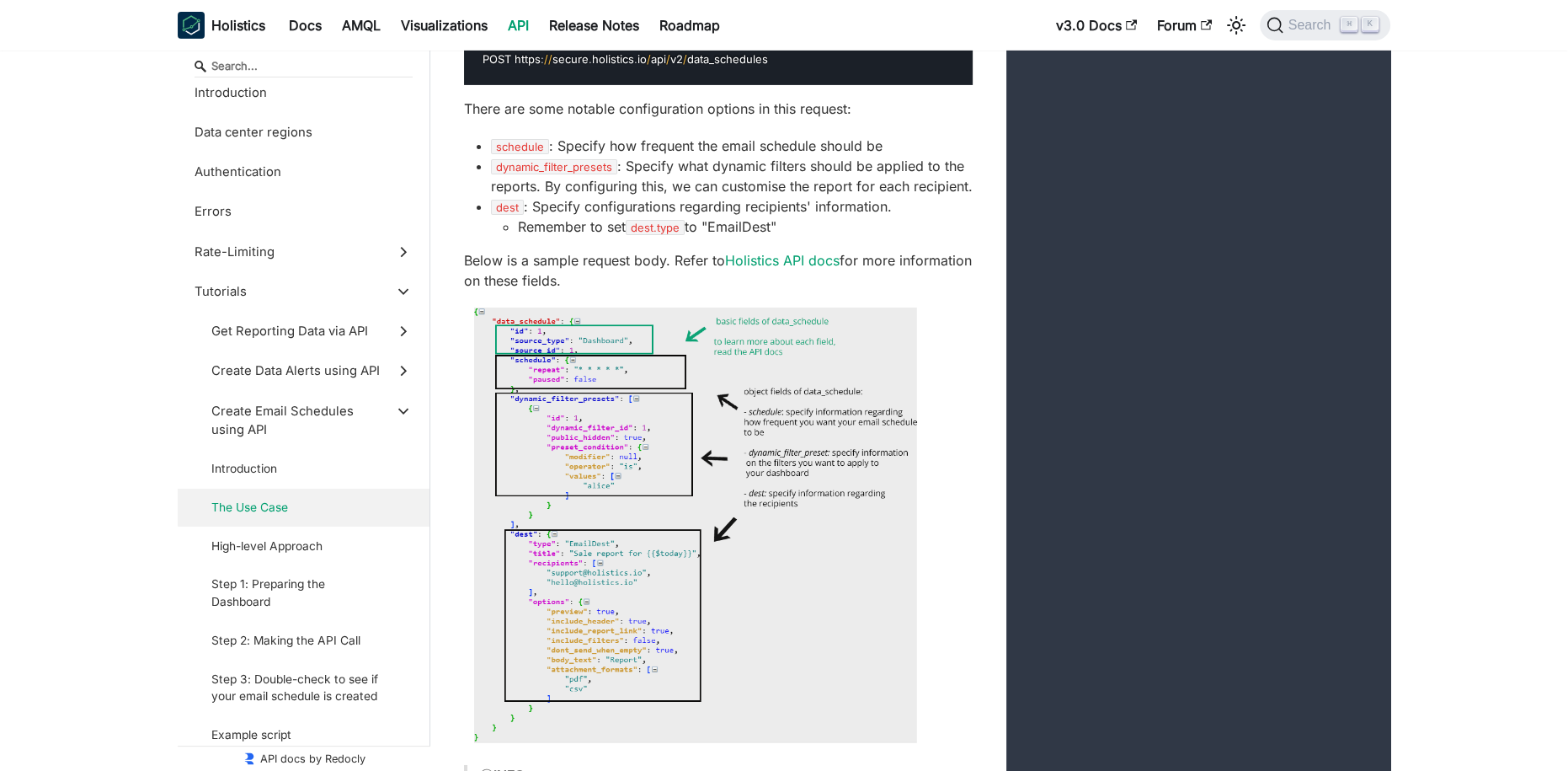
scroll to position [16499, 0]
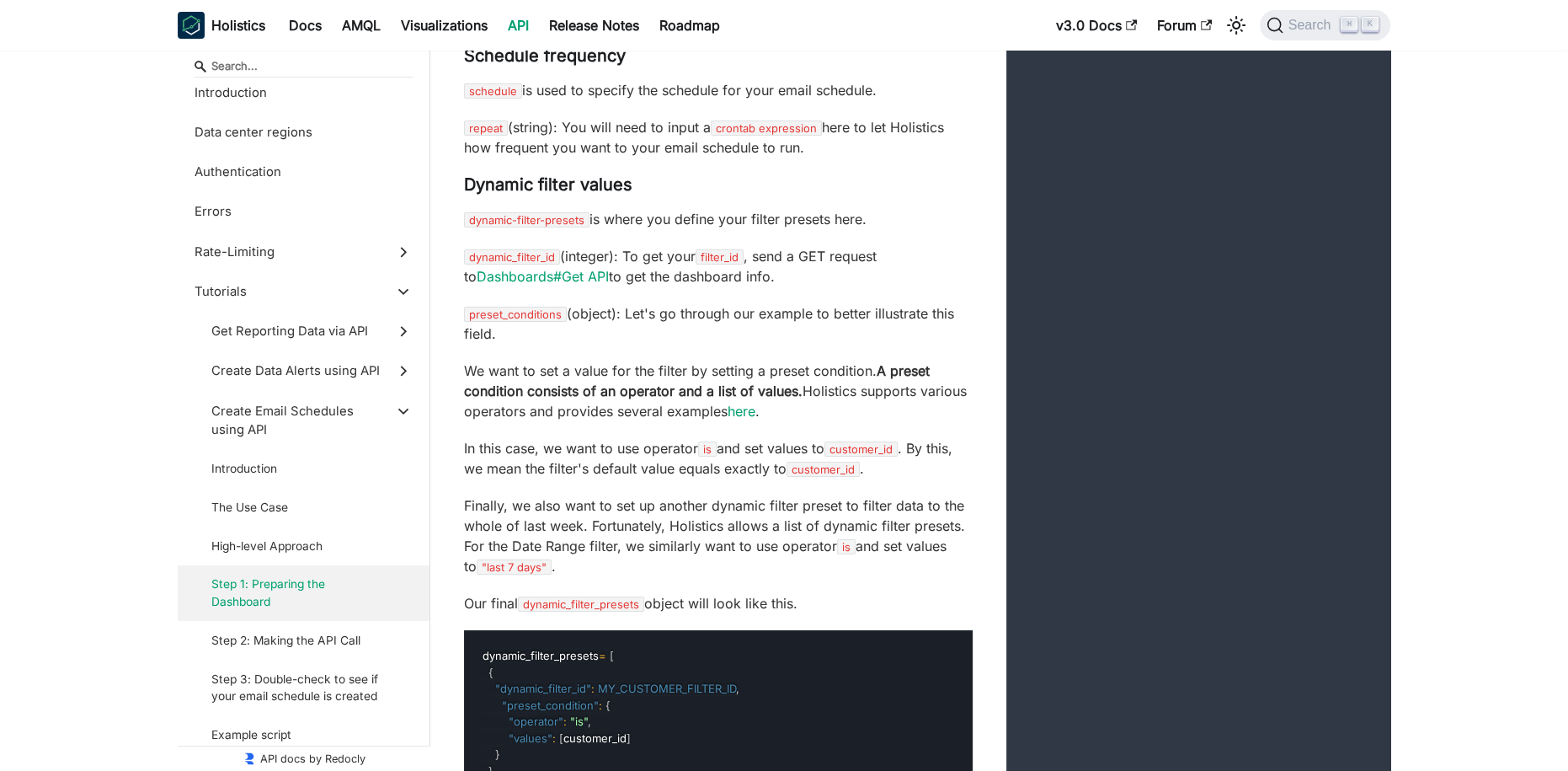
scroll to position [17293, 0]
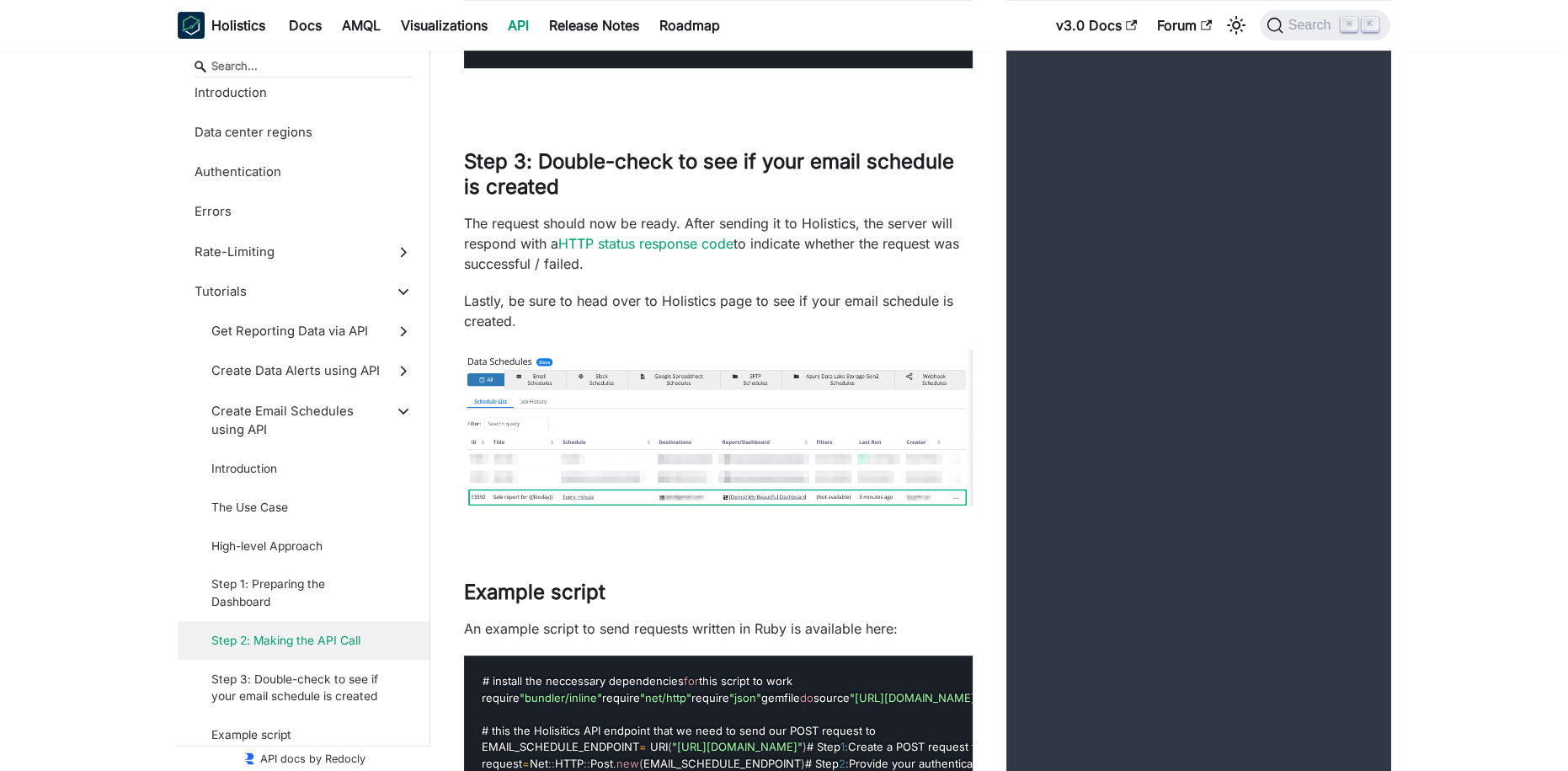
scroll to position [18257, 0]
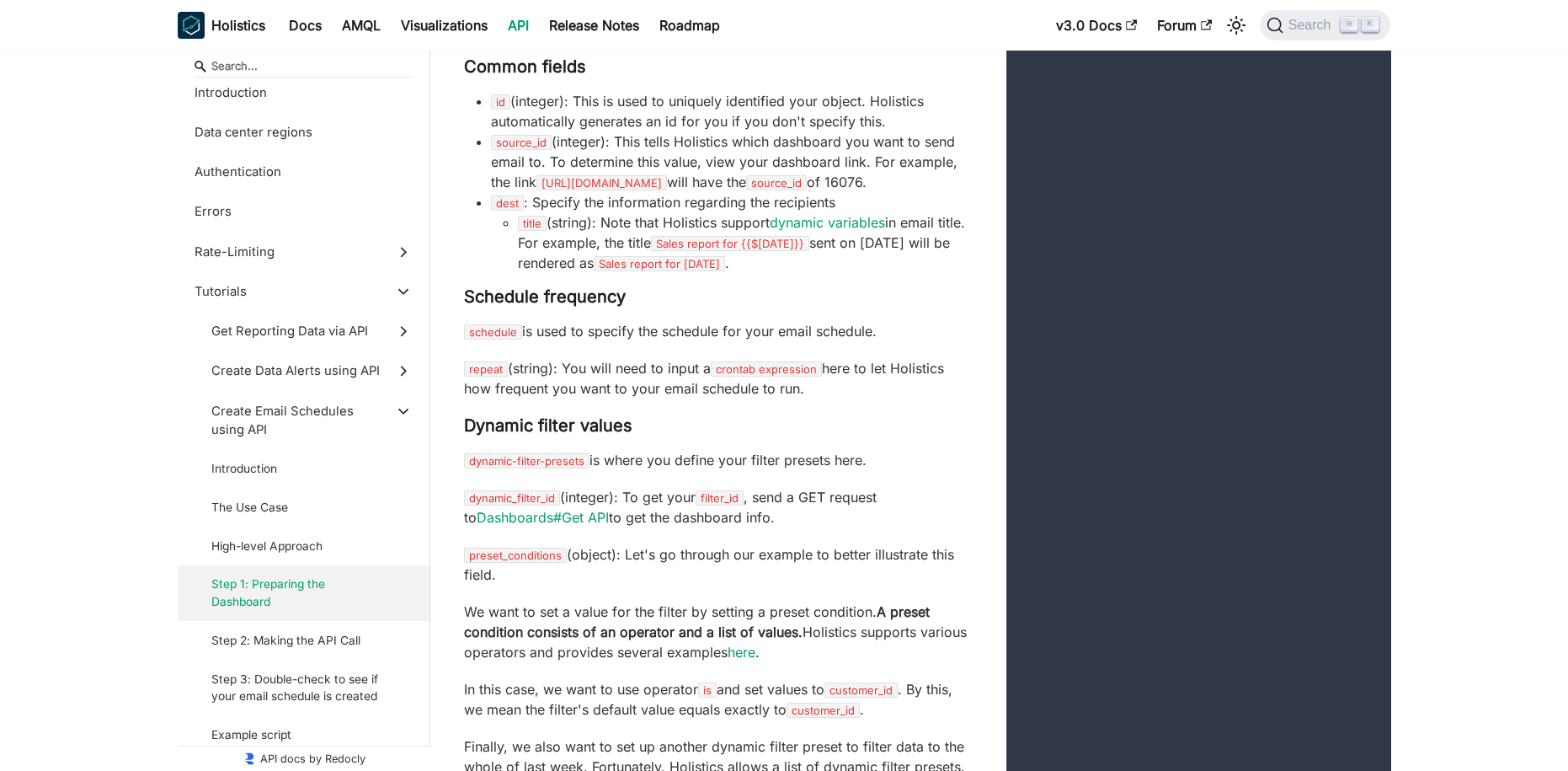
scroll to position [16992, 0]
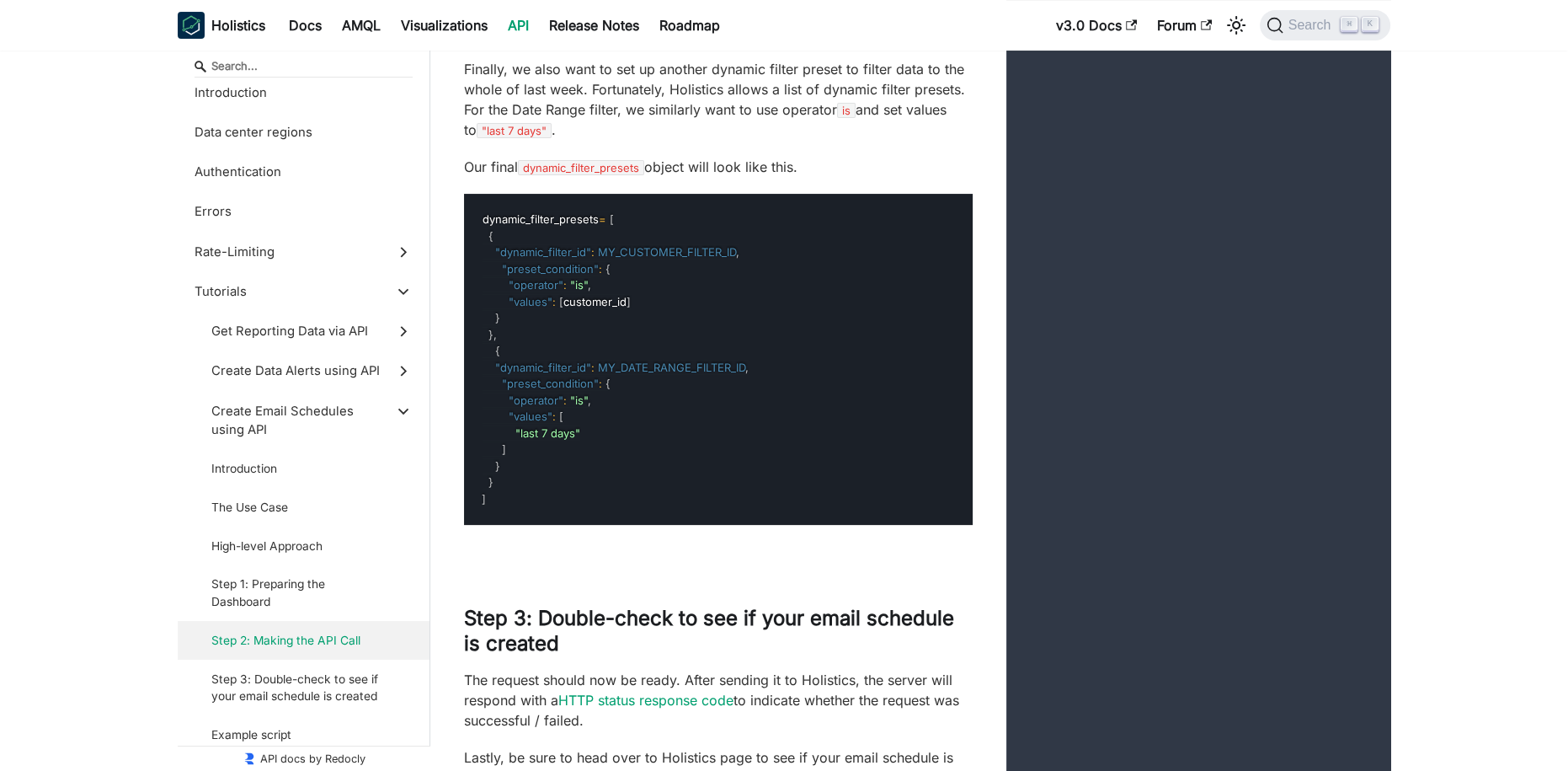
scroll to position [17689, 0]
